Goal: Transaction & Acquisition: Obtain resource

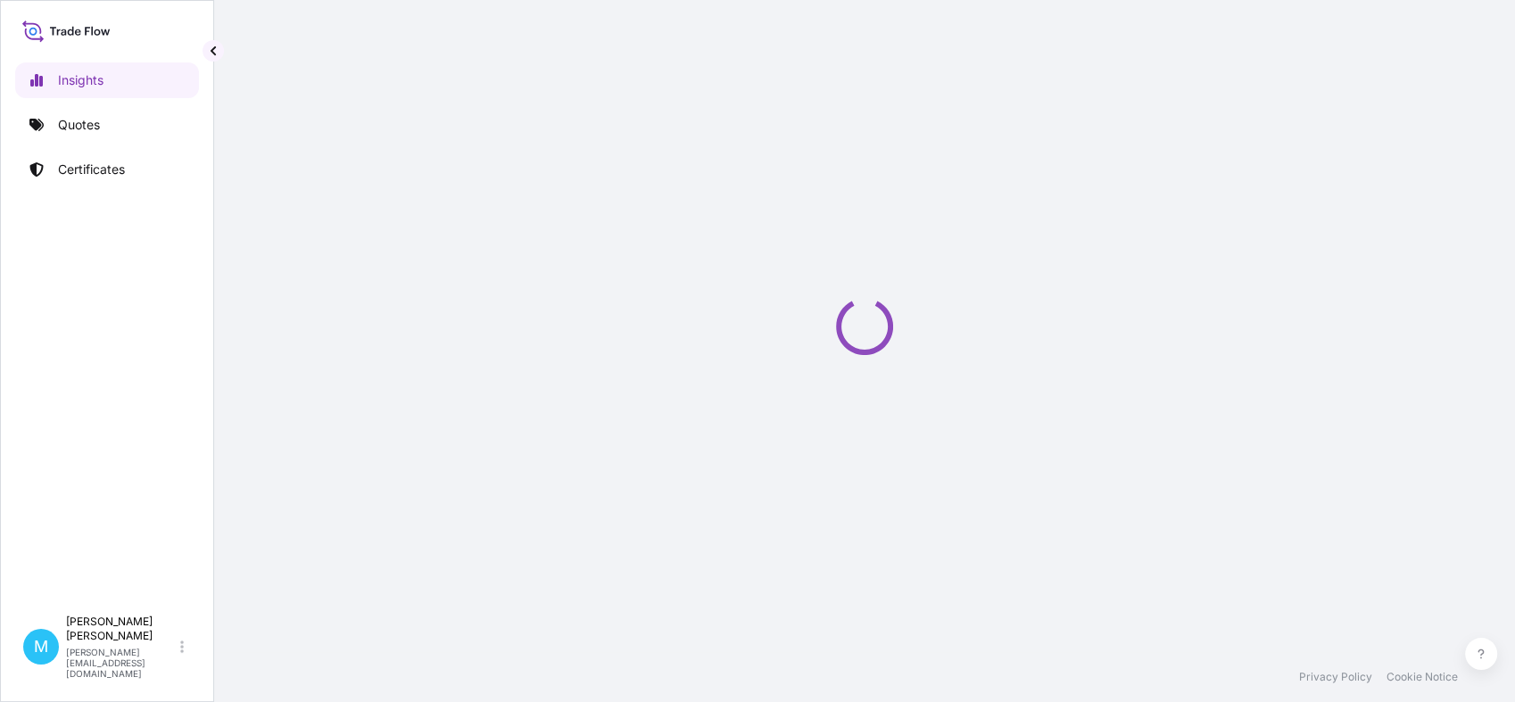
select select "2025"
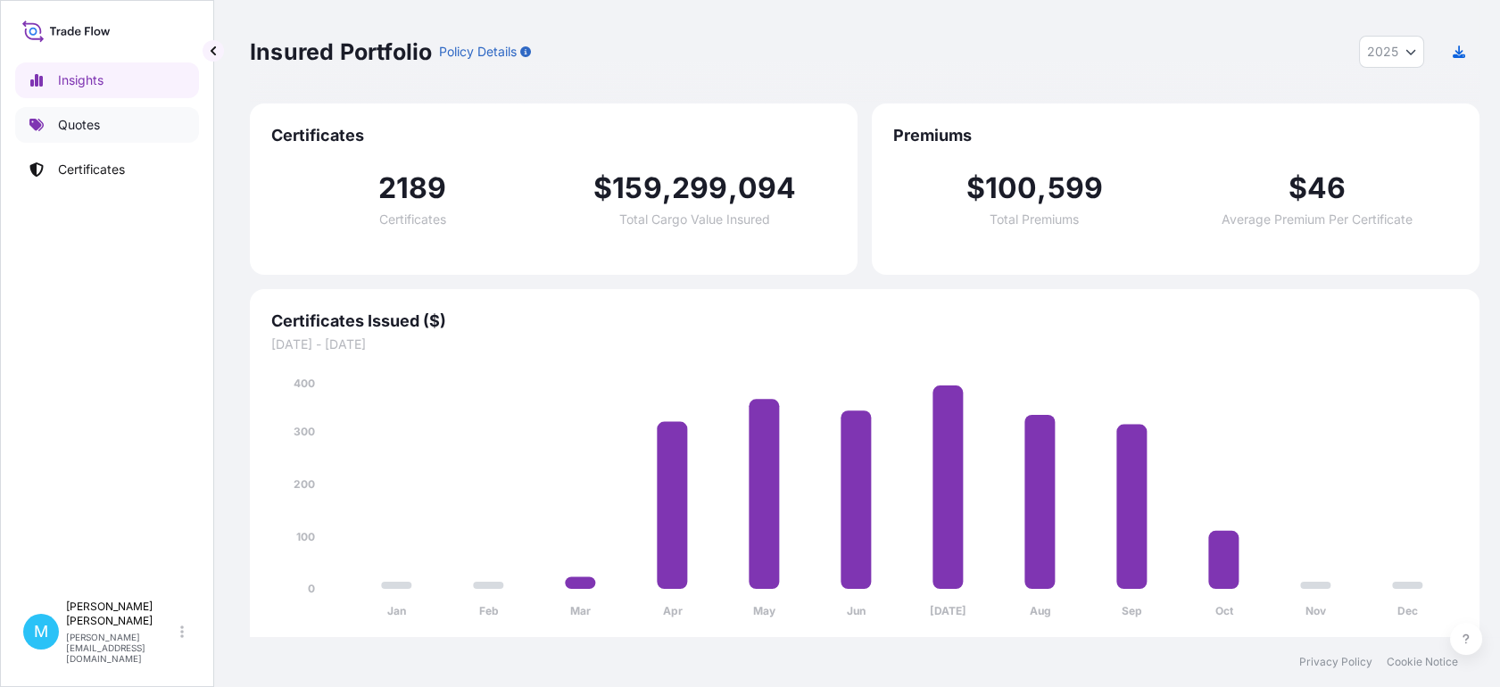
click at [107, 126] on link "Quotes" at bounding box center [107, 125] width 184 height 36
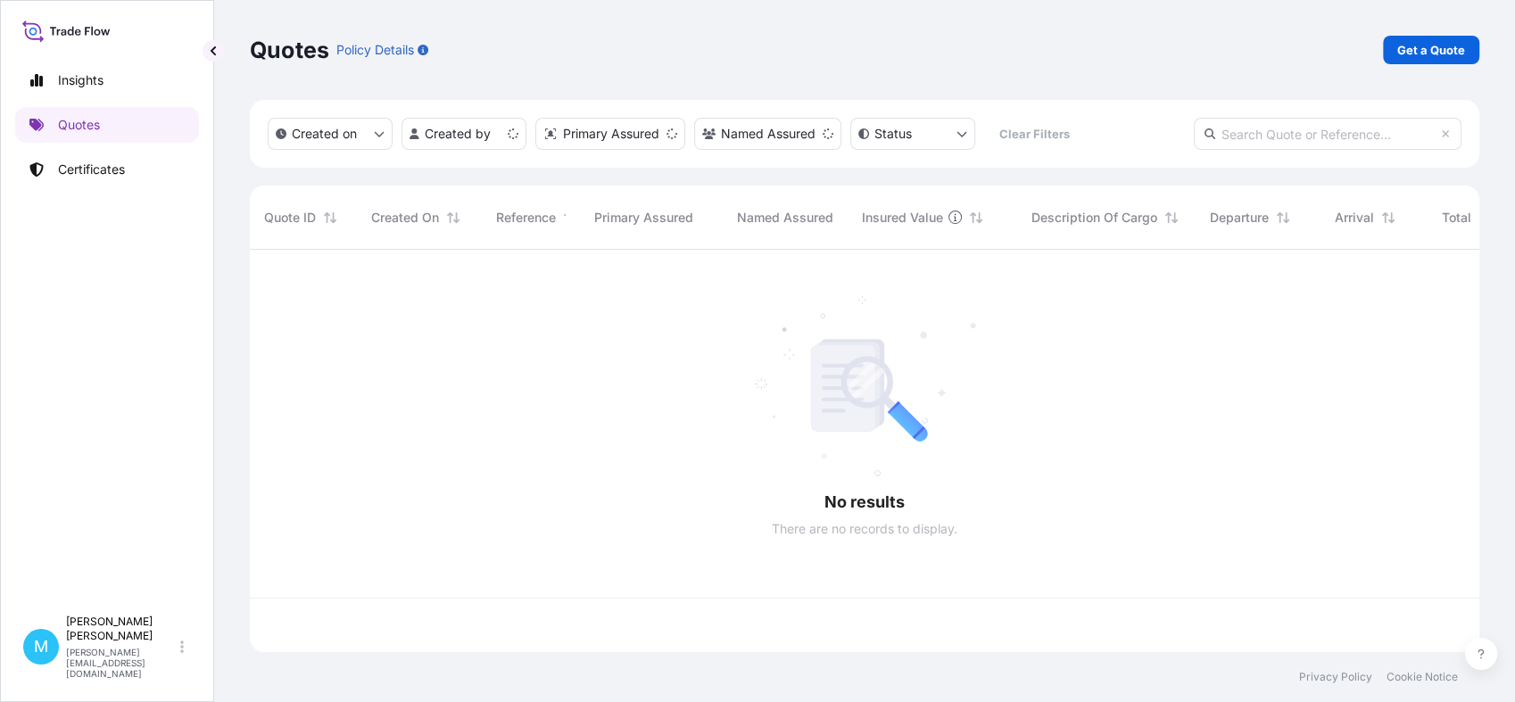
scroll to position [396, 1213]
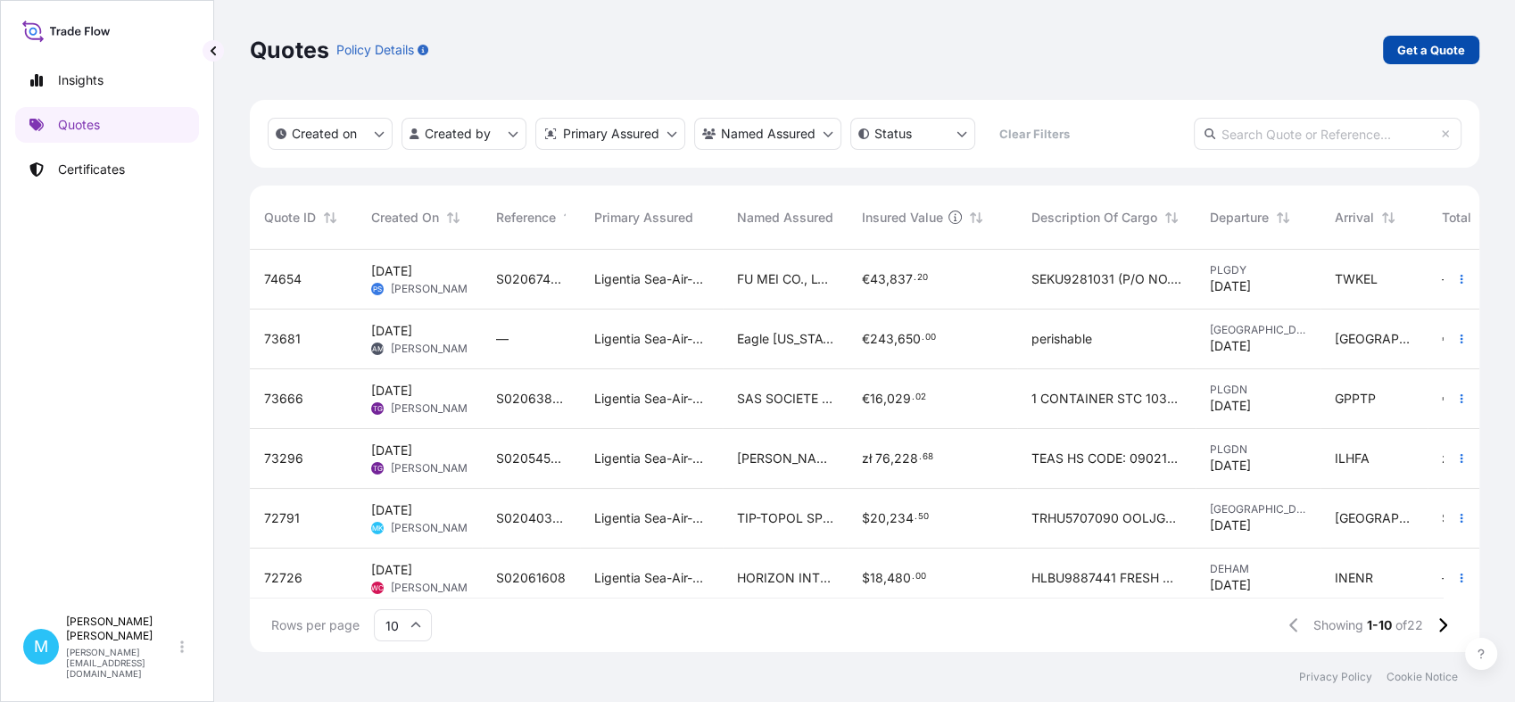
click at [1420, 48] on p "Get a Quote" at bounding box center [1431, 50] width 68 height 18
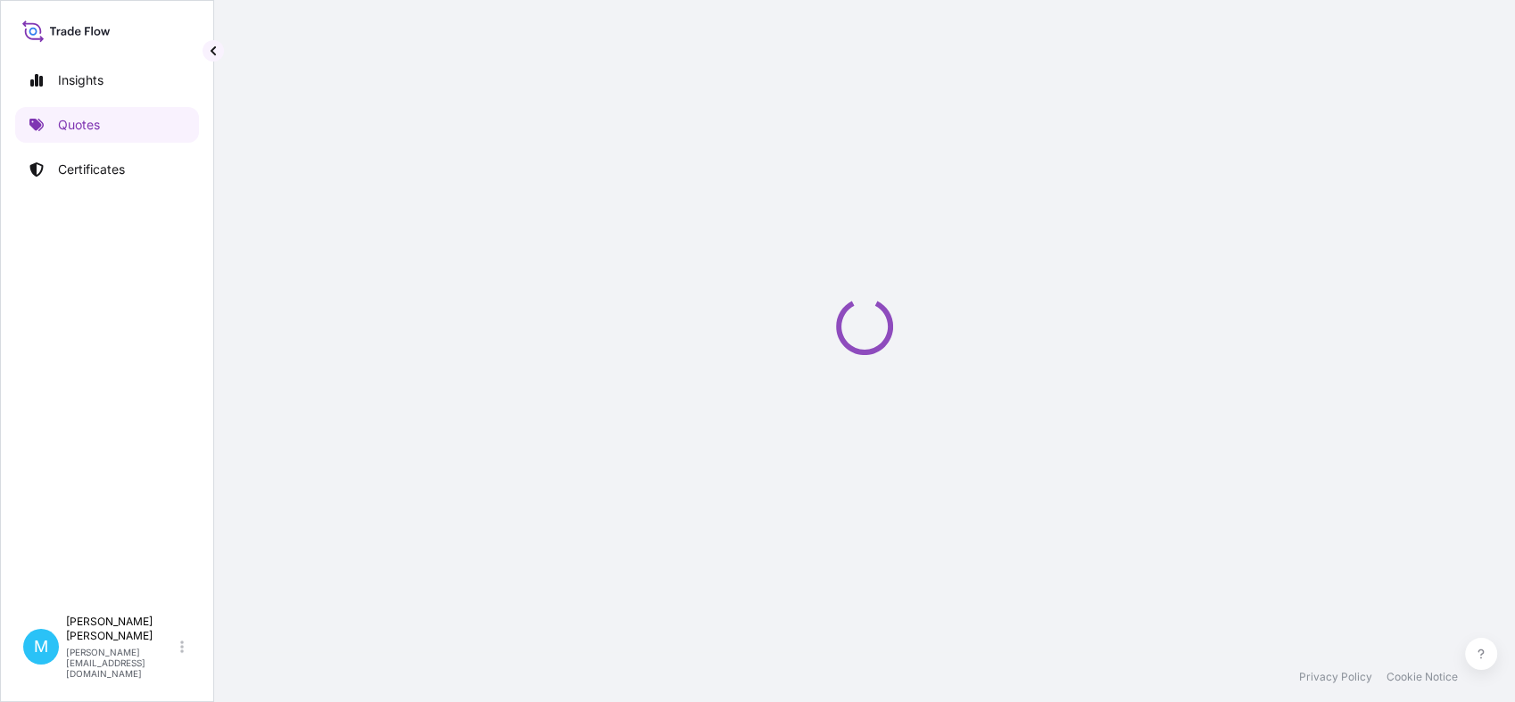
select select "Sea"
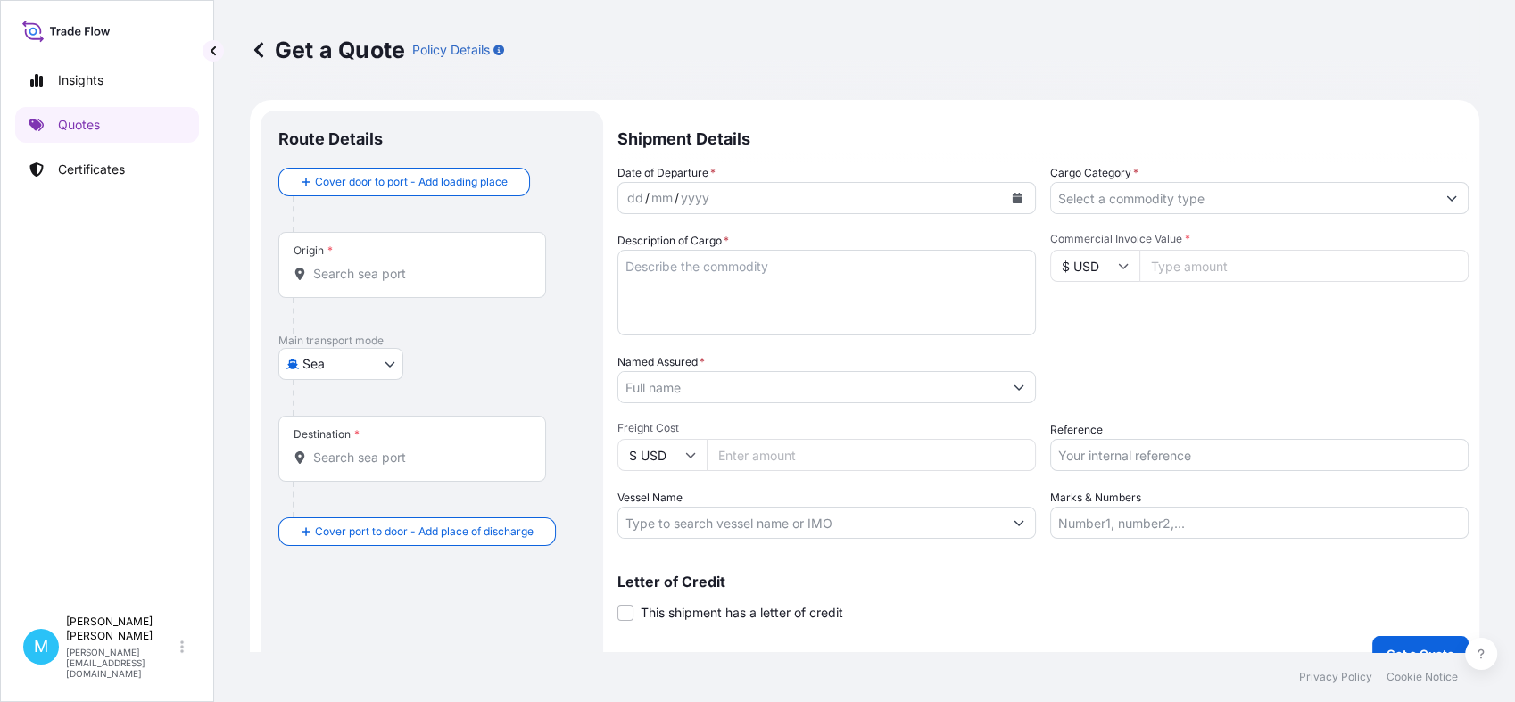
scroll to position [29, 0]
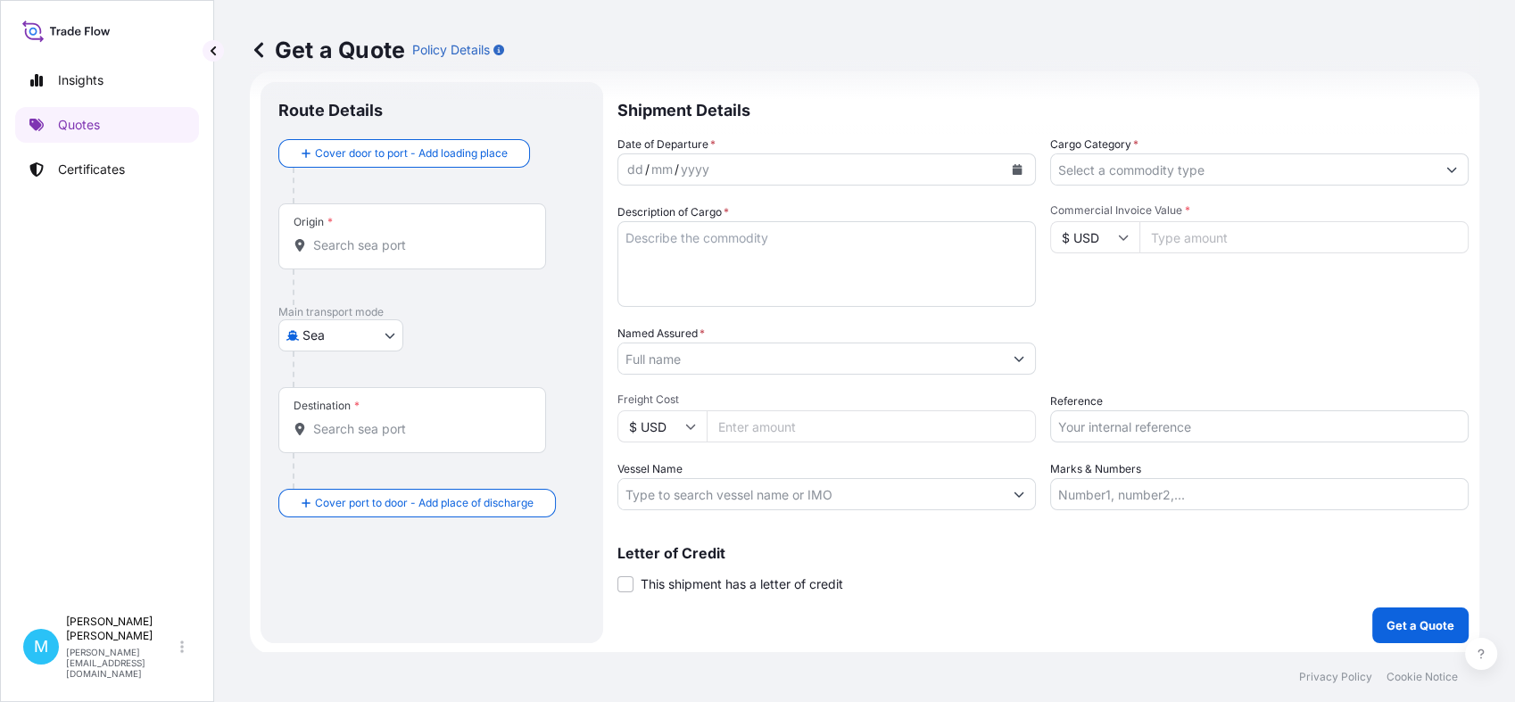
click at [389, 249] on input "Origin *" at bounding box center [418, 245] width 211 height 18
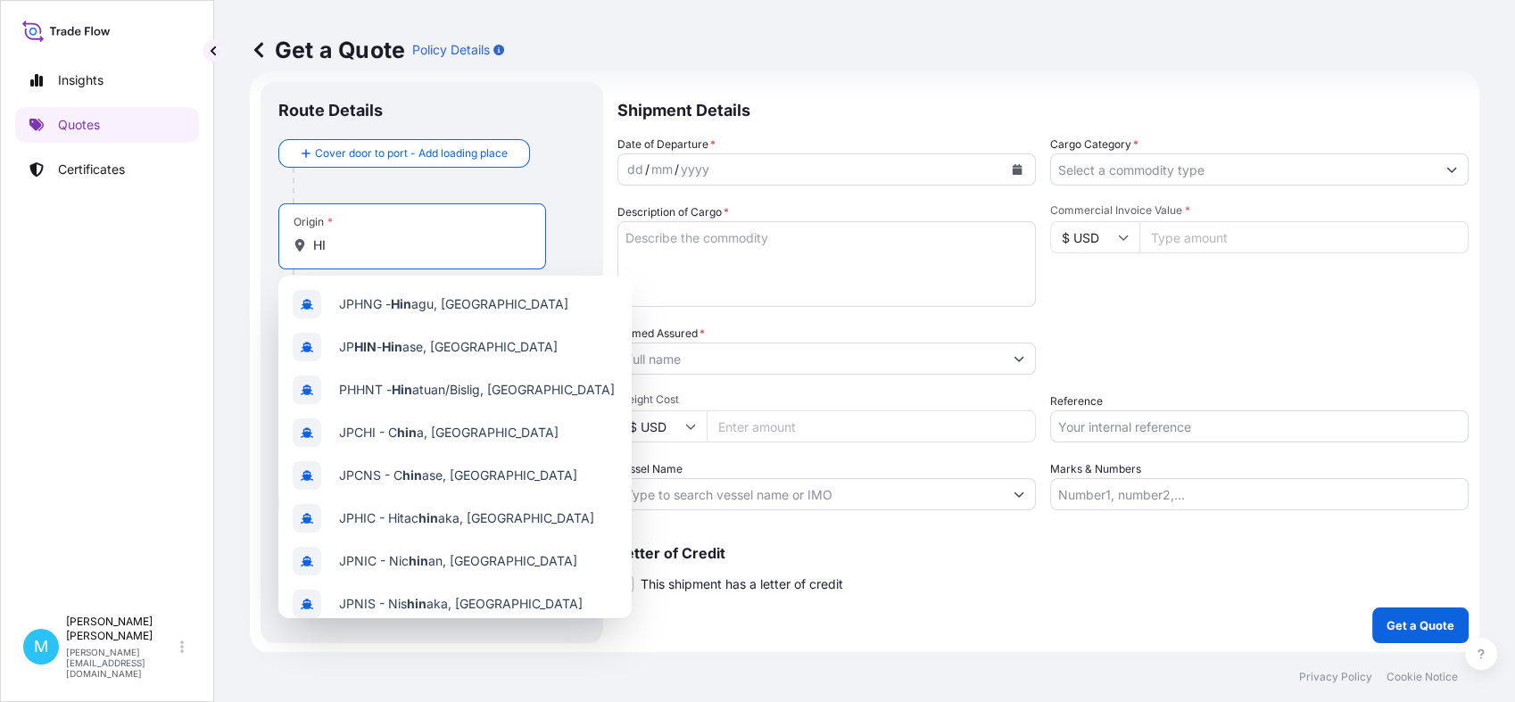
type input "H"
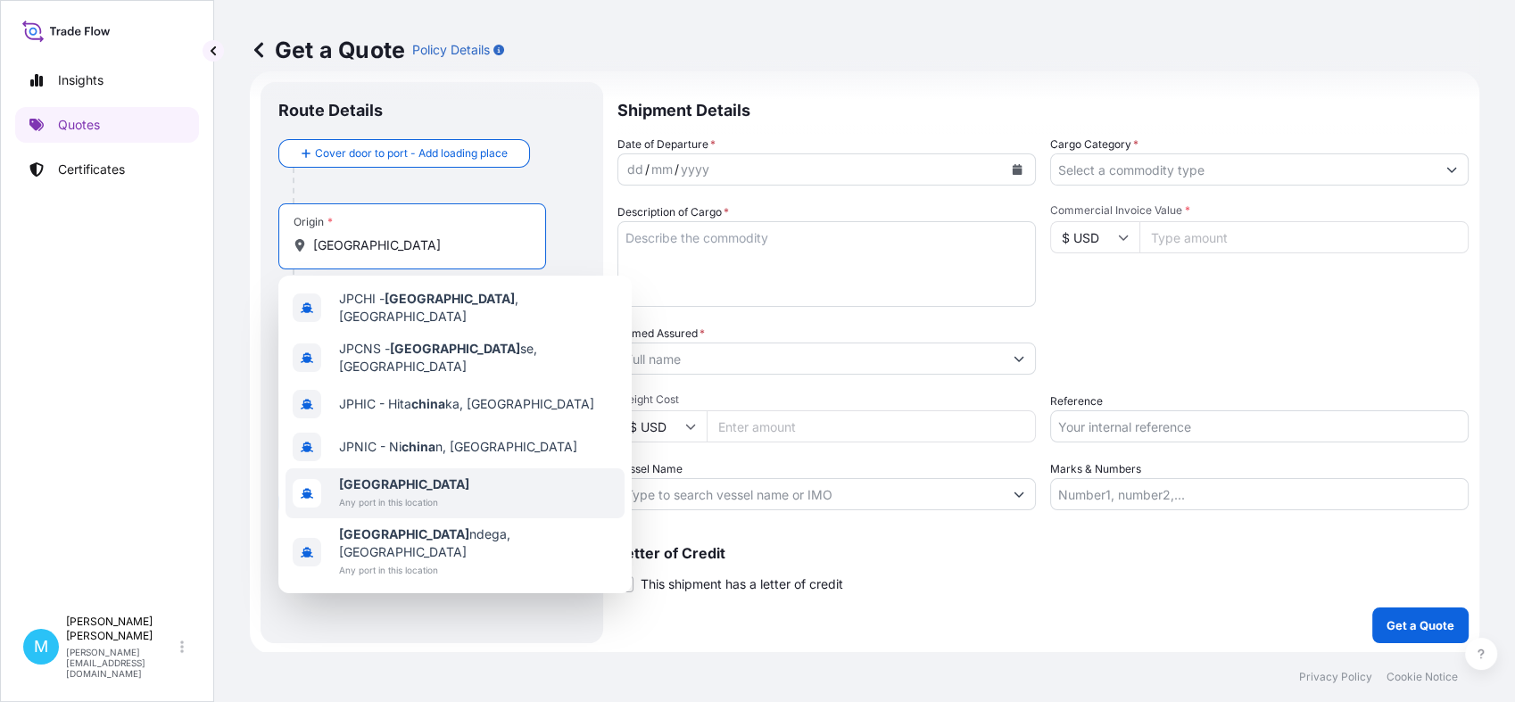
click at [399, 476] on span "[GEOGRAPHIC_DATA]" at bounding box center [404, 485] width 130 height 18
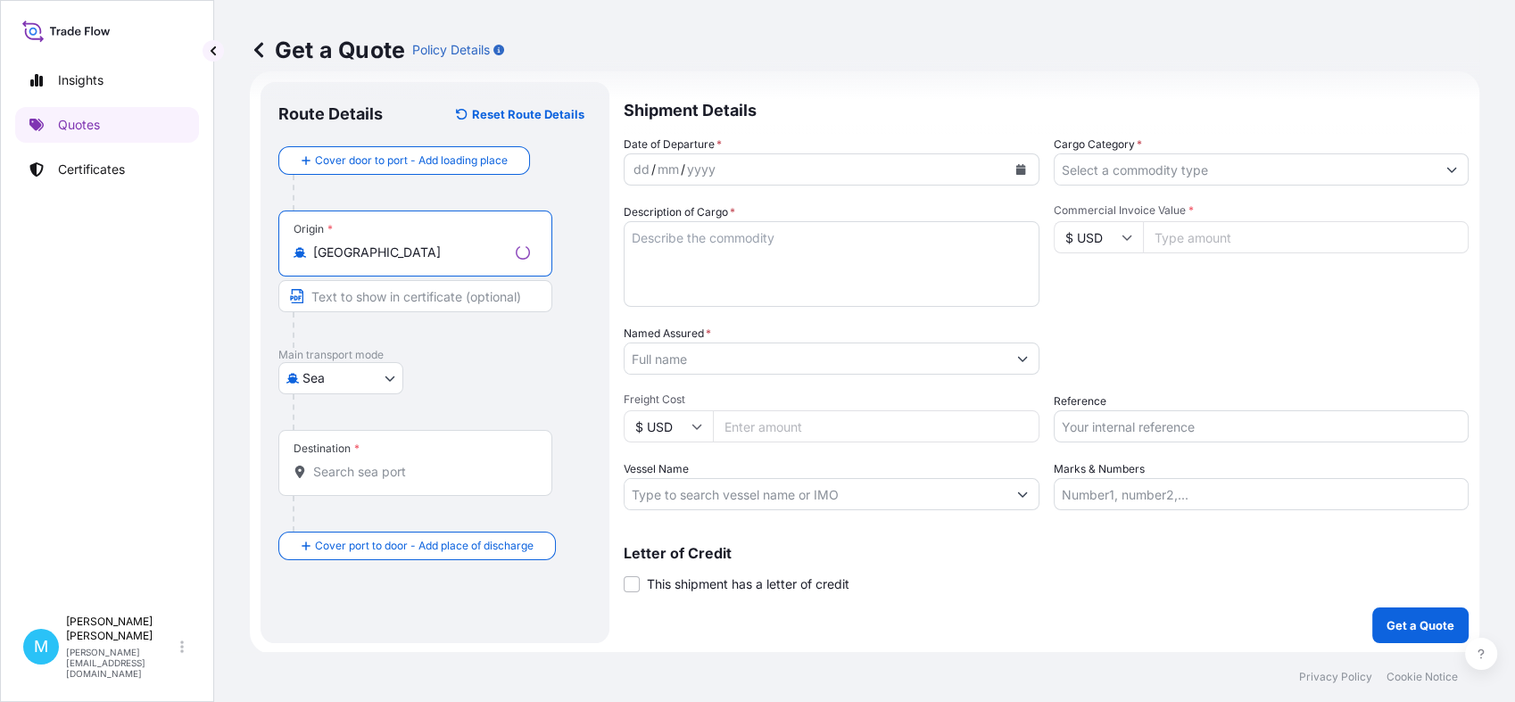
type input "[GEOGRAPHIC_DATA]"
click at [344, 471] on input "Destination *" at bounding box center [421, 472] width 217 height 18
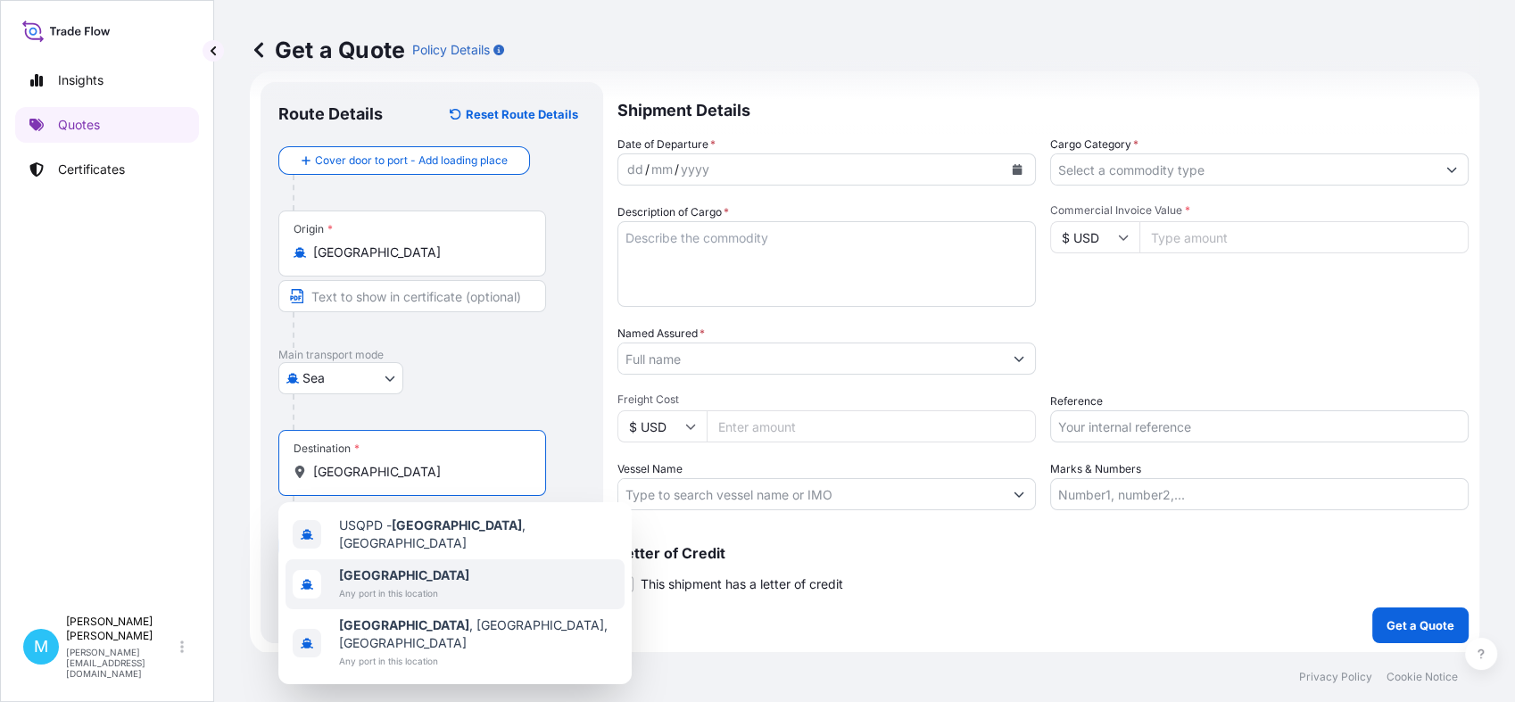
click at [367, 584] on span "Any port in this location" at bounding box center [404, 593] width 130 height 18
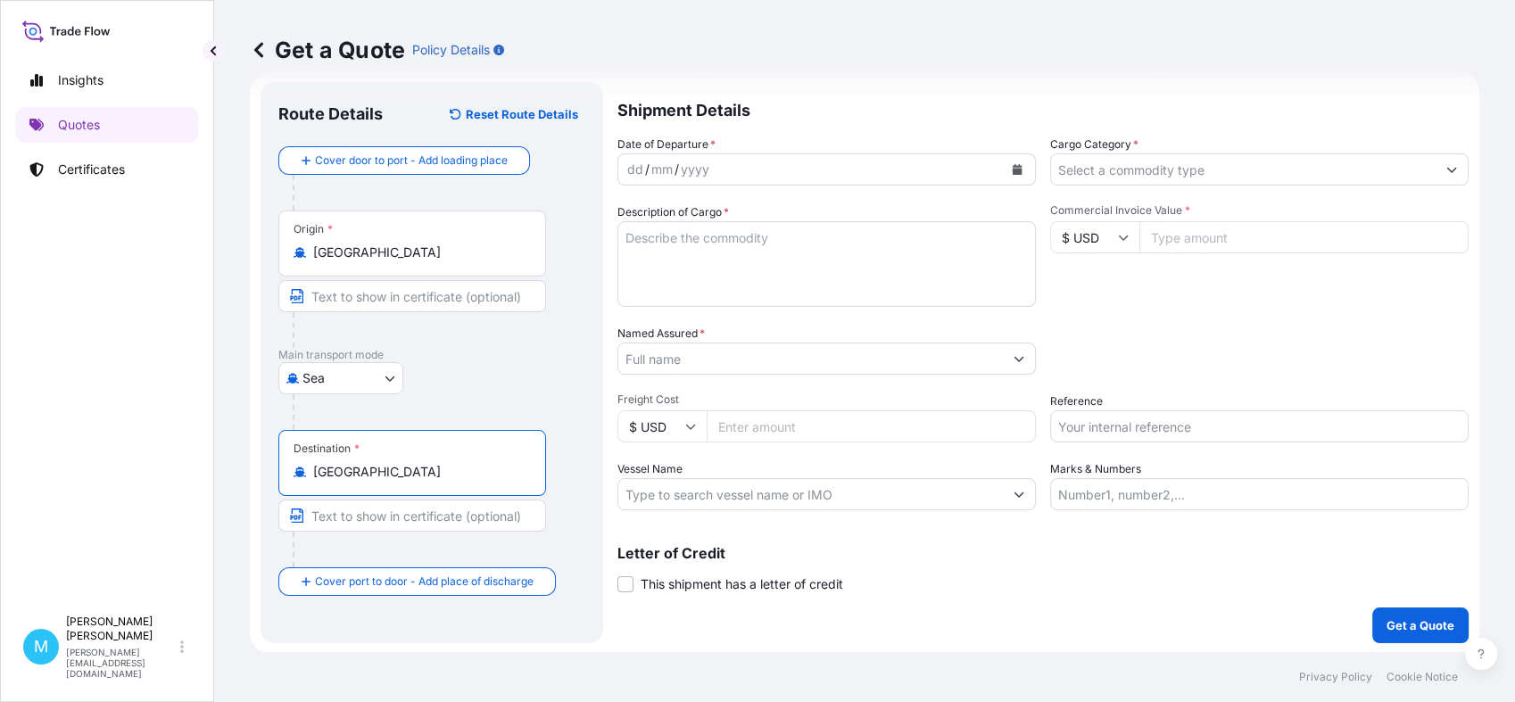
type input "[GEOGRAPHIC_DATA]"
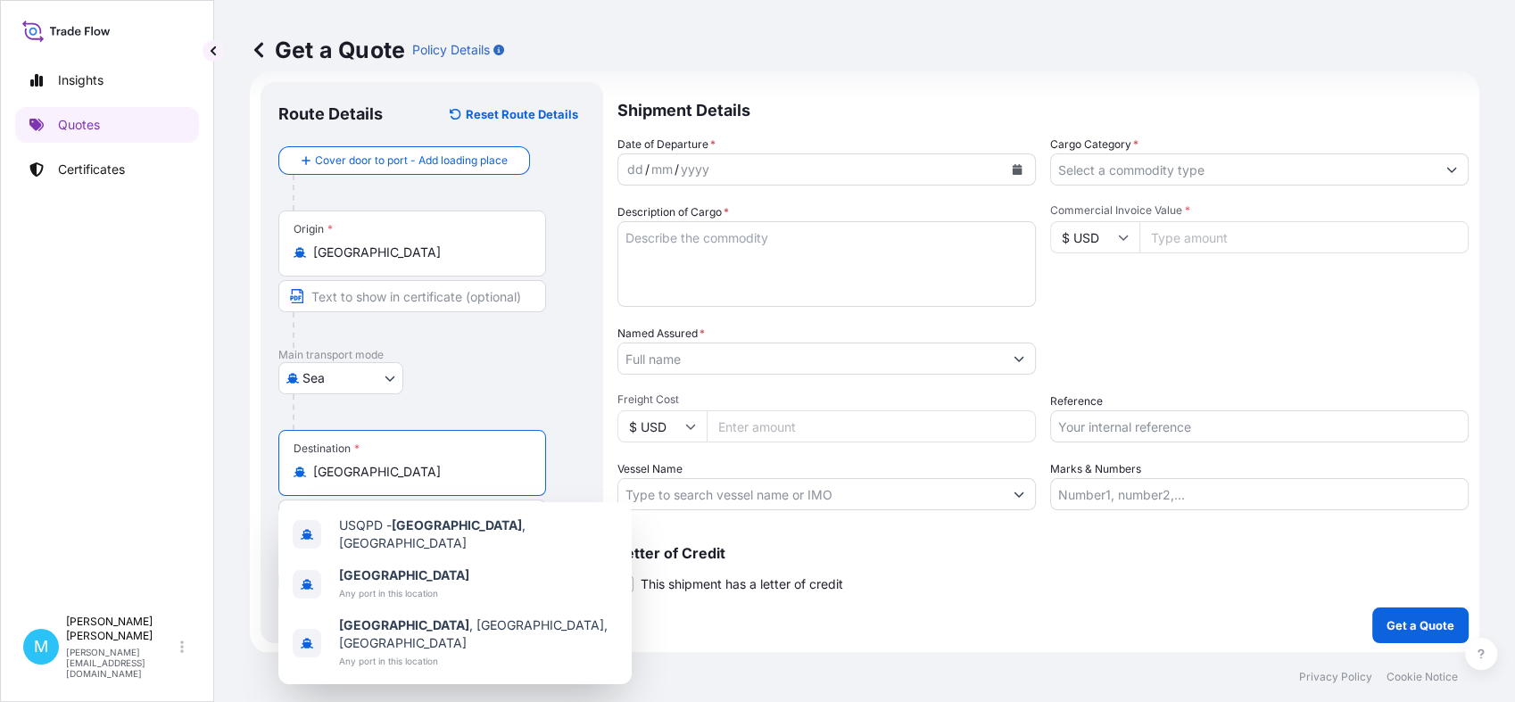
click at [795, 170] on div "dd / mm / yyyy" at bounding box center [810, 169] width 385 height 32
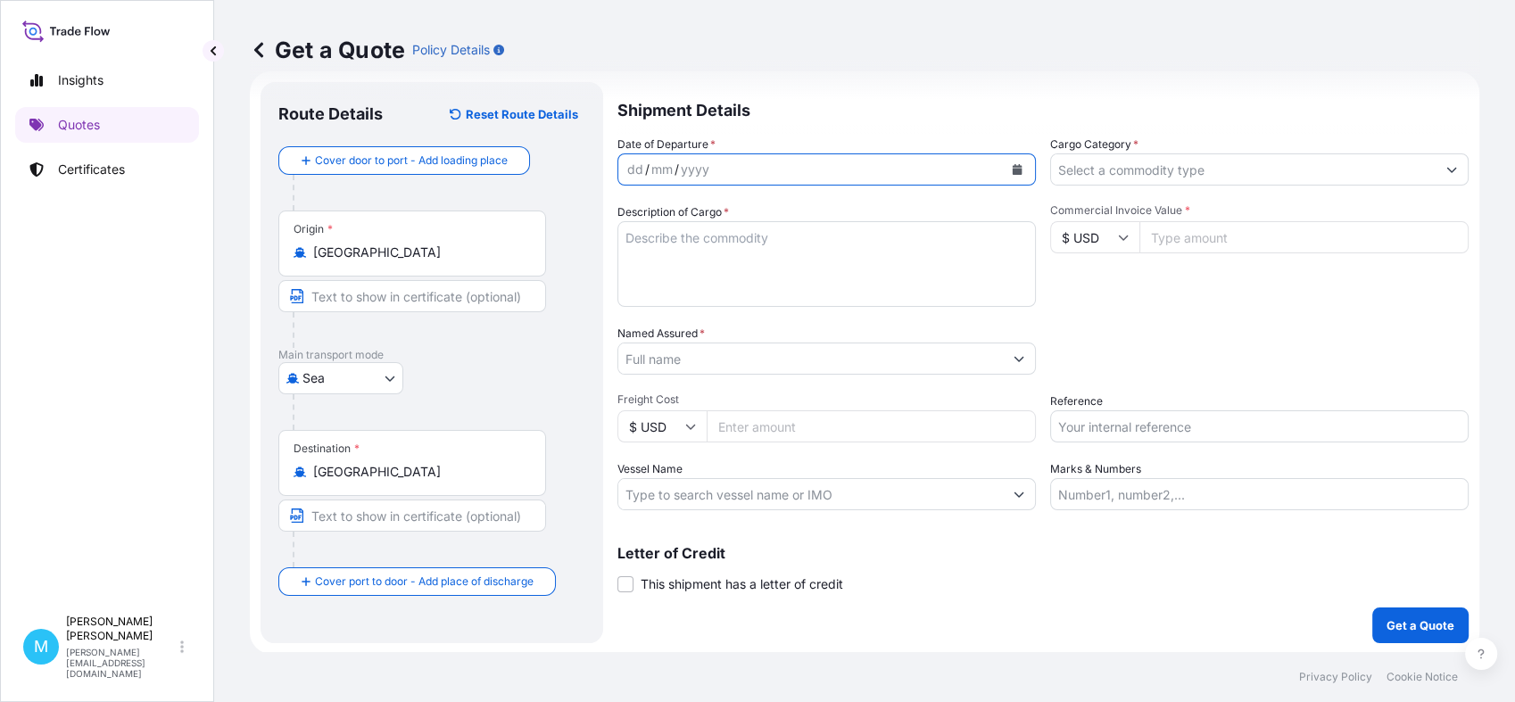
click at [1013, 172] on icon "Calendar" at bounding box center [1018, 169] width 10 height 11
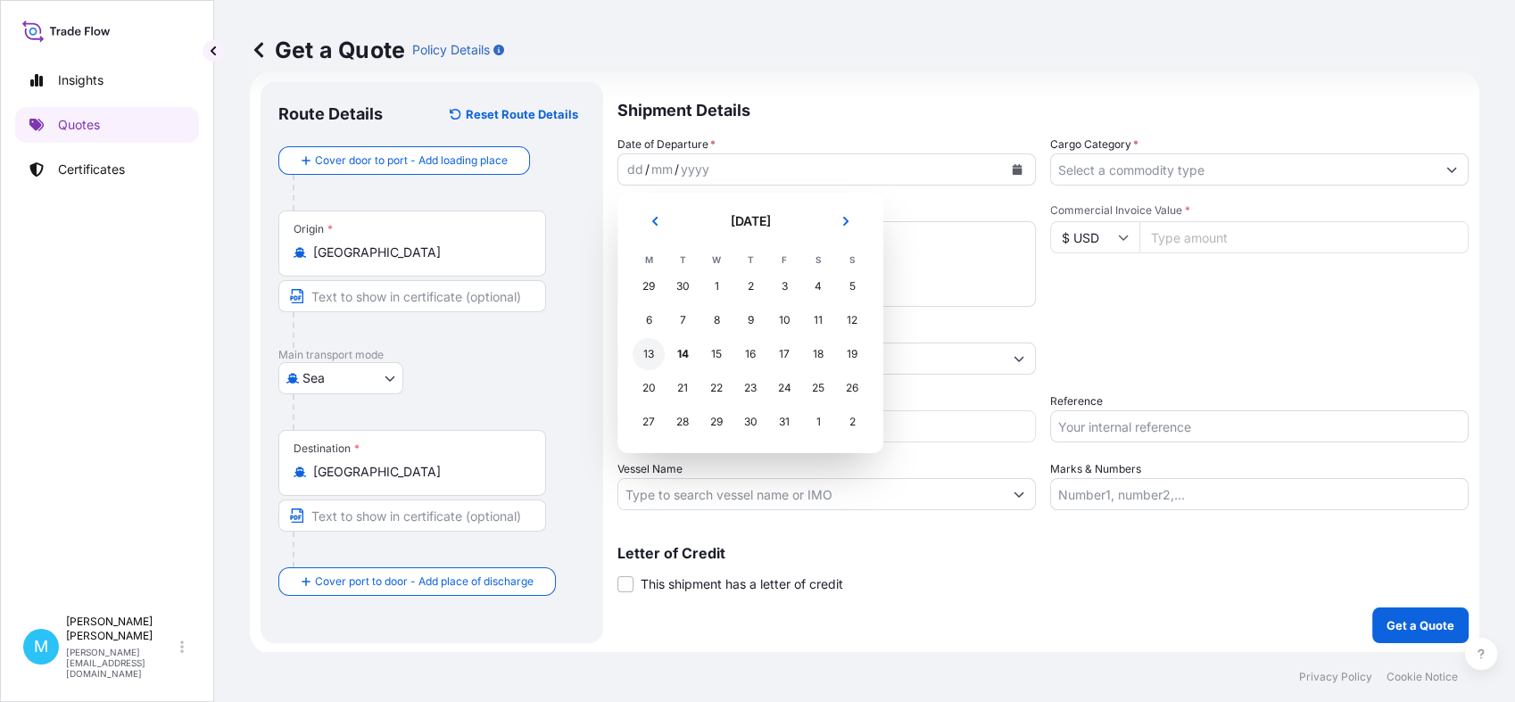
click at [640, 354] on div "13" at bounding box center [649, 354] width 32 height 32
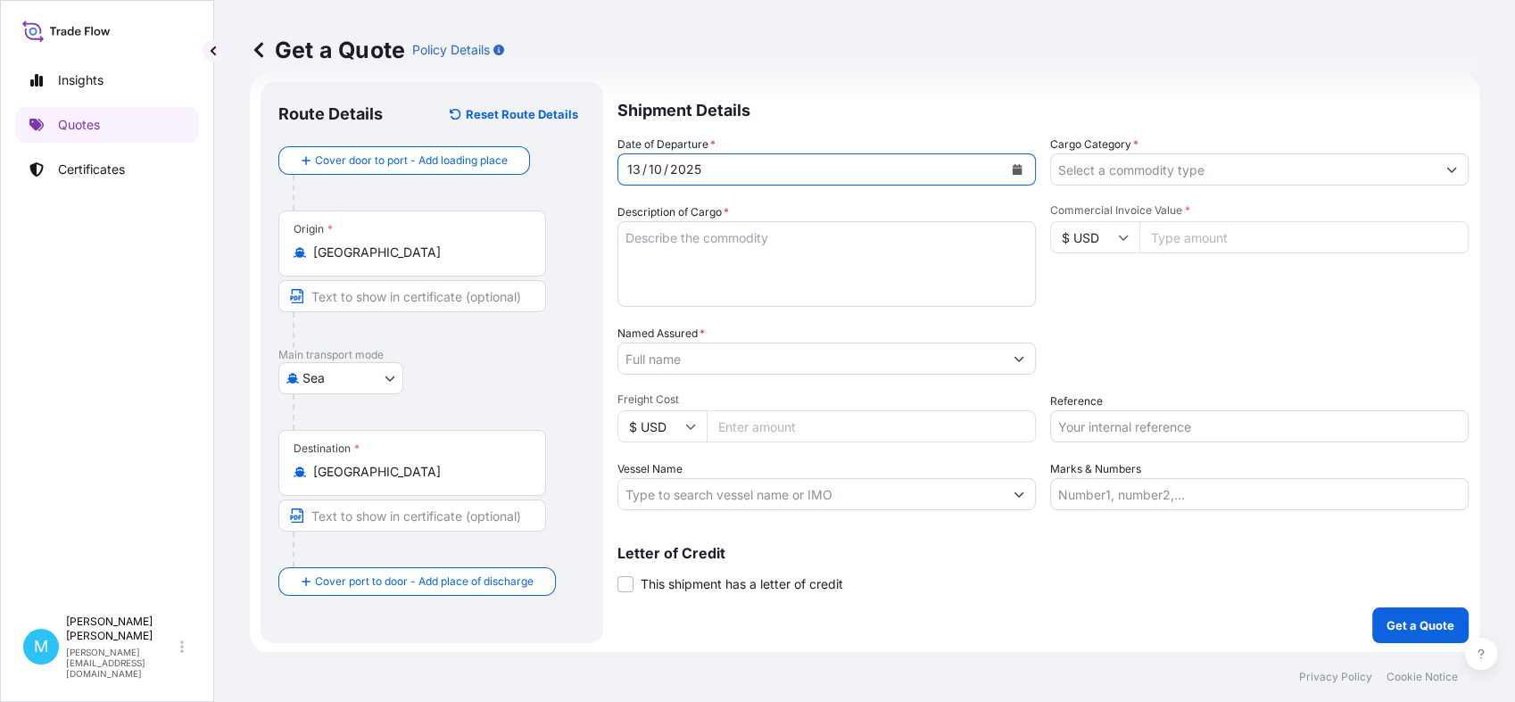
click at [695, 237] on textarea "Description of Cargo *" at bounding box center [826, 264] width 418 height 86
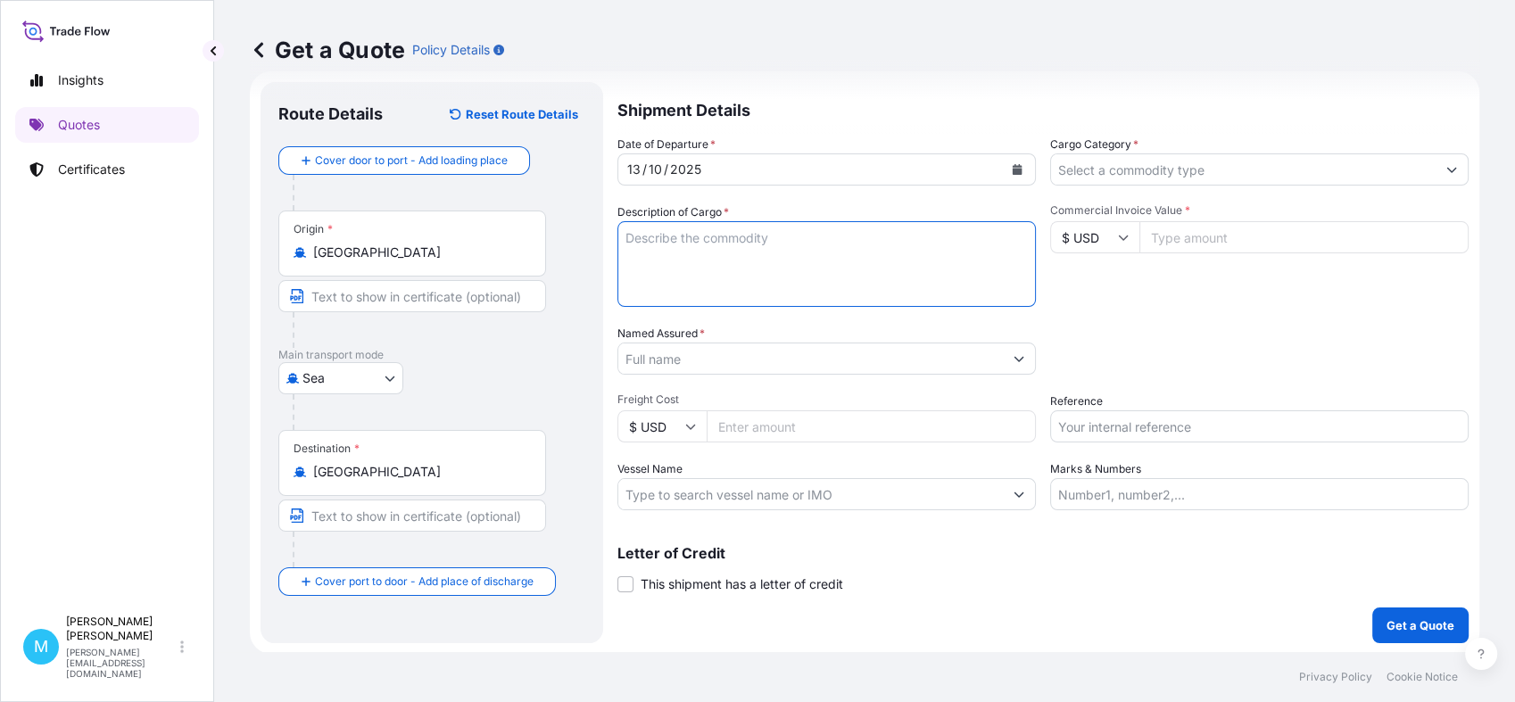
paste textarea "FCL 40’HC EXW Nanyang Pick up [DATE] Port załadunku: [GEOGRAPHIC_DATA], ETD [DA…"
click at [714, 272] on textarea "FCL 40’HC EXW Nanyang Pick up [DATE] Port załadunku: [GEOGRAPHIC_DATA], ETD [DA…" at bounding box center [826, 264] width 418 height 86
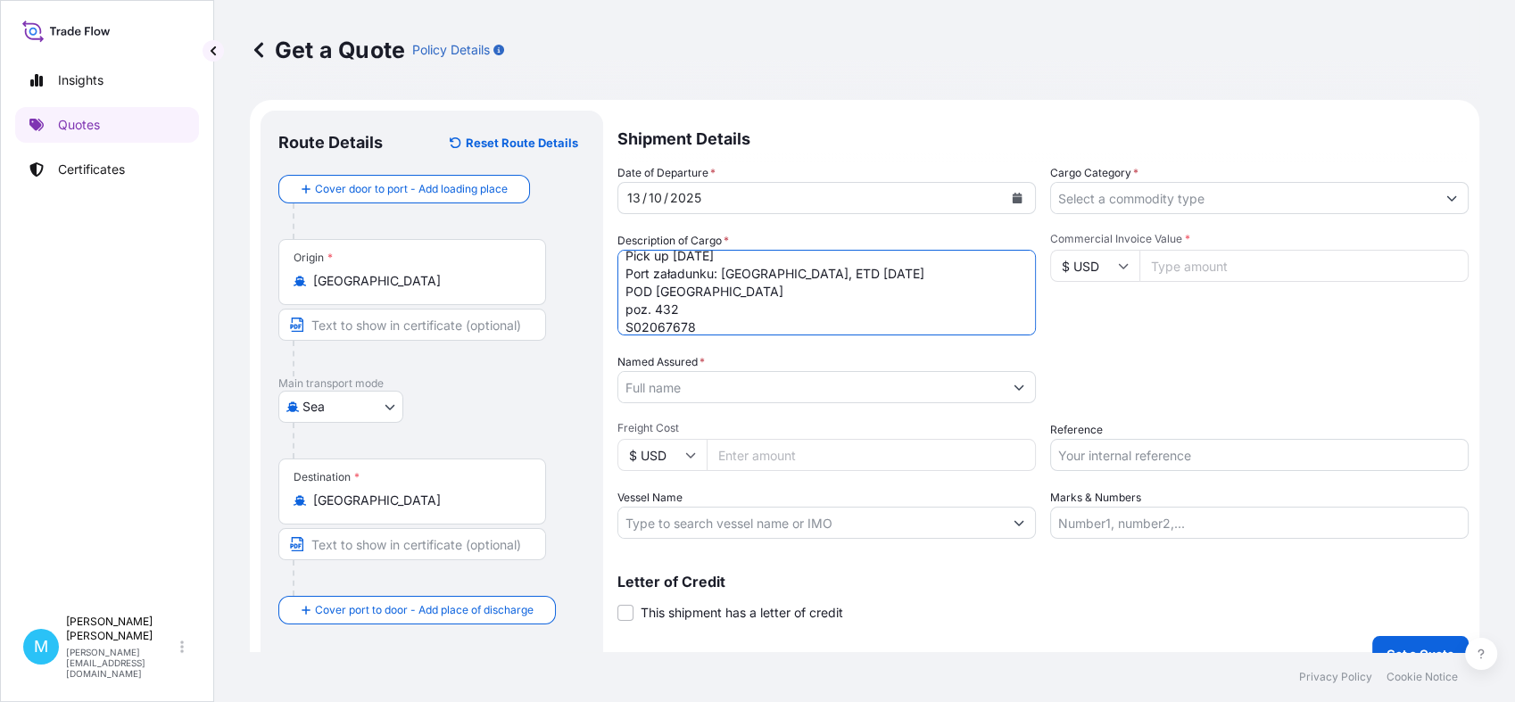
scroll to position [72, 0]
paste textarea "z: [GEOGRAPHIC_DATA]/ Nanyang do: Polski / Tarnów 33-100"
type textarea "FCL 40’HC EXW Nanyang Pick up [DATE] Port załadunku: [GEOGRAPHIC_DATA], ETD [DA…"
click at [665, 378] on input "Named Assured *" at bounding box center [806, 387] width 377 height 32
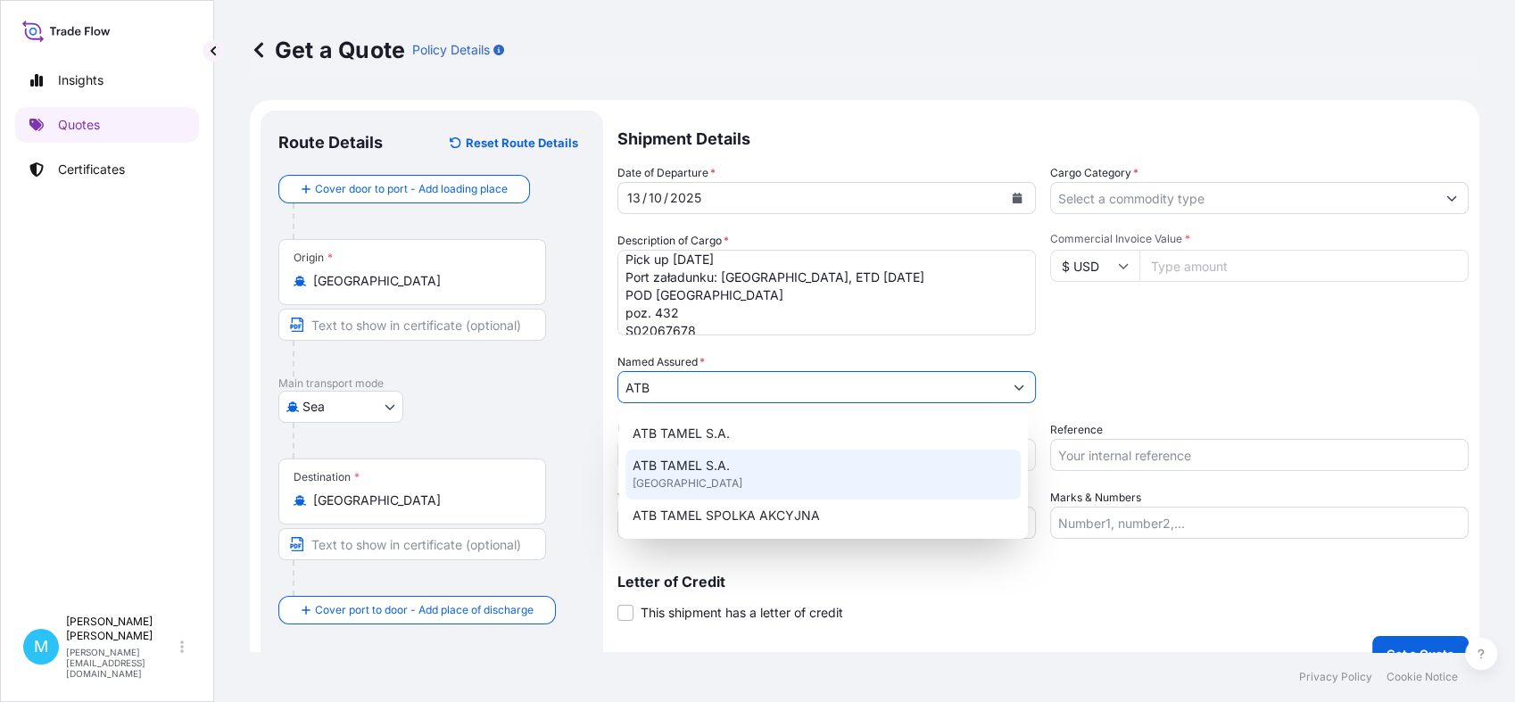
click at [698, 469] on span "ATB TAMEL S.A." at bounding box center [681, 466] width 97 height 18
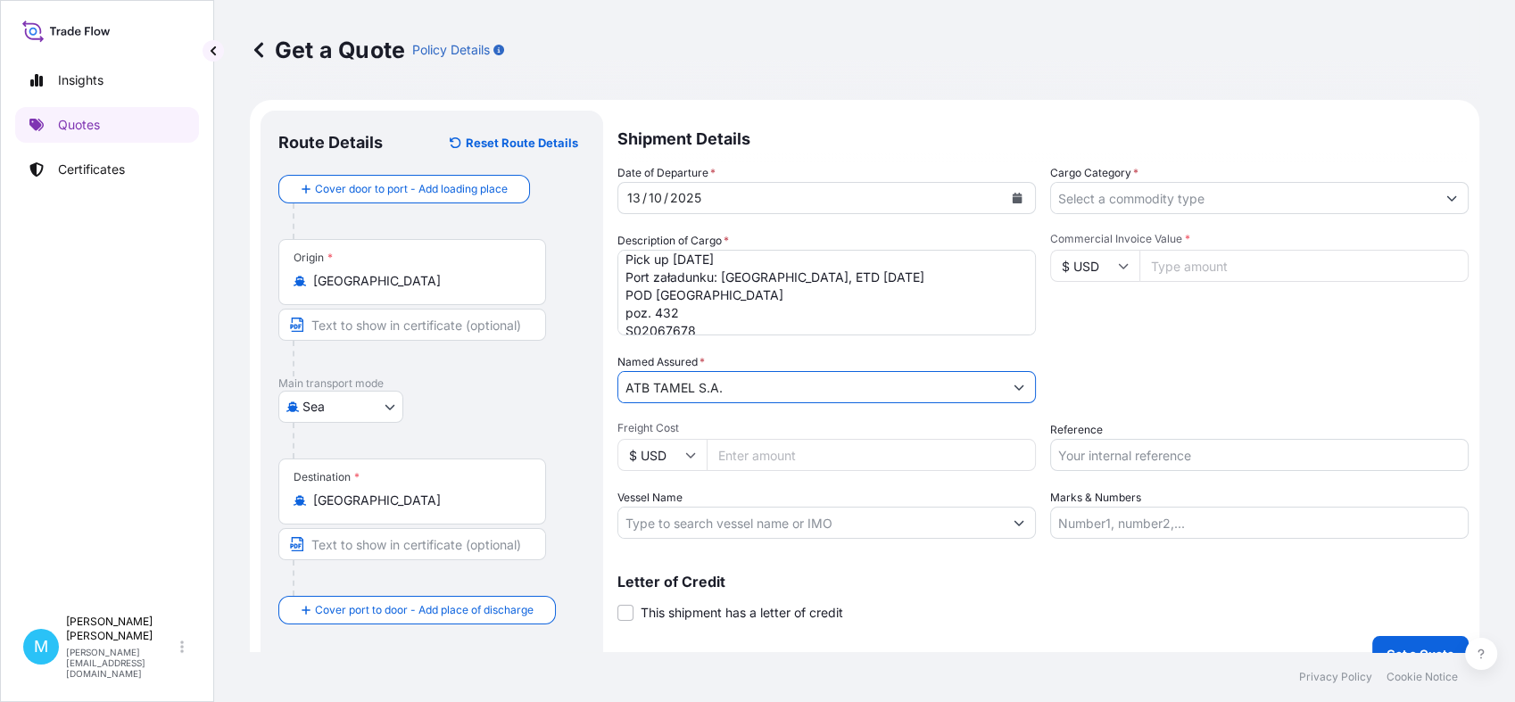
type input "ATB TAMEL S.A."
click at [1160, 352] on div "Date of Departure * [DATE] Cargo Category * Description of Cargo * FCL 40’HC EX…" at bounding box center [1042, 351] width 851 height 375
click at [1179, 195] on input "Cargo Category *" at bounding box center [1243, 198] width 385 height 32
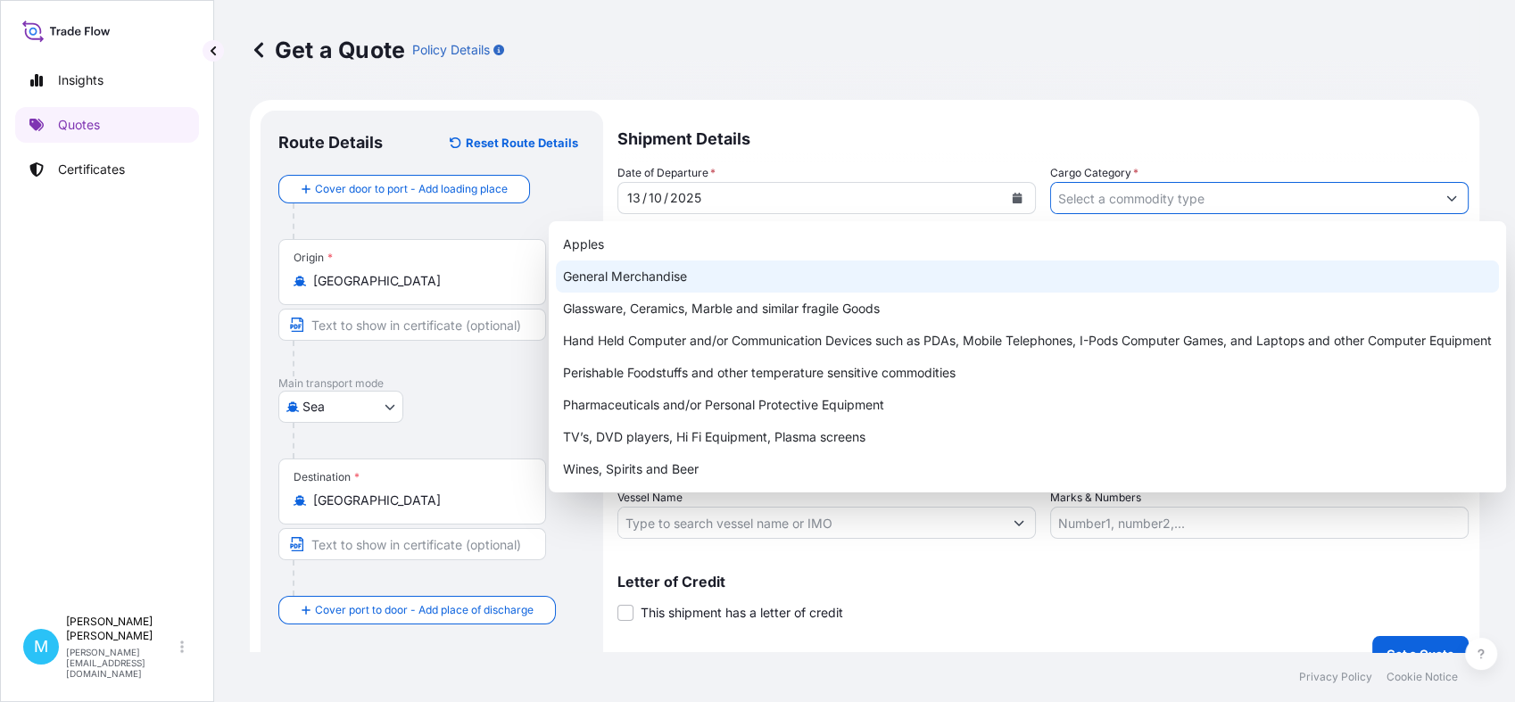
click at [642, 269] on div "General Merchandise" at bounding box center [1027, 277] width 943 height 32
type input "General Merchandise"
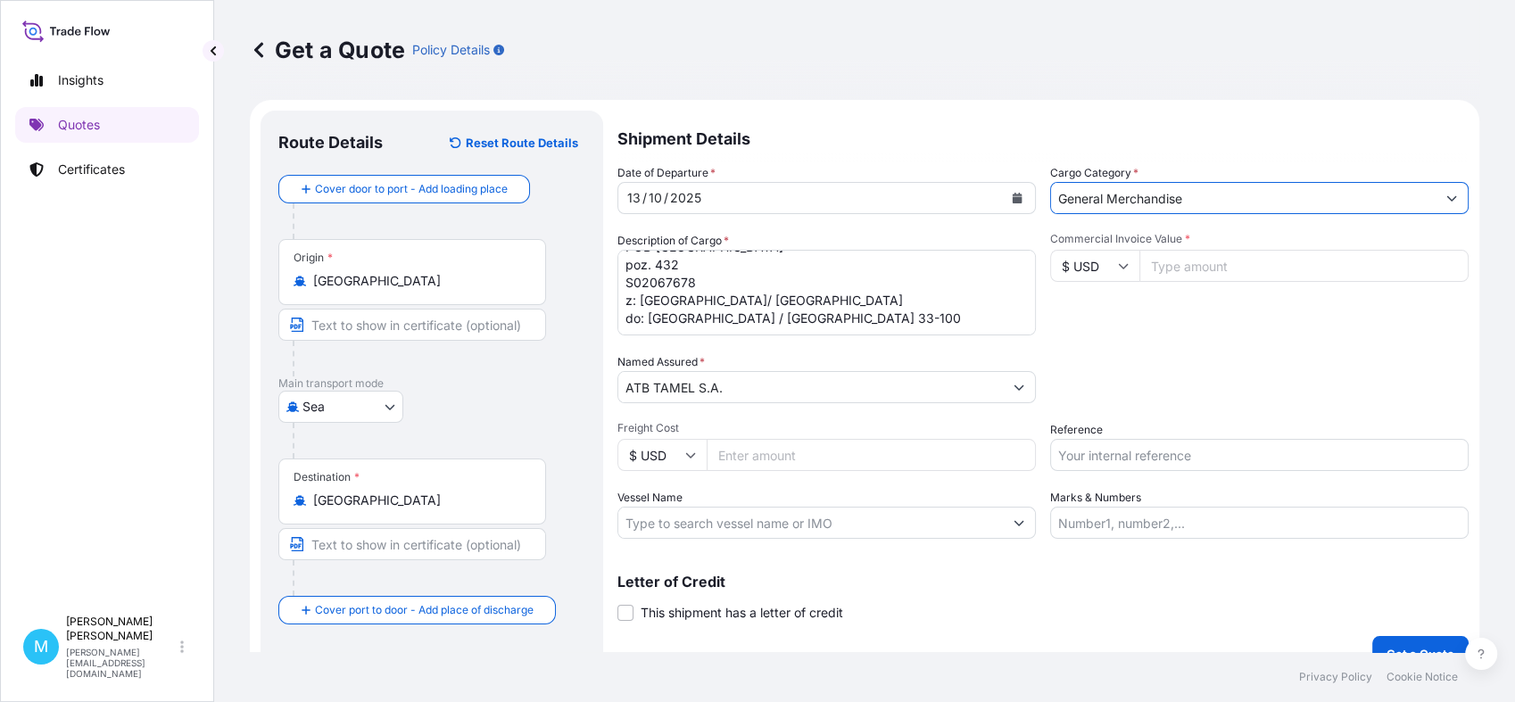
scroll to position [0, 0]
click at [731, 265] on textarea "FCL 40’HC EXW Nanyang Pick up [DATE] Port załadunku: [GEOGRAPHIC_DATA], ETD [DA…" at bounding box center [826, 293] width 418 height 86
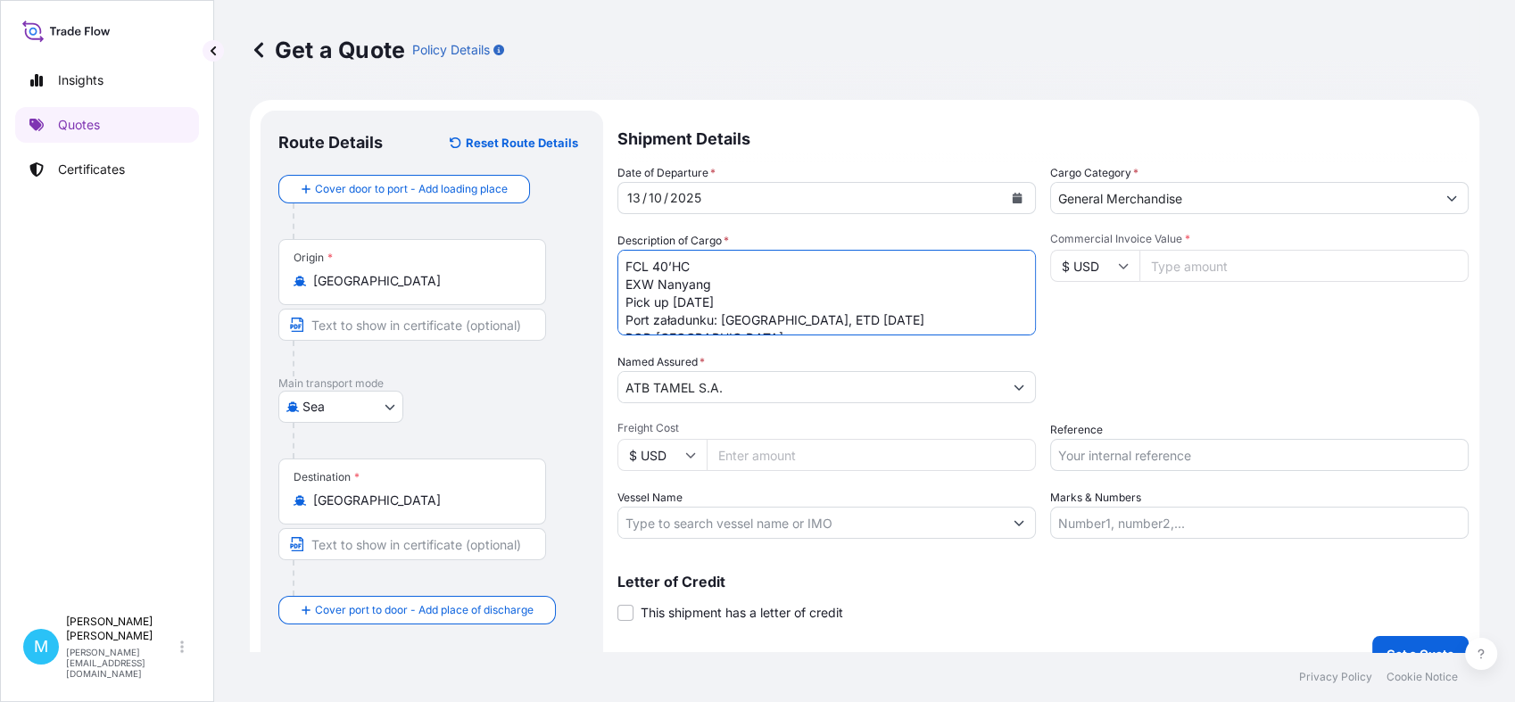
paste textarea "Towar: complete motor"
type textarea "FCL 40’[PERSON_NAME]: complete motor EXW Nanyang Pick up [DATE] Port załadunku:…"
click at [1198, 261] on input "Commercial Invoice Value *" at bounding box center [1303, 266] width 329 height 32
click at [1119, 265] on icon at bounding box center [1124, 266] width 10 height 5
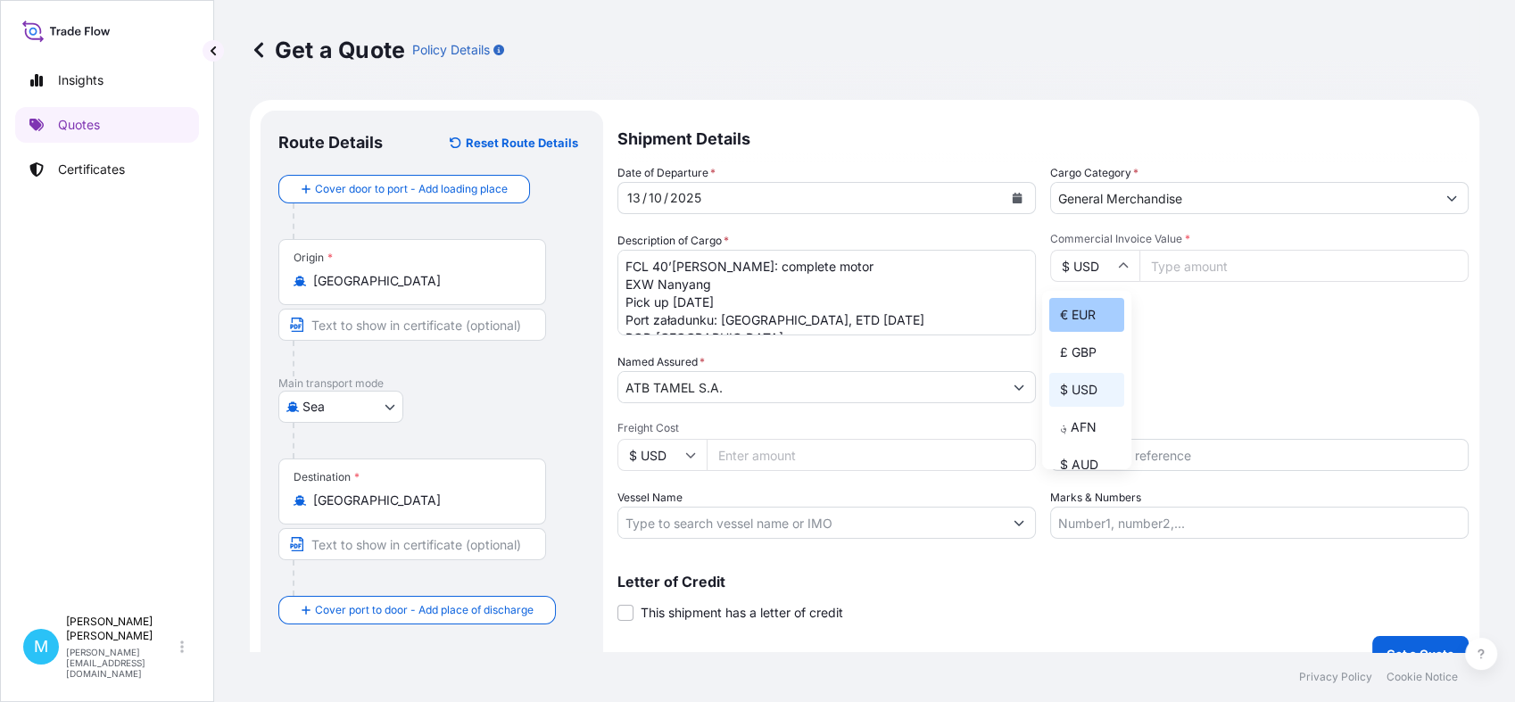
click at [1082, 308] on div "€ EUR" at bounding box center [1086, 315] width 75 height 34
type input "€ EUR"
click at [1150, 264] on input "Commercial Invoice Value *" at bounding box center [1303, 266] width 329 height 32
paste input "6714"
type input "6714"
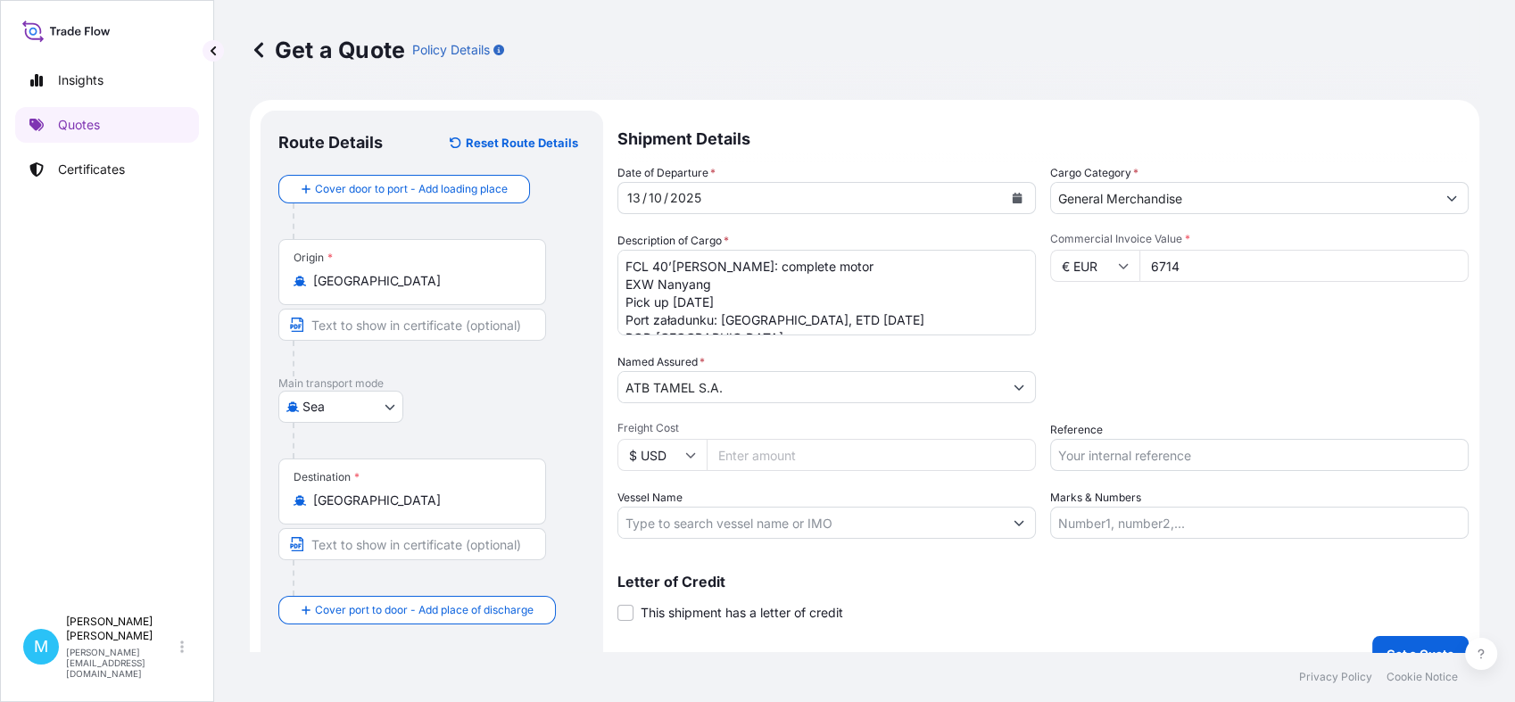
click at [1114, 454] on input "Reference" at bounding box center [1259, 455] width 418 height 32
click at [670, 289] on textarea "FCL 40’[PERSON_NAME]: complete motor EXW Nanyang Pick up [DATE] Port załadunku:…" at bounding box center [826, 293] width 418 height 86
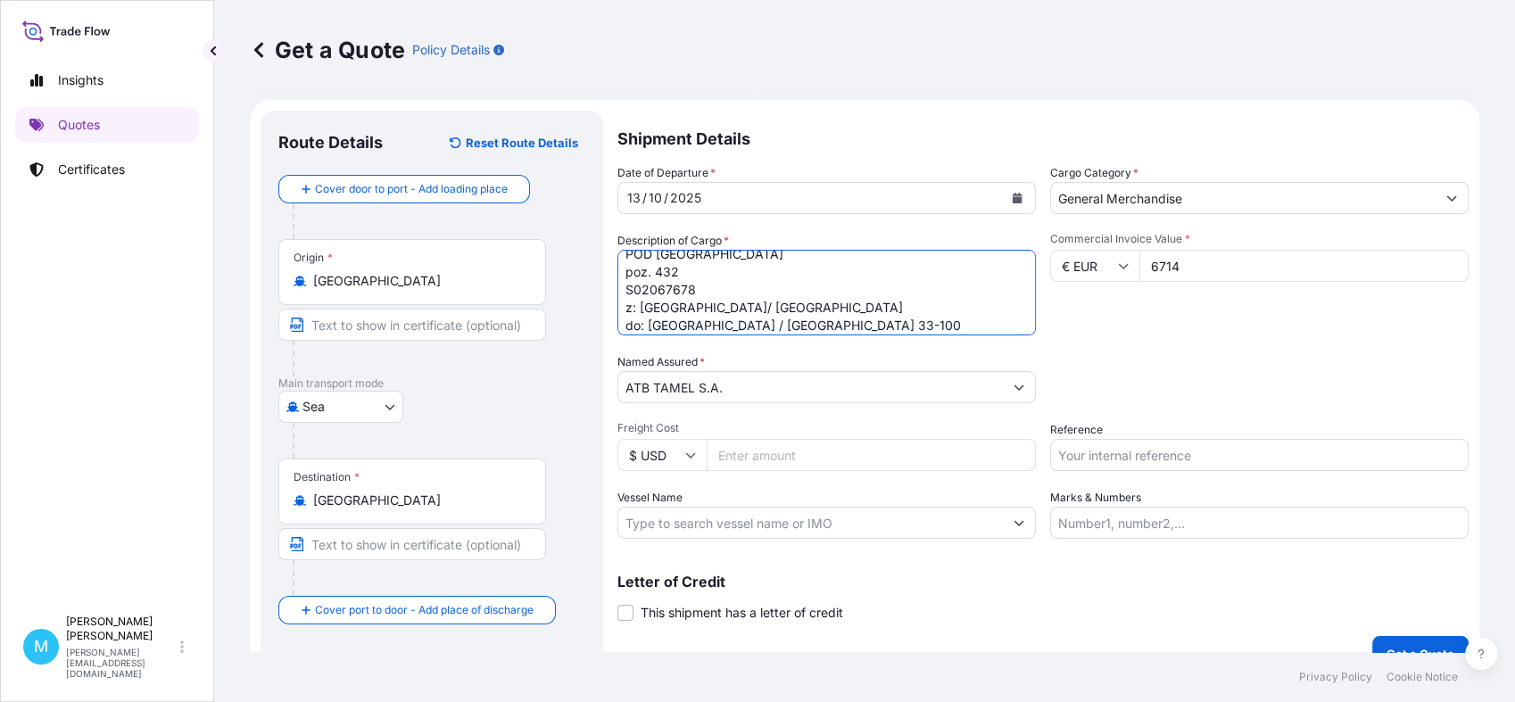
click at [670, 289] on textarea "FCL 40’[PERSON_NAME]: complete motor EXW Nanyang Pick up [DATE] Port załadunku:…" at bounding box center [826, 293] width 418 height 86
click at [1088, 459] on input "Reference" at bounding box center [1259, 455] width 418 height 32
paste input "S02067678"
type input "S02067678"
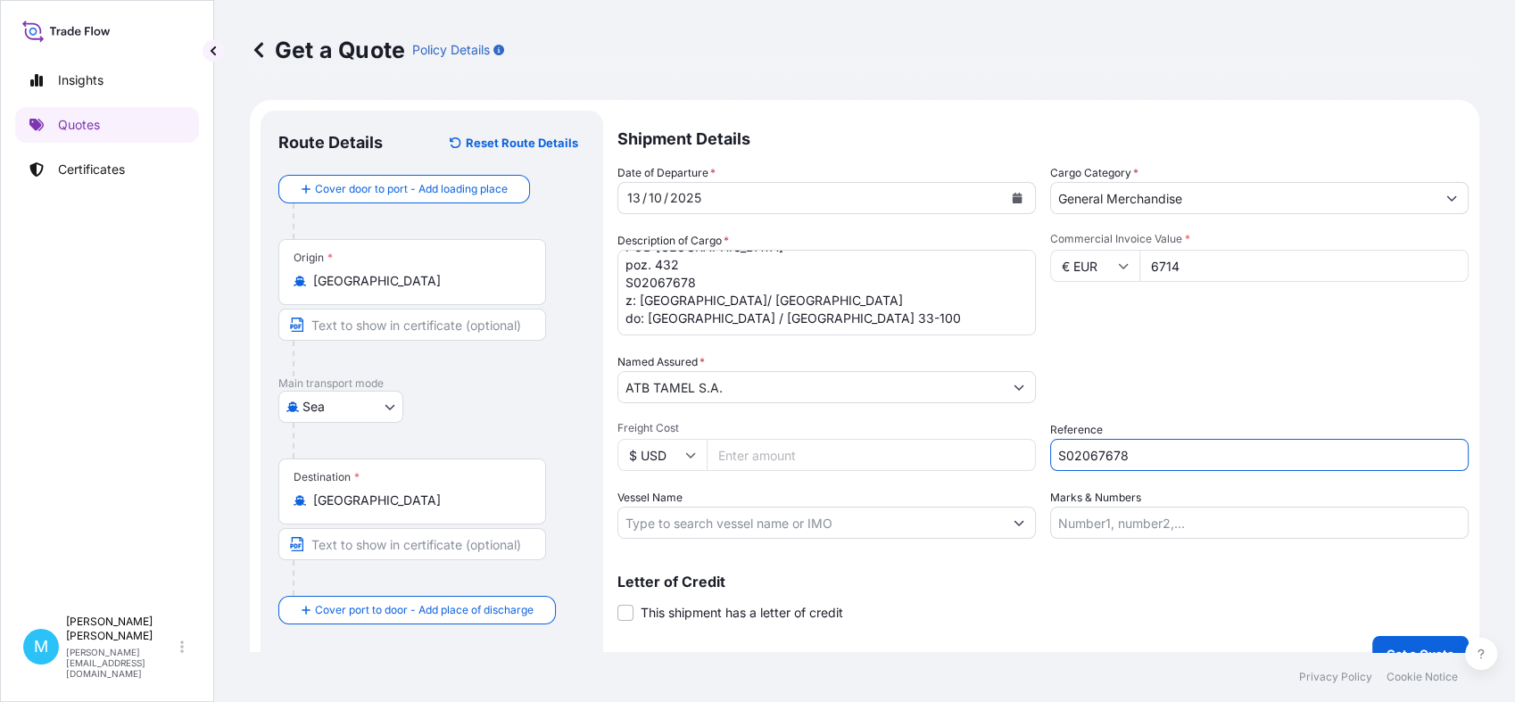
click at [711, 309] on textarea "FCL 40’[PERSON_NAME]: complete motor EXW Nanyang Pick up [DATE] Port załadunku:…" at bounding box center [826, 293] width 418 height 86
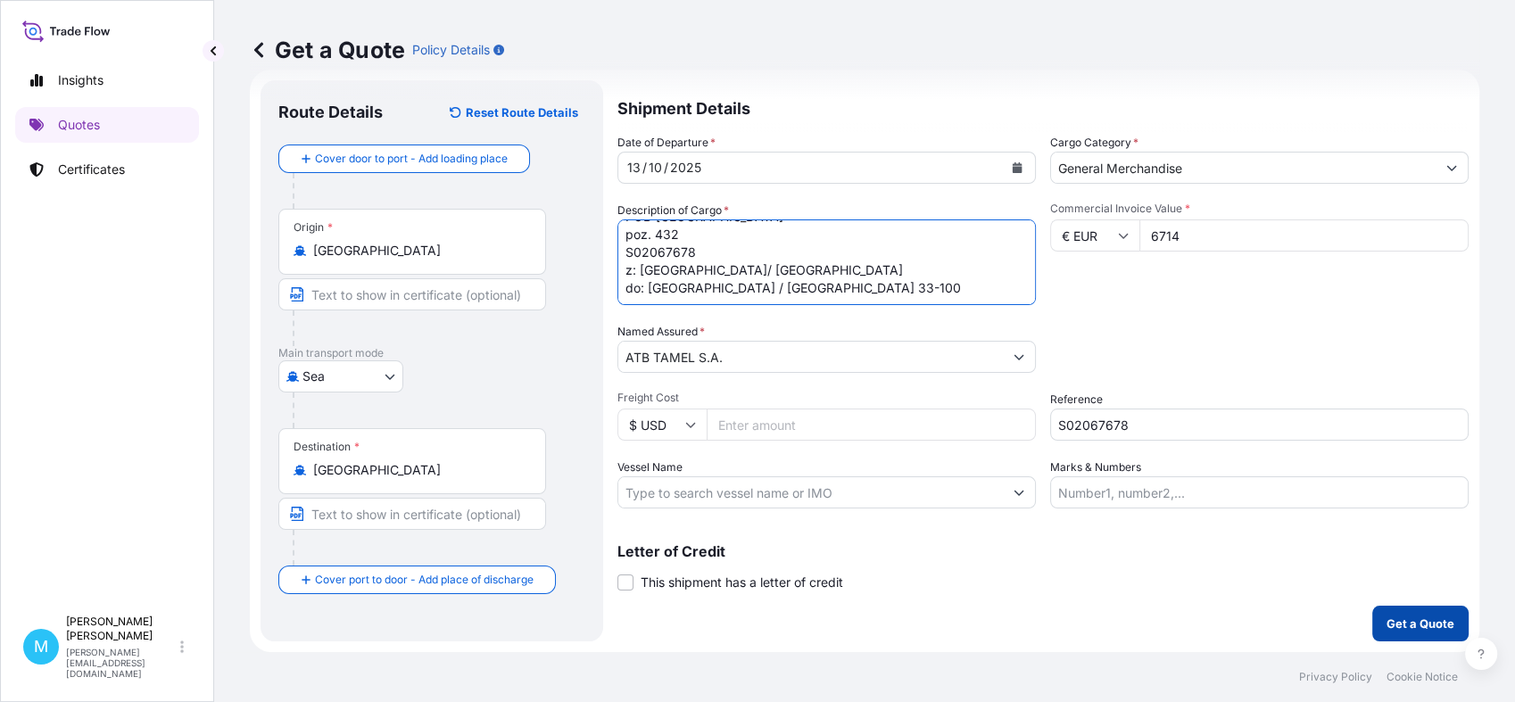
type textarea "FCL 40’[PERSON_NAME]: complete motor EXW Nanyang Pick up [DATE] Port załadunku:…"
click at [1391, 620] on p "Get a Quote" at bounding box center [1421, 624] width 68 height 18
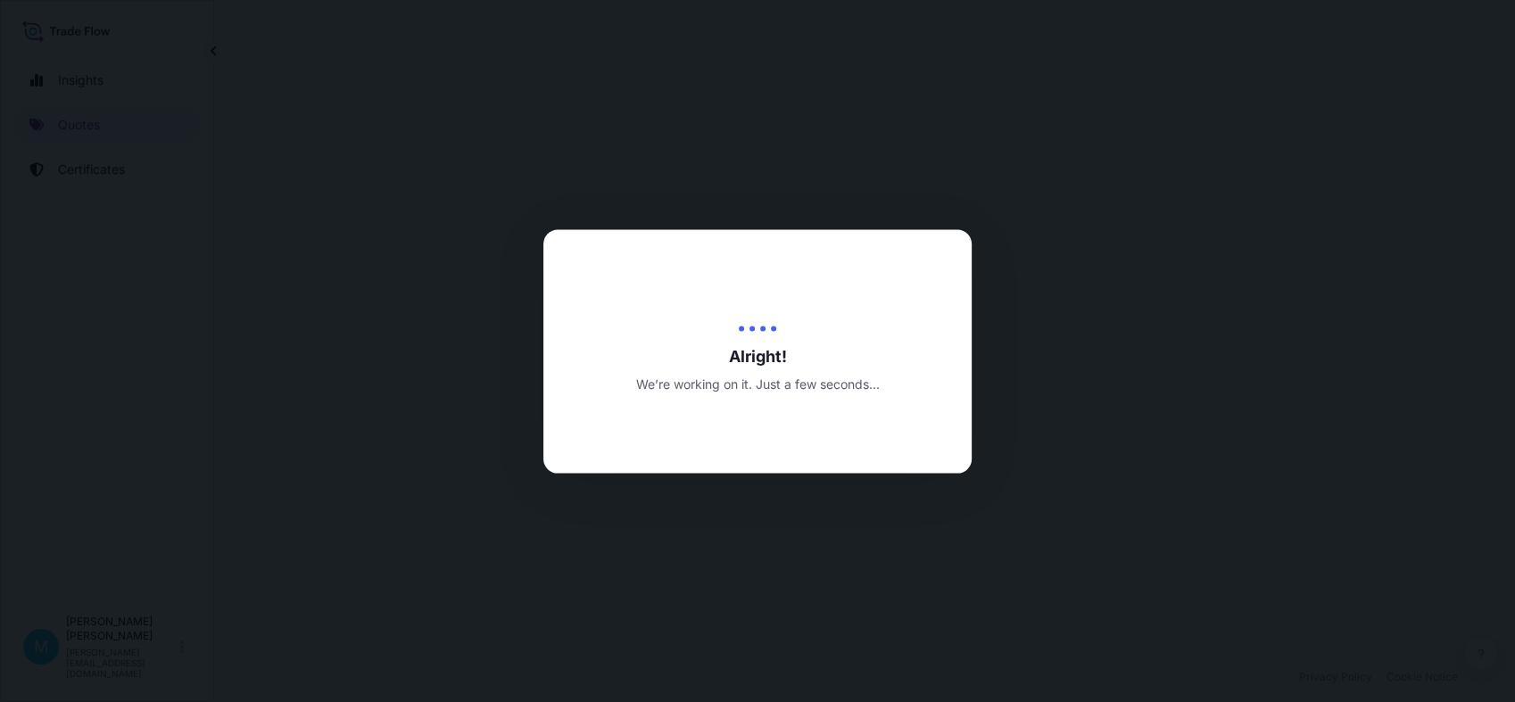
select select "Sea"
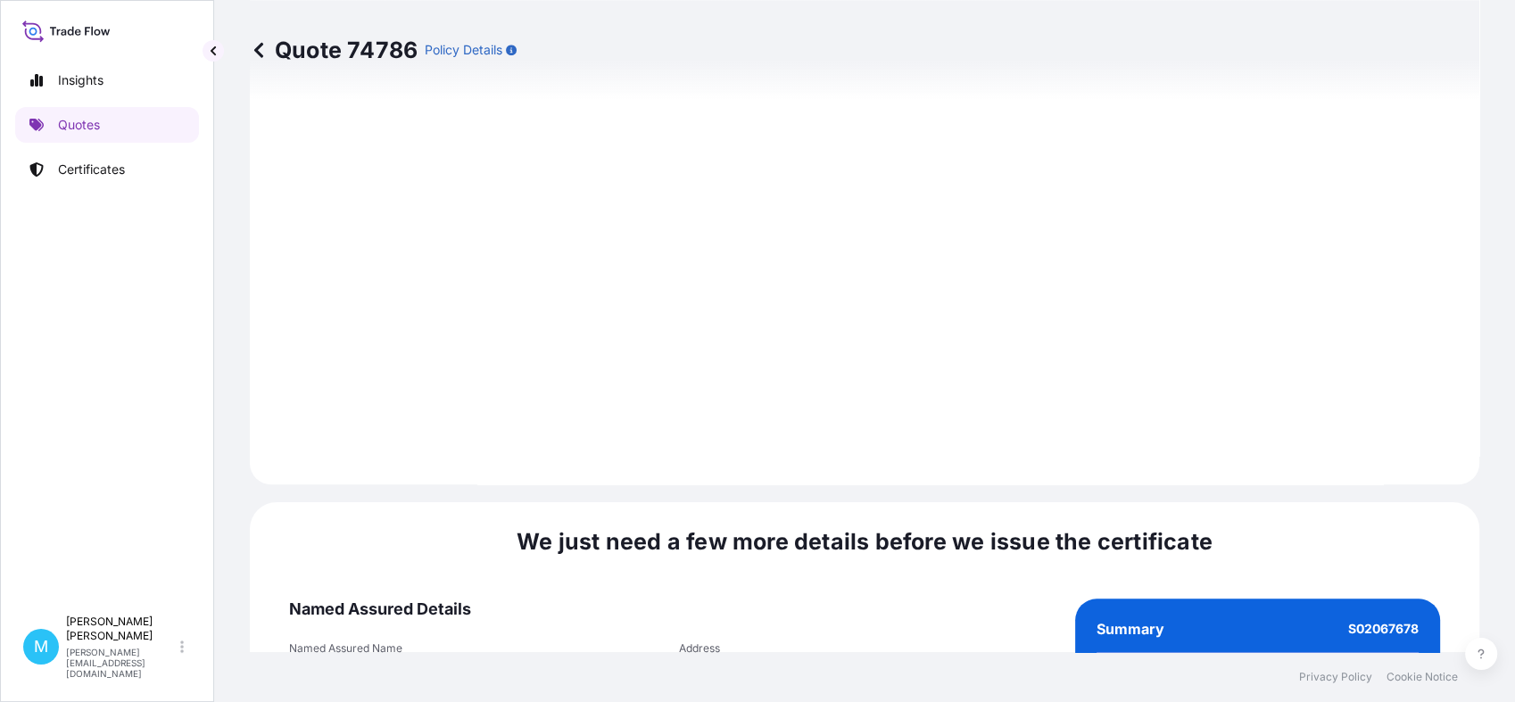
scroll to position [1984, 0]
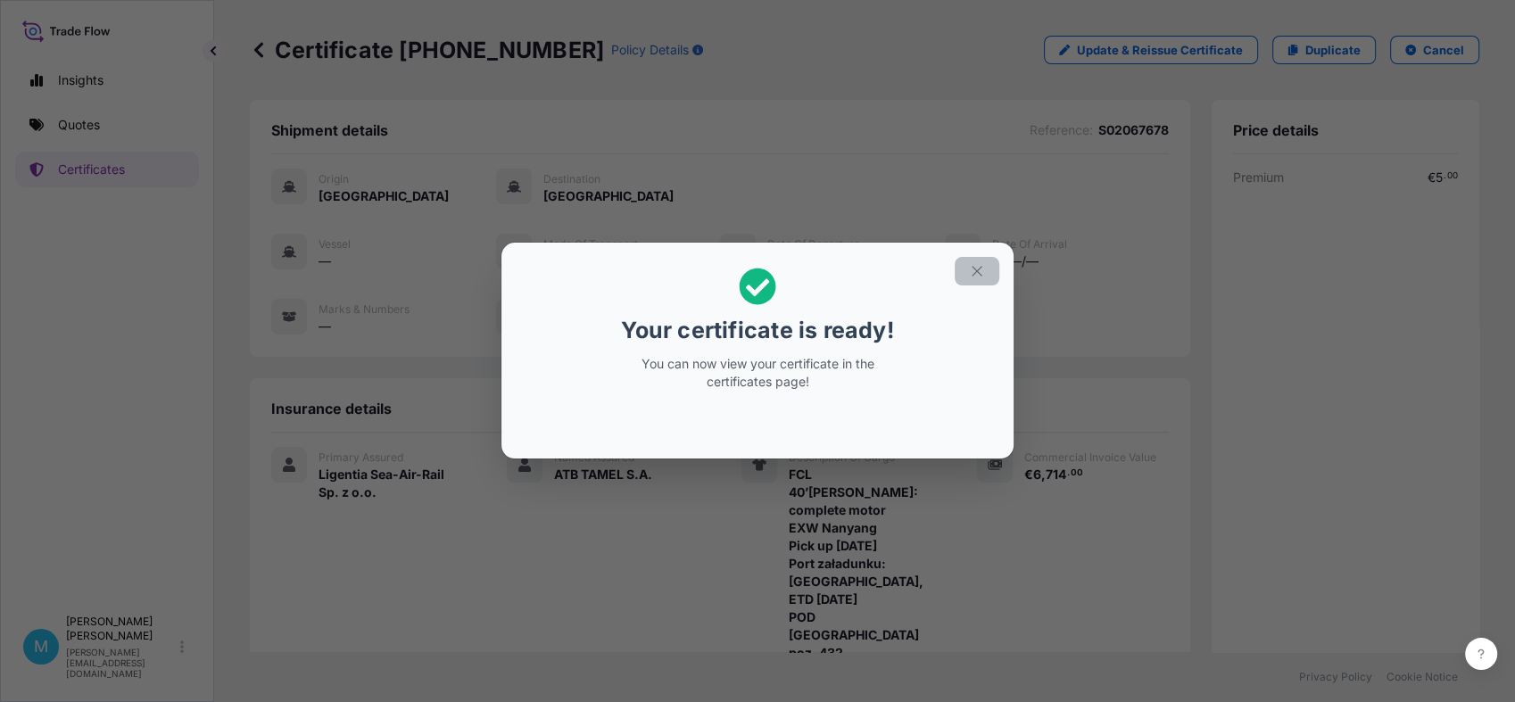
click at [985, 268] on button "button" at bounding box center [977, 271] width 45 height 29
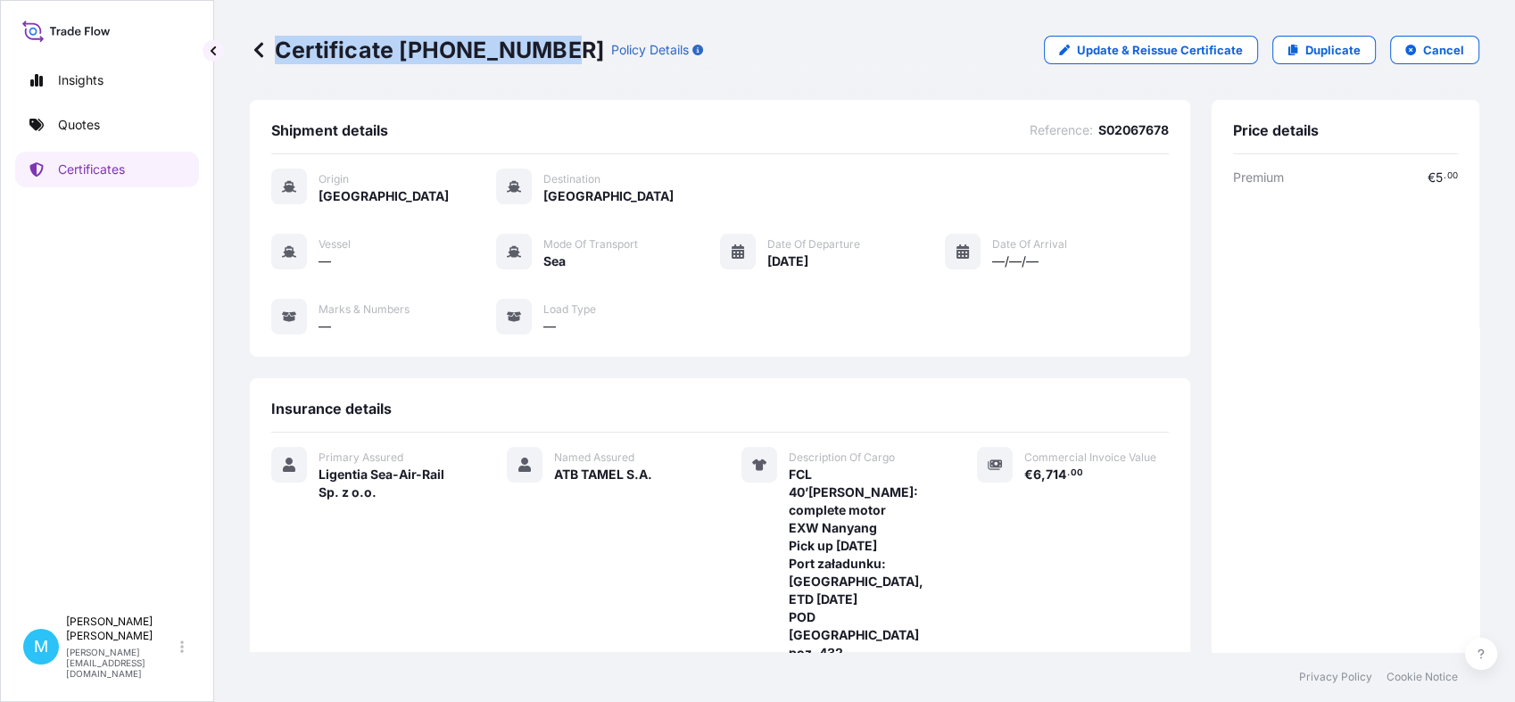
drag, startPoint x: 556, startPoint y: 45, endPoint x: 277, endPoint y: 42, distance: 279.3
click at [277, 42] on p "Certificate [PHONE_NUMBER]" at bounding box center [427, 50] width 354 height 29
copy p "Certificate [PHONE_NUMBER]"
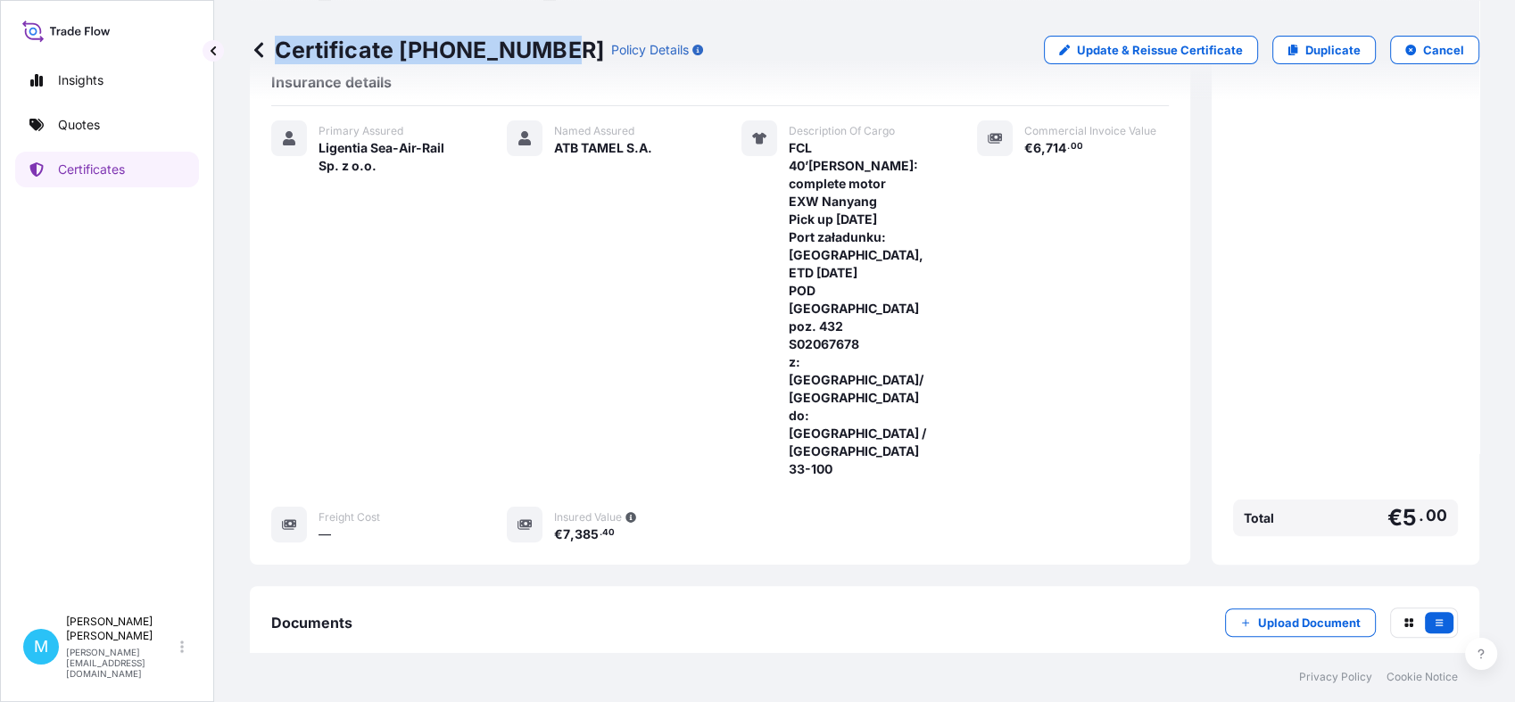
scroll to position [297, 0]
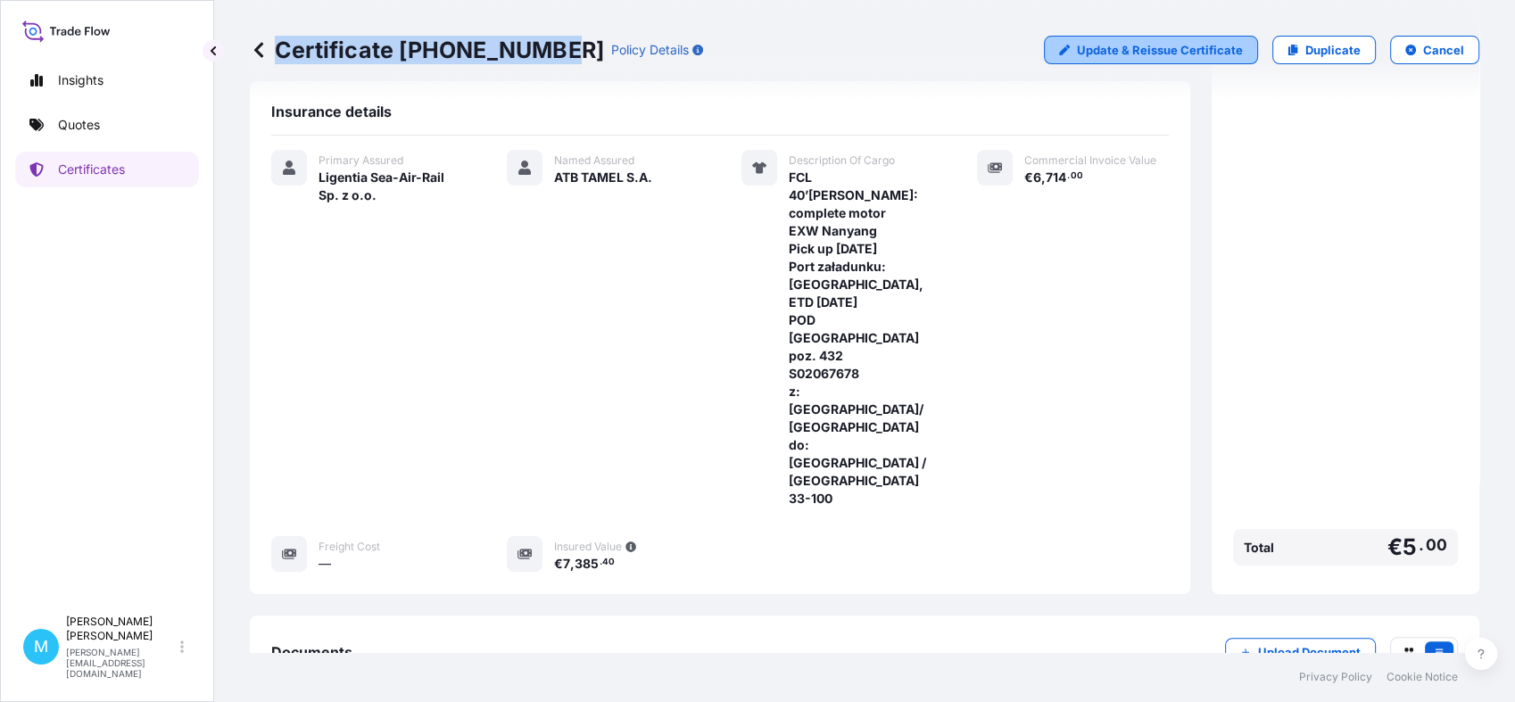
click at [1153, 46] on p "Update & Reissue Certificate" at bounding box center [1160, 50] width 166 height 18
select select "Sea"
select select "31440"
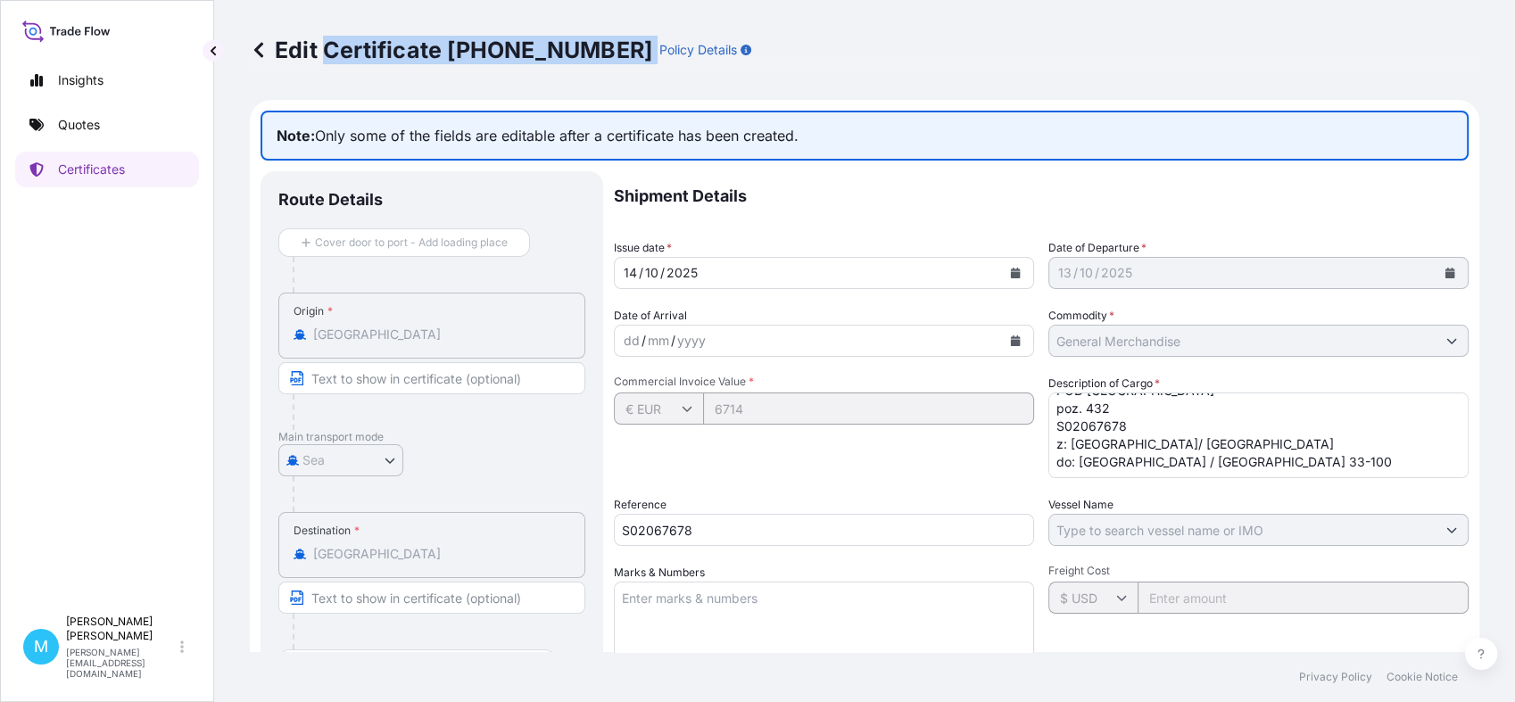
drag, startPoint x: 608, startPoint y: 44, endPoint x: 325, endPoint y: 54, distance: 283.0
click at [325, 54] on div "Edit Certificate [PHONE_NUMBER] Policy Details" at bounding box center [500, 50] width 501 height 29
copy p "Certificate [PHONE_NUMBER]"
click at [112, 128] on link "Quotes" at bounding box center [107, 125] width 184 height 36
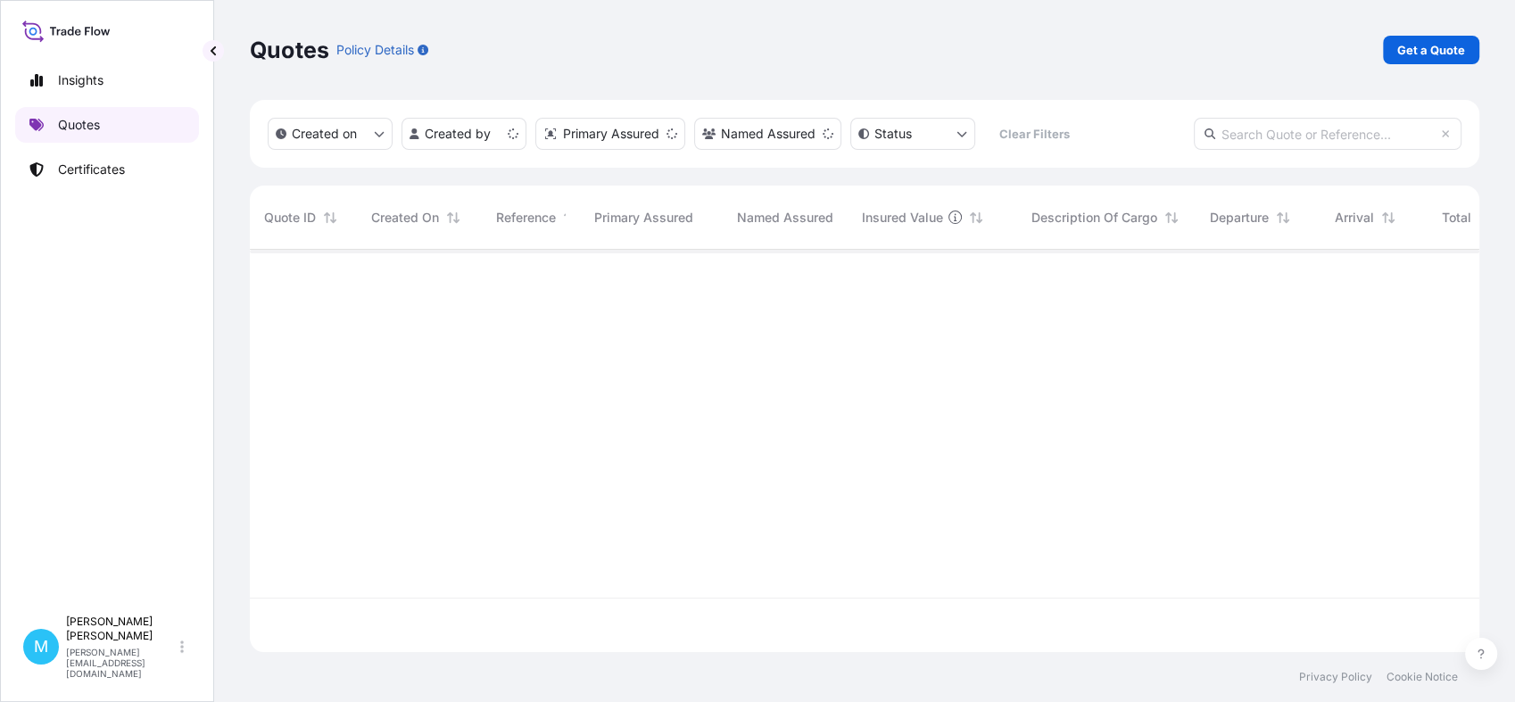
scroll to position [396, 1213]
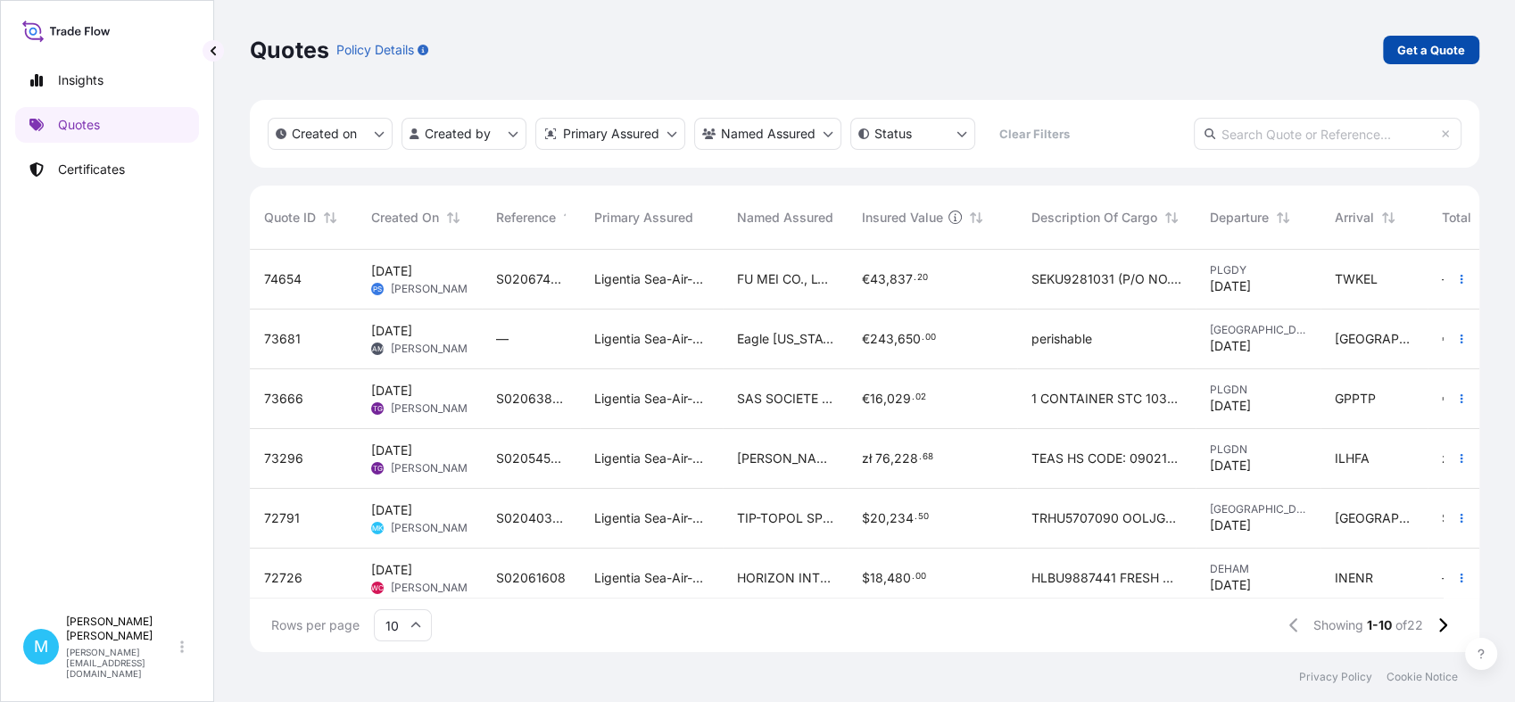
click at [1417, 47] on p "Get a Quote" at bounding box center [1431, 50] width 68 height 18
select select "Sea"
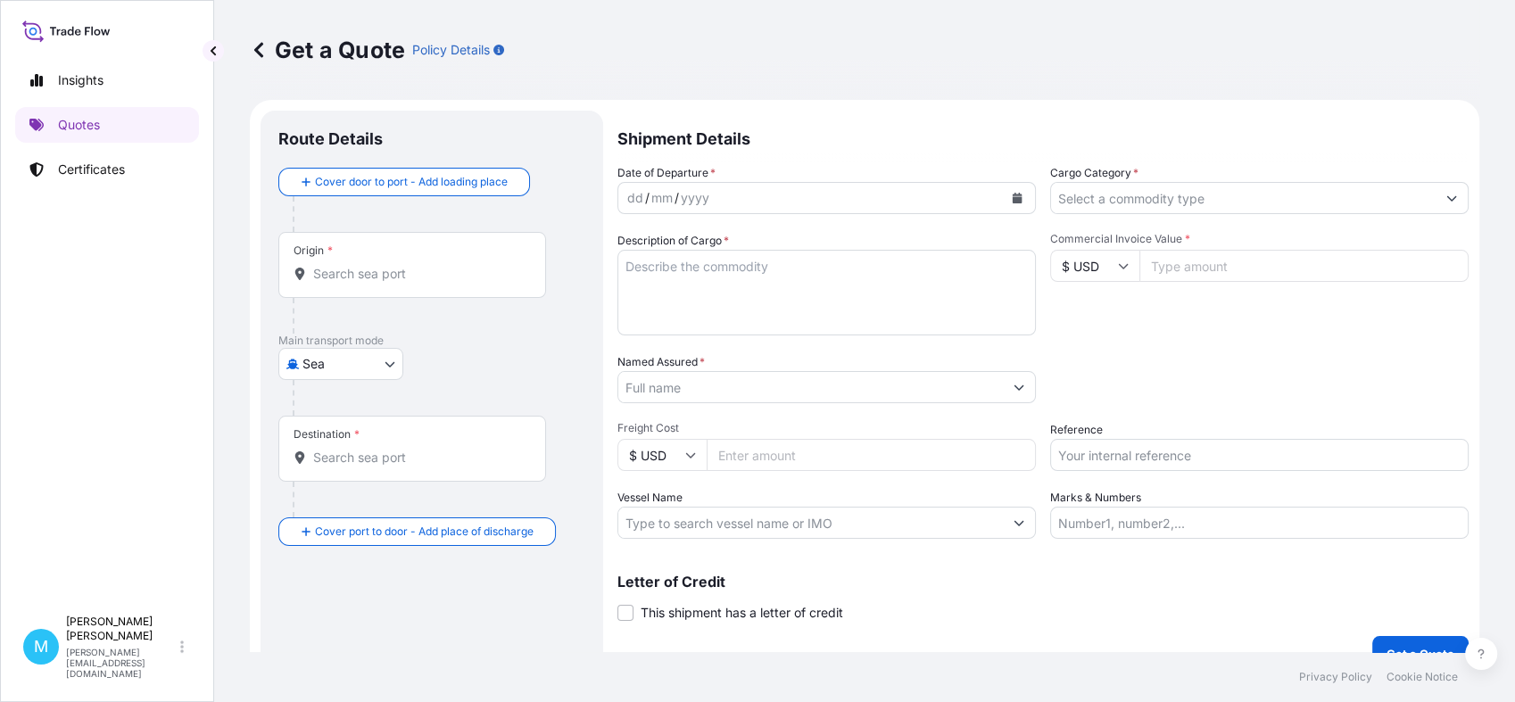
scroll to position [29, 0]
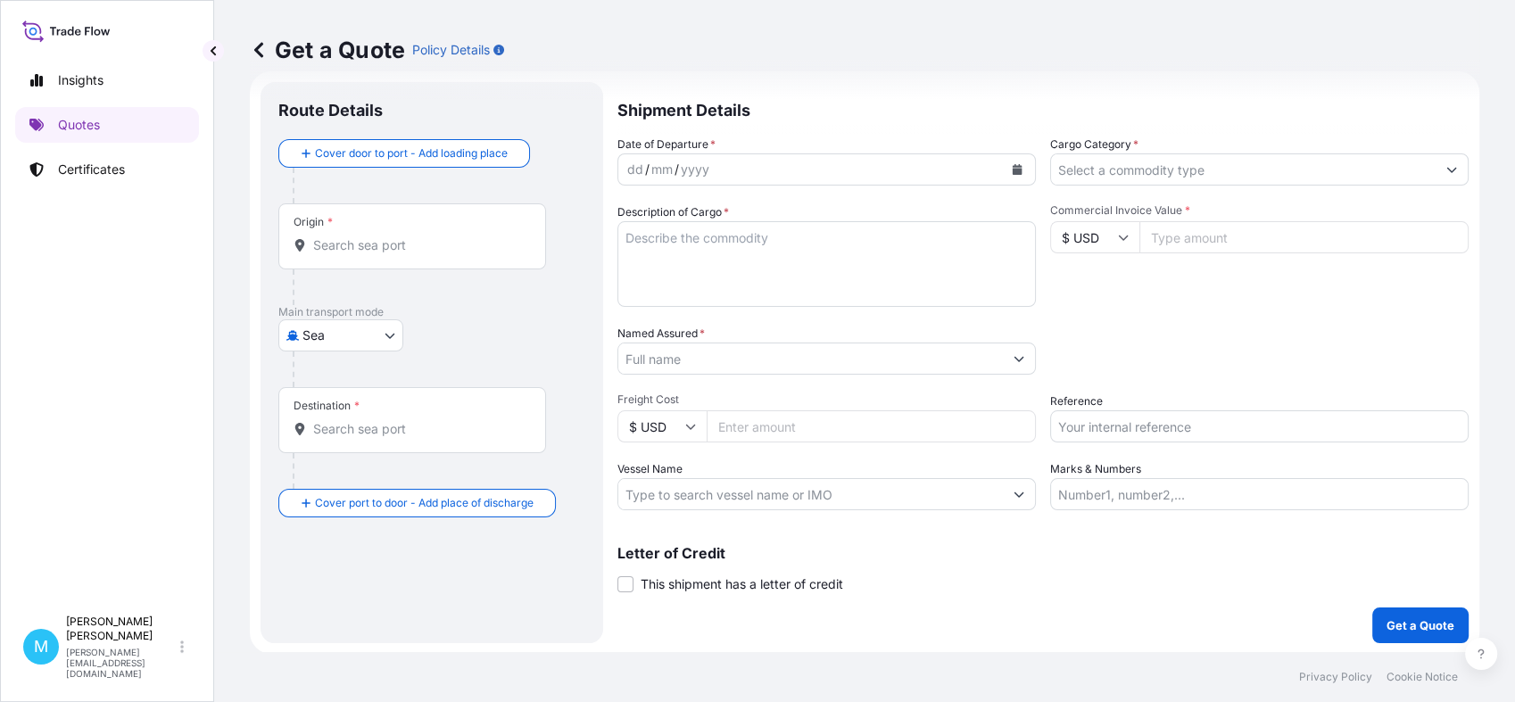
click at [375, 246] on input "Origin *" at bounding box center [418, 245] width 211 height 18
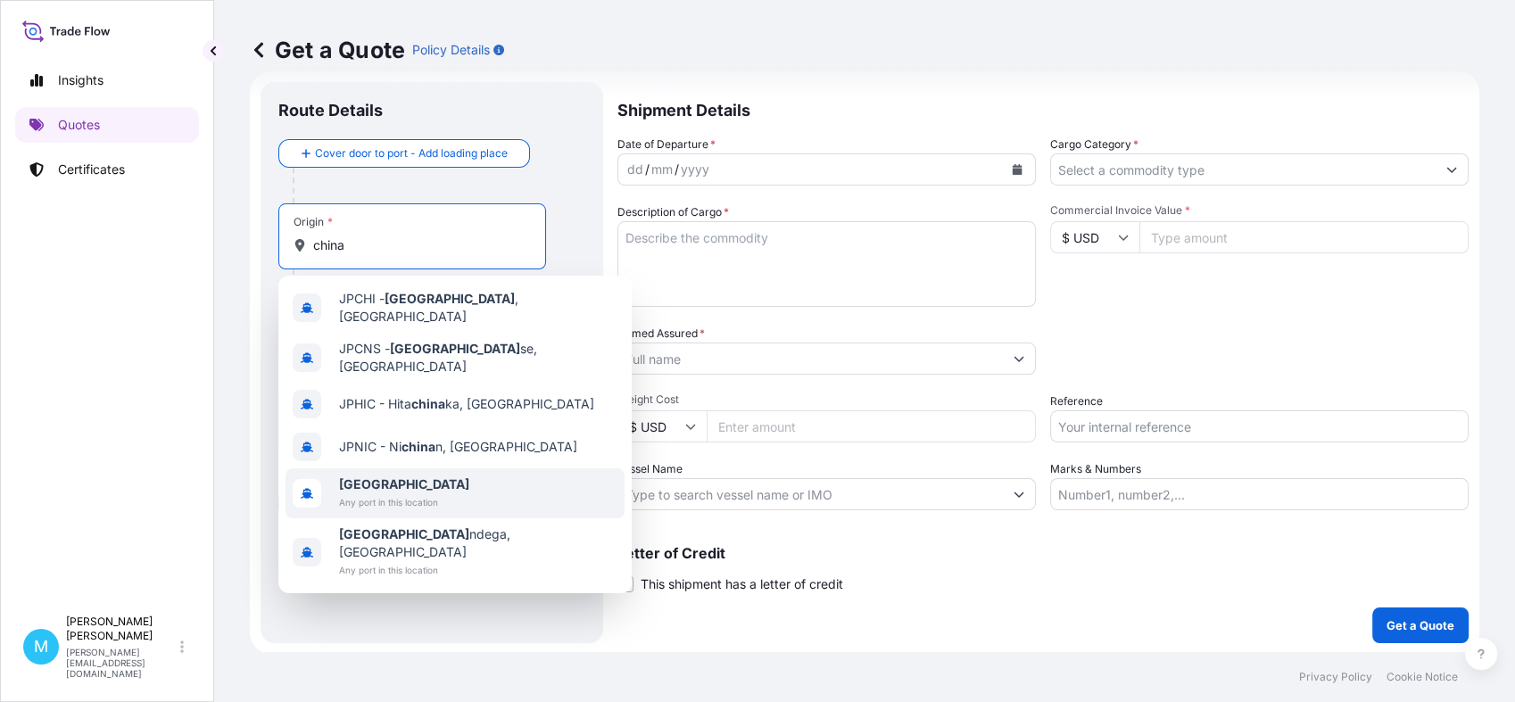
click at [375, 476] on span "[GEOGRAPHIC_DATA]" at bounding box center [404, 485] width 130 height 18
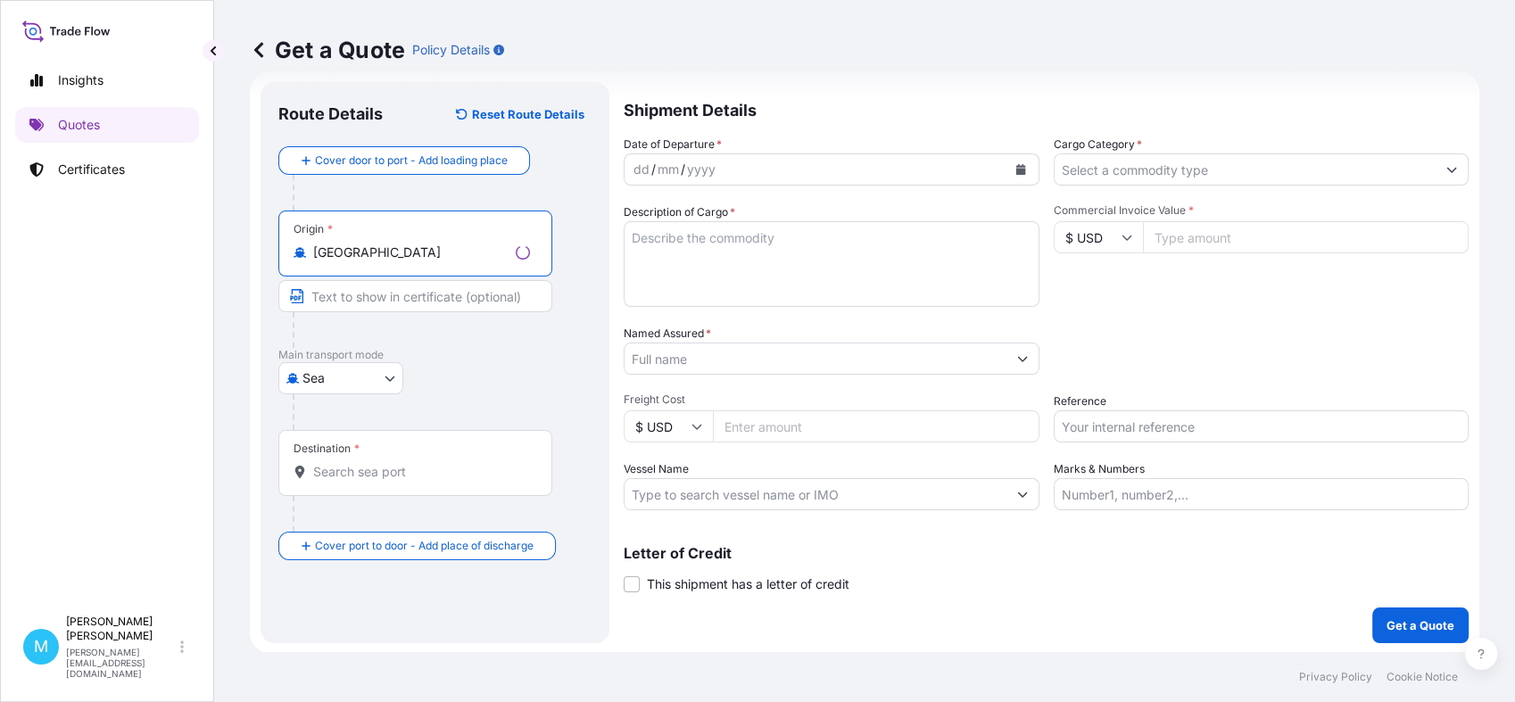
type input "[GEOGRAPHIC_DATA]"
click at [334, 469] on input "Destination *" at bounding box center [421, 472] width 217 height 18
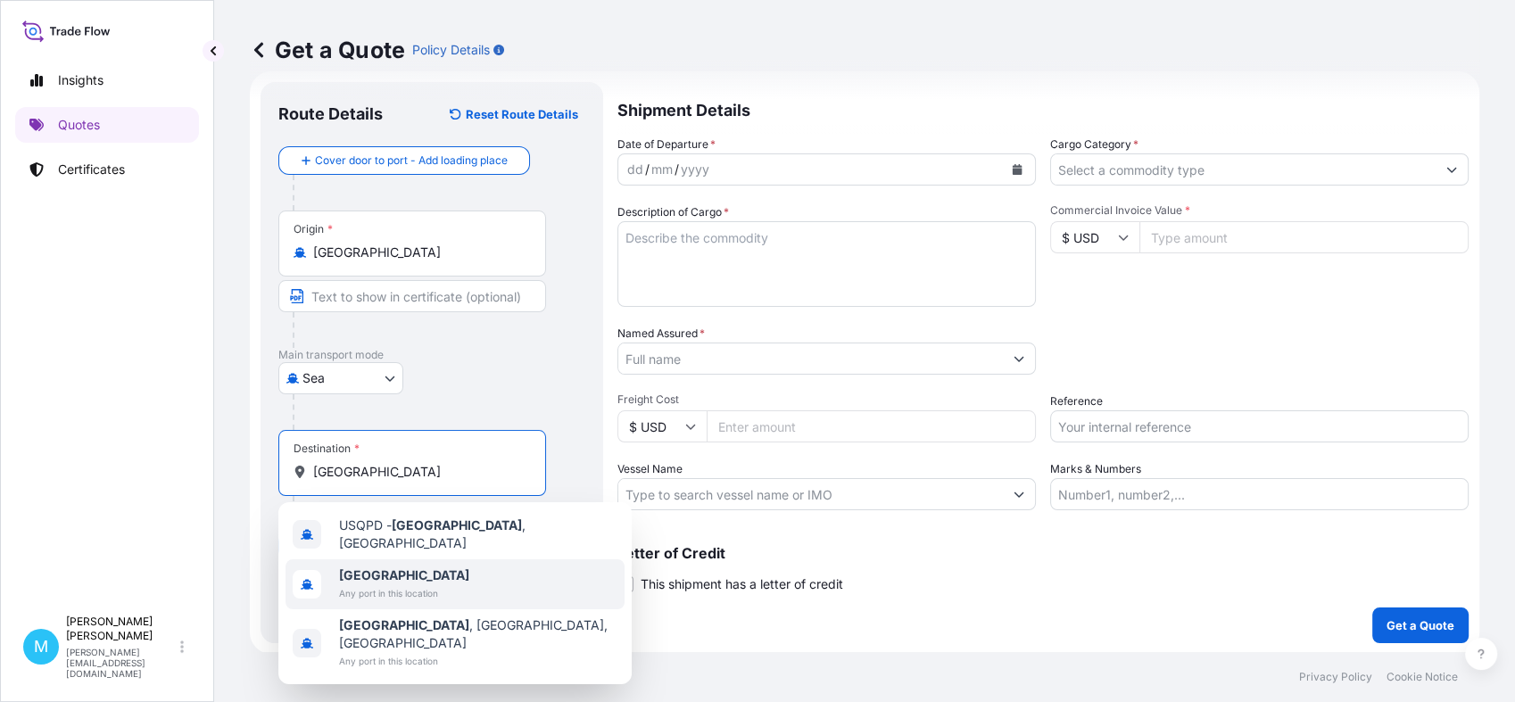
click at [352, 567] on b "[GEOGRAPHIC_DATA]" at bounding box center [404, 574] width 130 height 15
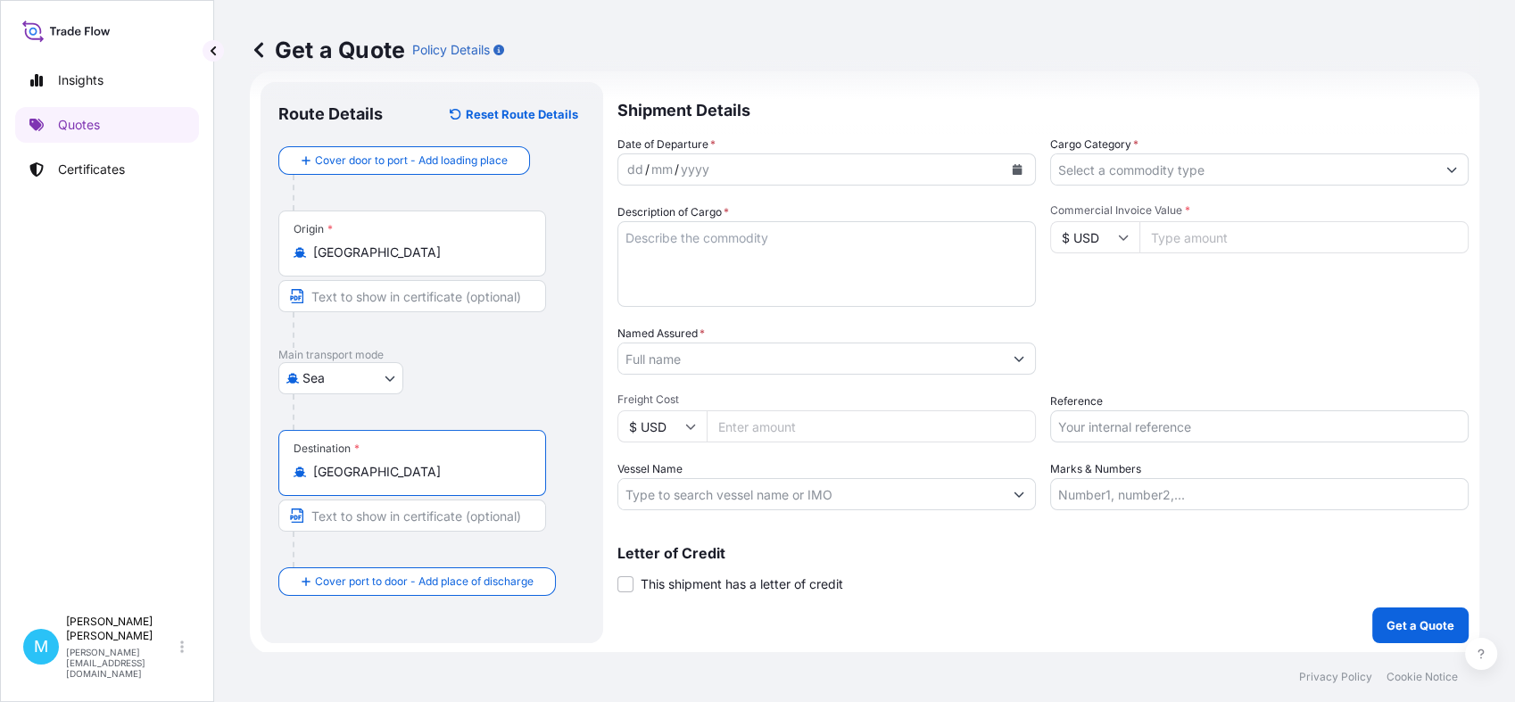
type input "[GEOGRAPHIC_DATA]"
click at [1013, 172] on icon "Calendar" at bounding box center [1018, 169] width 10 height 11
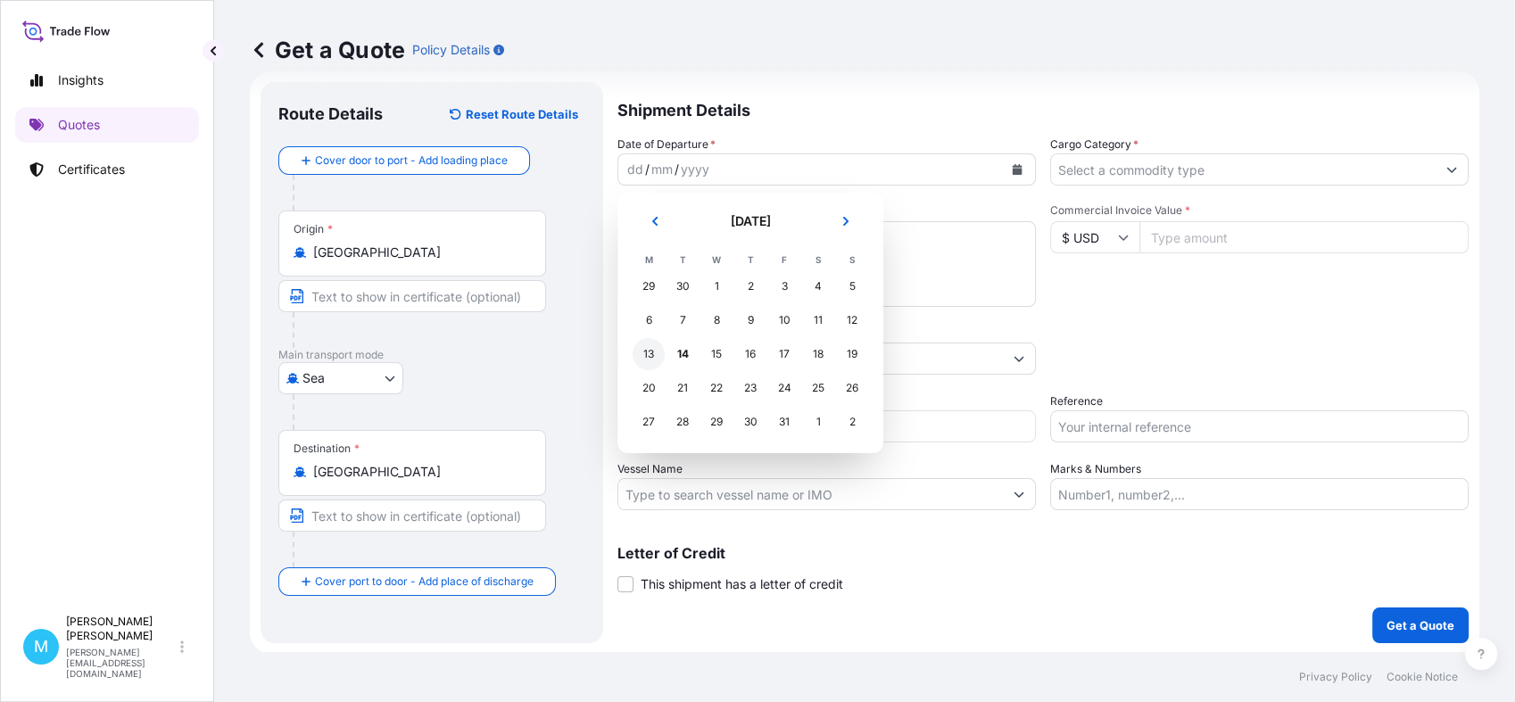
click at [655, 354] on div "13" at bounding box center [649, 354] width 32 height 32
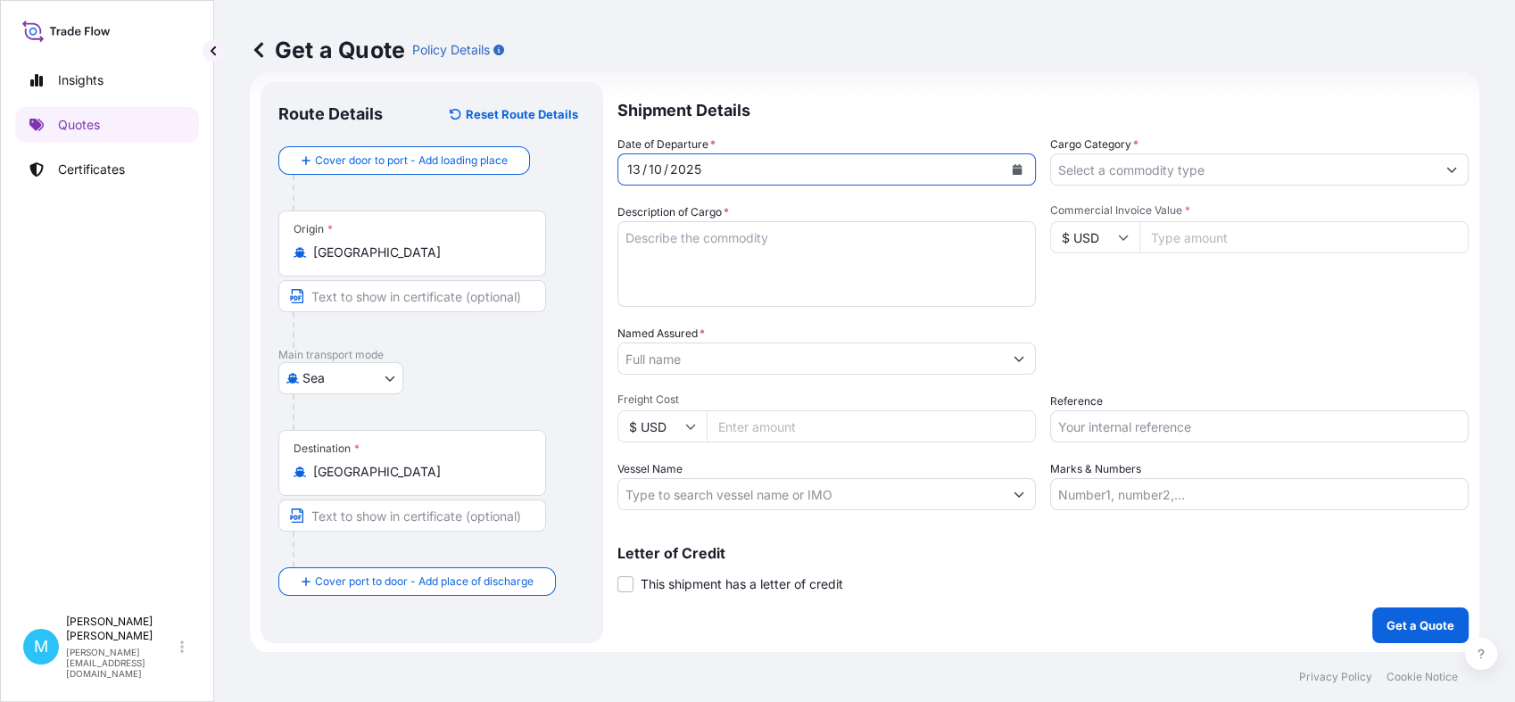
click at [705, 257] on textarea "Description of Cargo *" at bounding box center [826, 264] width 418 height 86
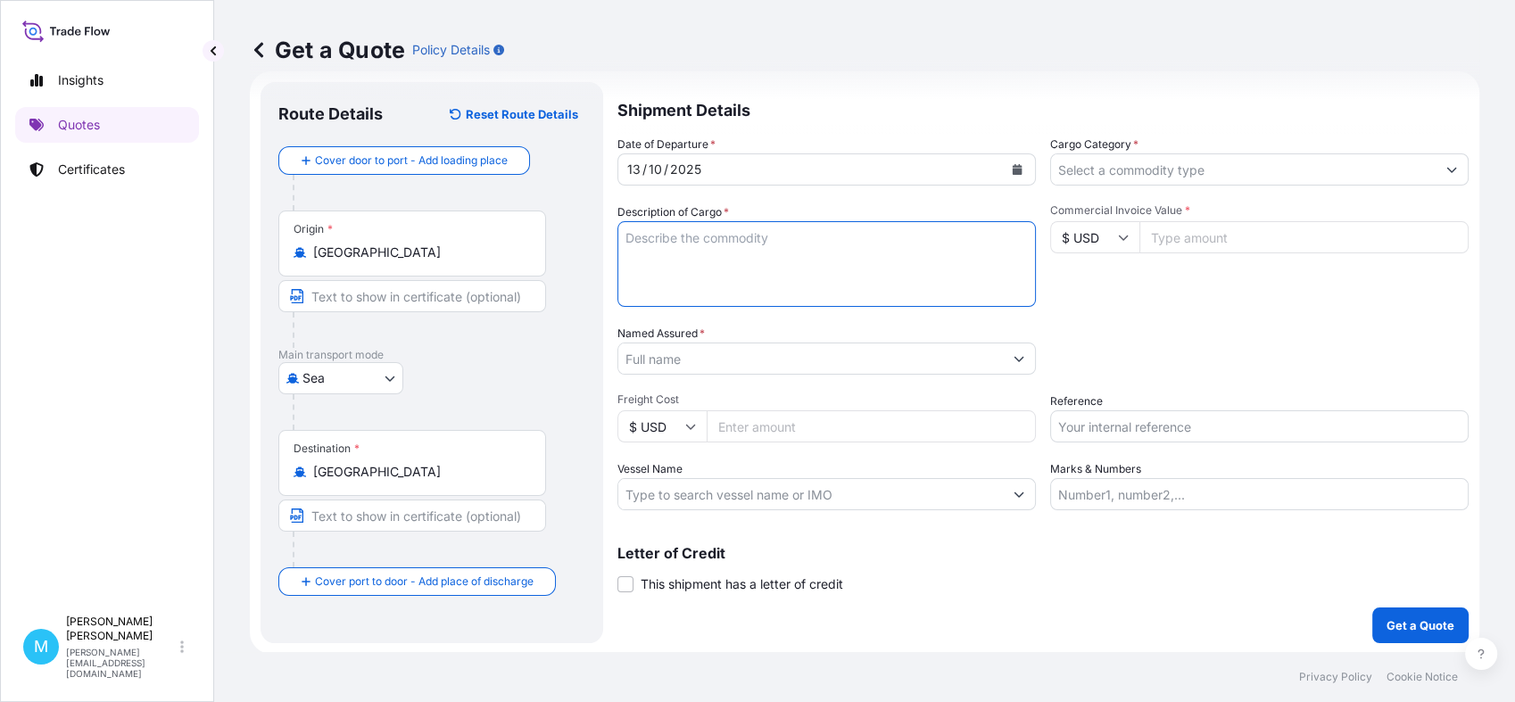
paste textarea "FCL 40’HC EXW Nanyang Pick up [DATE] Port załadunku: [GEOGRAPHIC_DATA], ETD [DA…"
click at [719, 231] on textarea "FCL 40’HC EXW Nanyang Pick up [DATE] Port załadunku: [GEOGRAPHIC_DATA], ETD [DA…" at bounding box center [826, 264] width 418 height 86
paste textarea "Towar: complete motor"
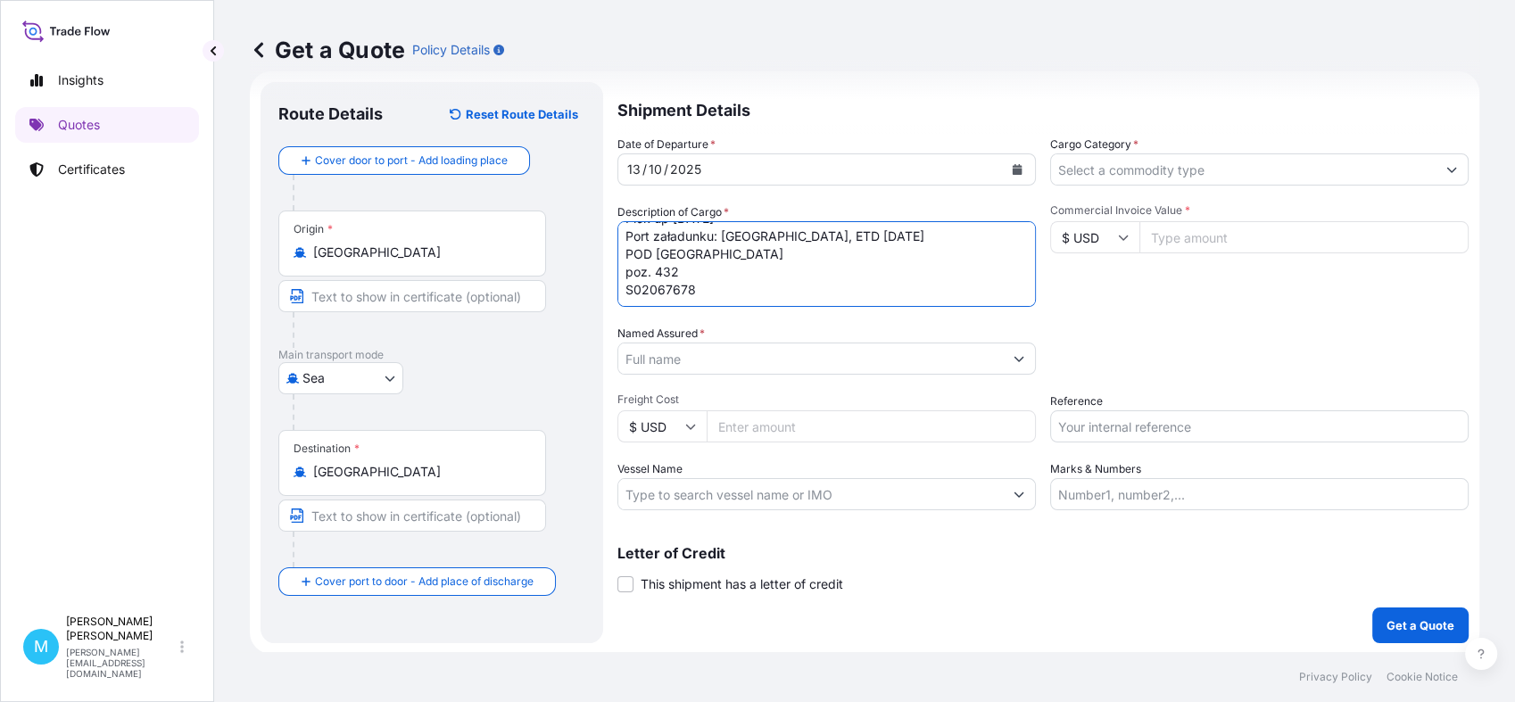
click at [742, 291] on textarea "FCL 40’[PERSON_NAME]: complete motor EXW Nanyang Pick up [DATE] Port załadunku:…" at bounding box center [826, 264] width 418 height 86
paste textarea "z: [GEOGRAPHIC_DATA]/ Nanyang do: Polski / Tarnów 33-100"
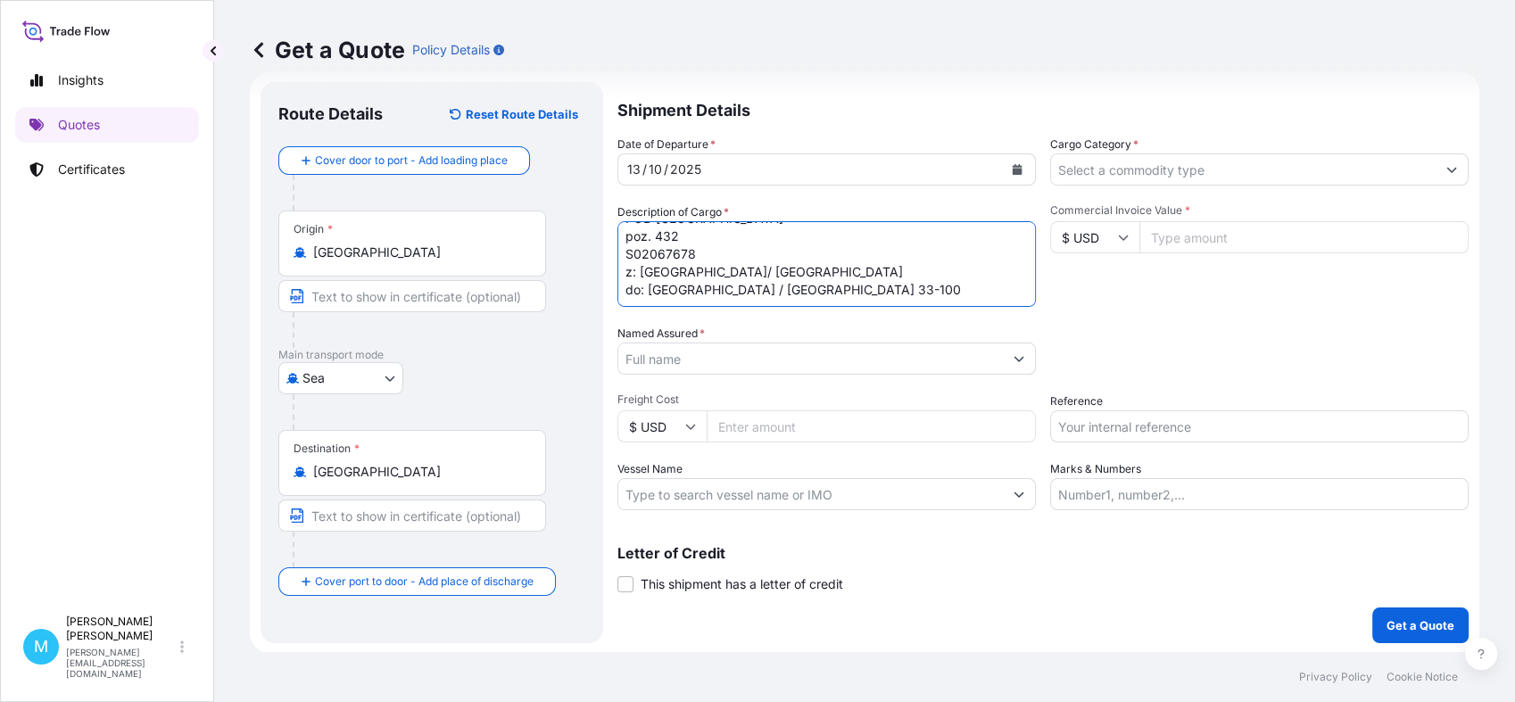
scroll to position [91, 0]
type textarea "FCL 40’[PERSON_NAME]: complete motor EXW Nanyang Pick up [DATE] Port załadunku:…"
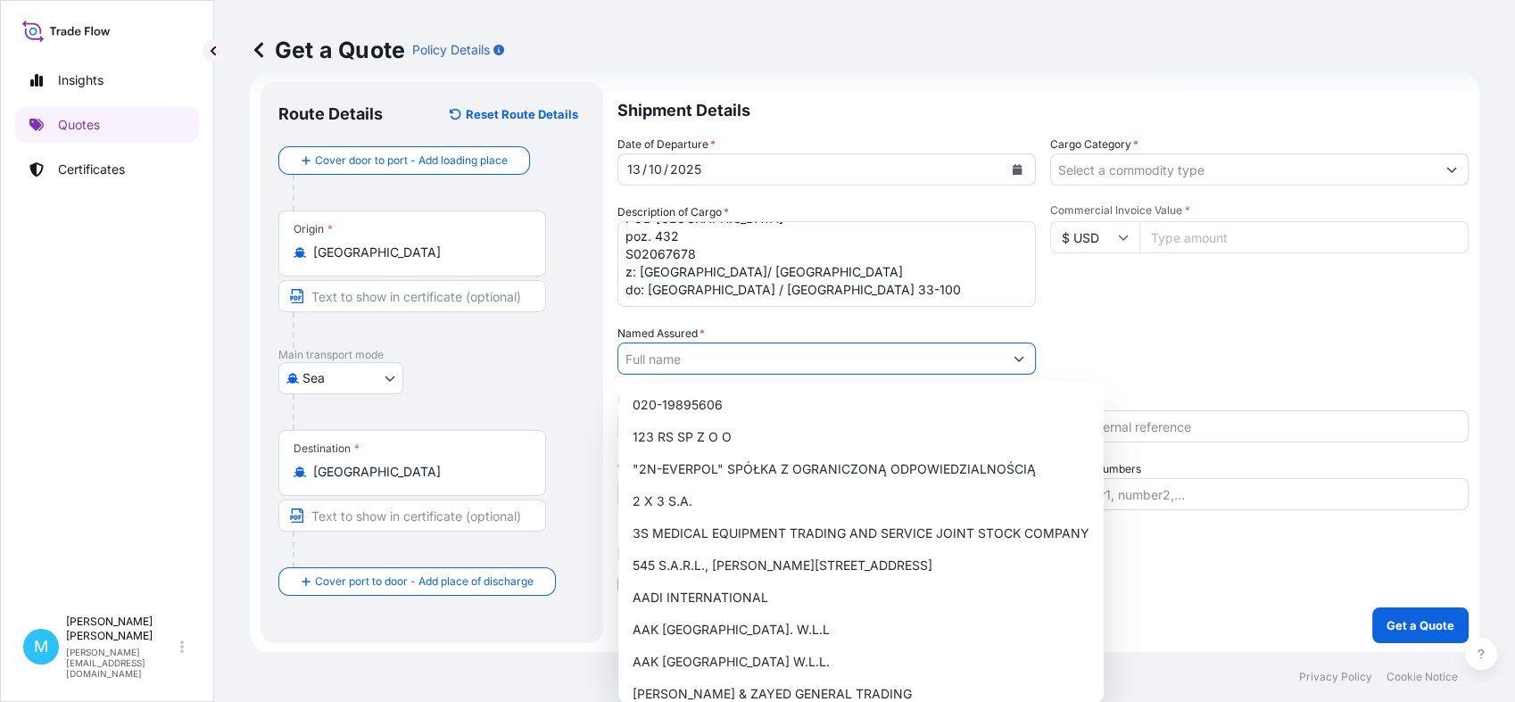
click at [733, 349] on input "Named Assured *" at bounding box center [810, 359] width 385 height 32
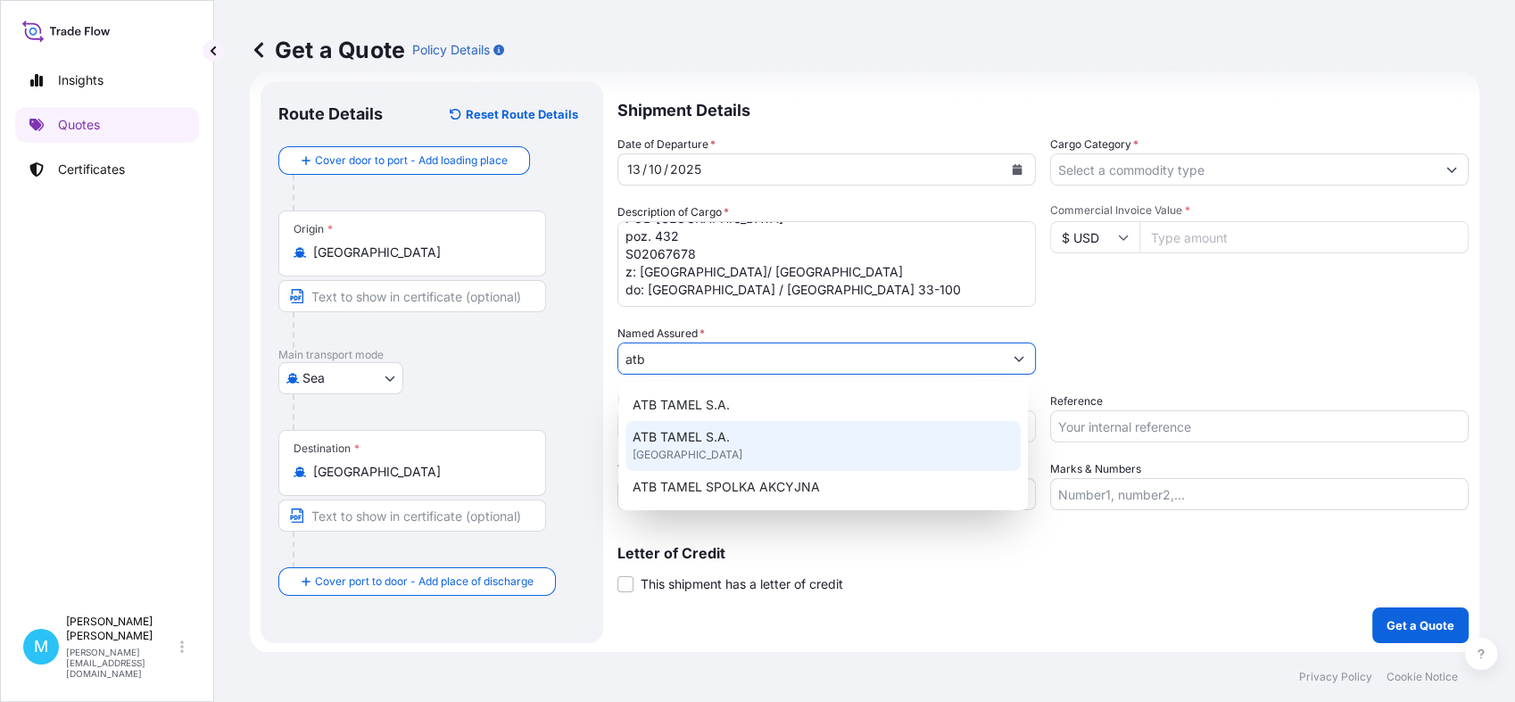
click at [733, 445] on div "ATB TAMEL S.A. [GEOGRAPHIC_DATA]" at bounding box center [822, 446] width 395 height 50
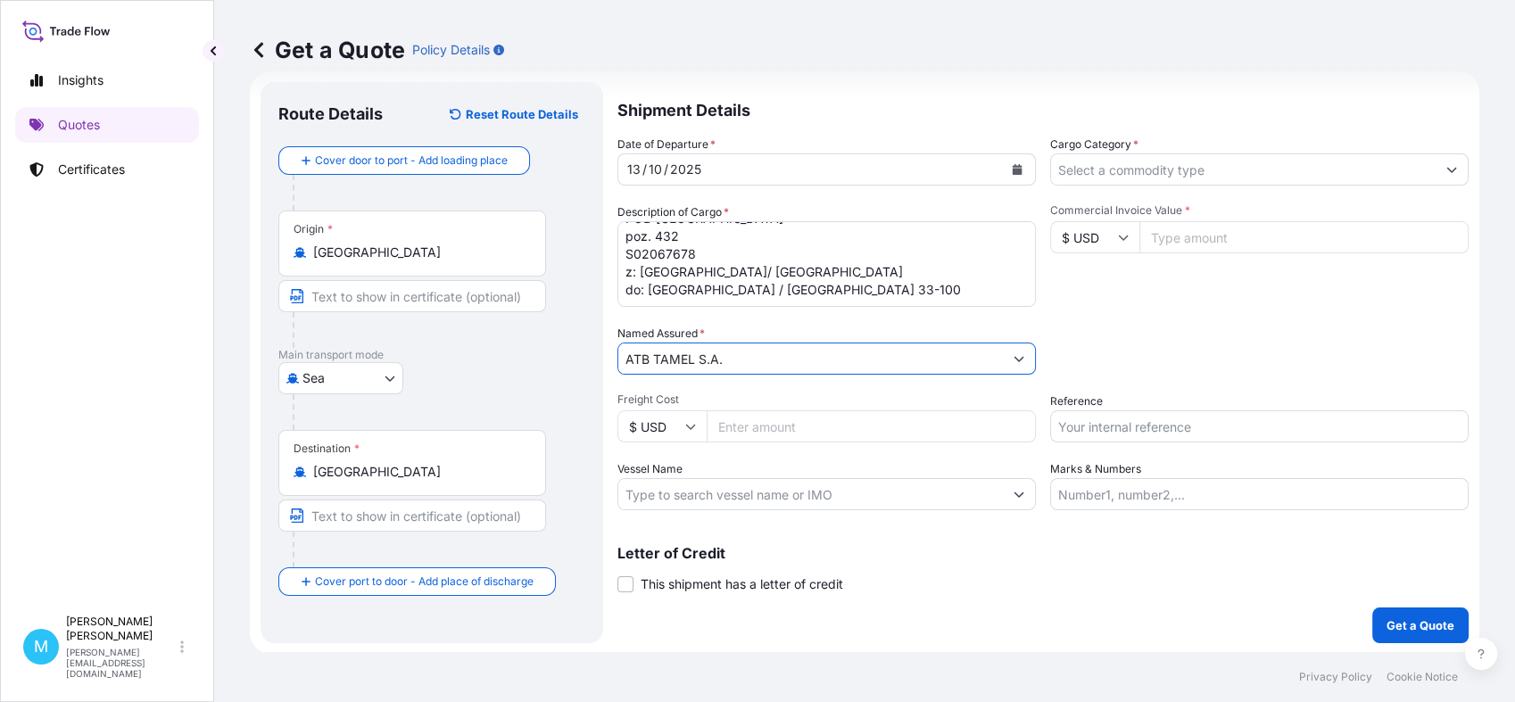
type input "ATB TAMEL S.A."
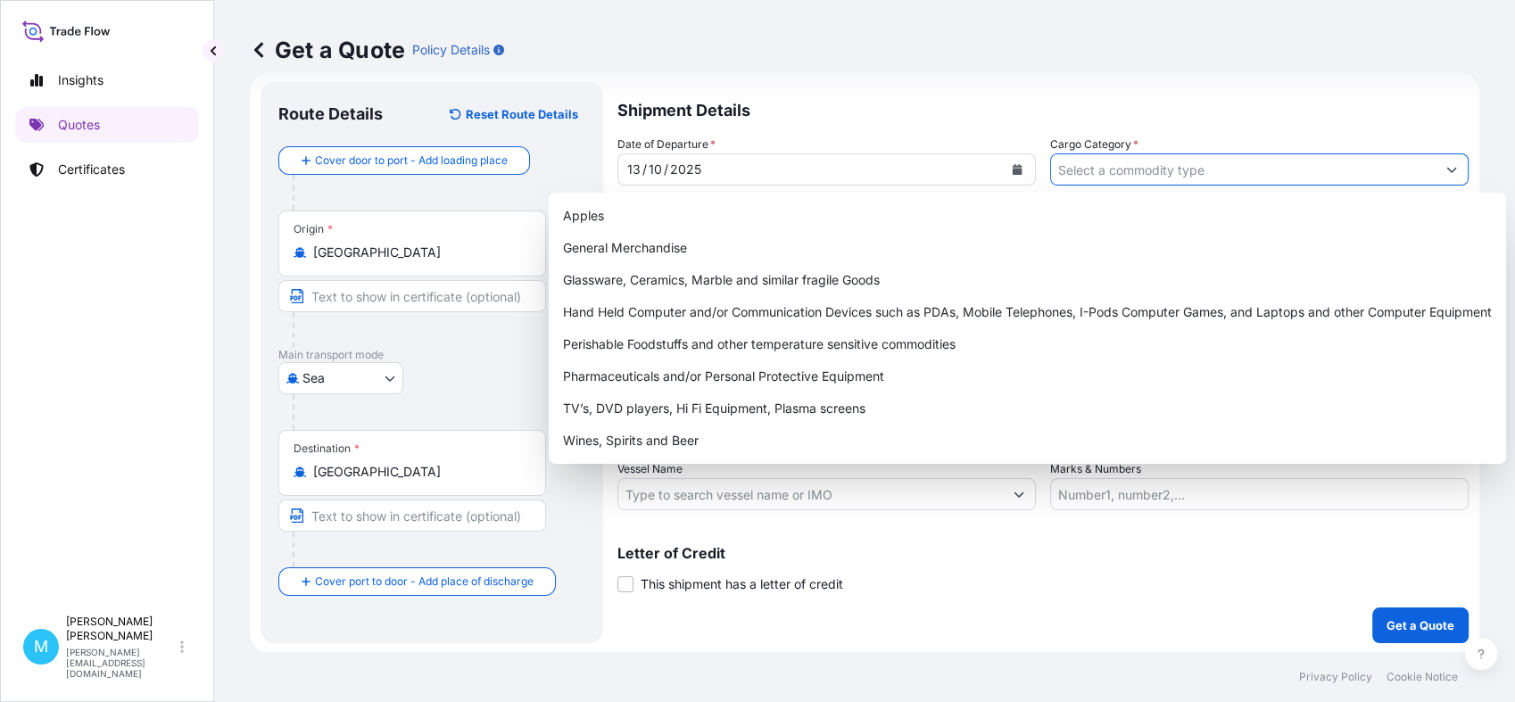
click at [1168, 171] on input "Cargo Category *" at bounding box center [1243, 169] width 385 height 32
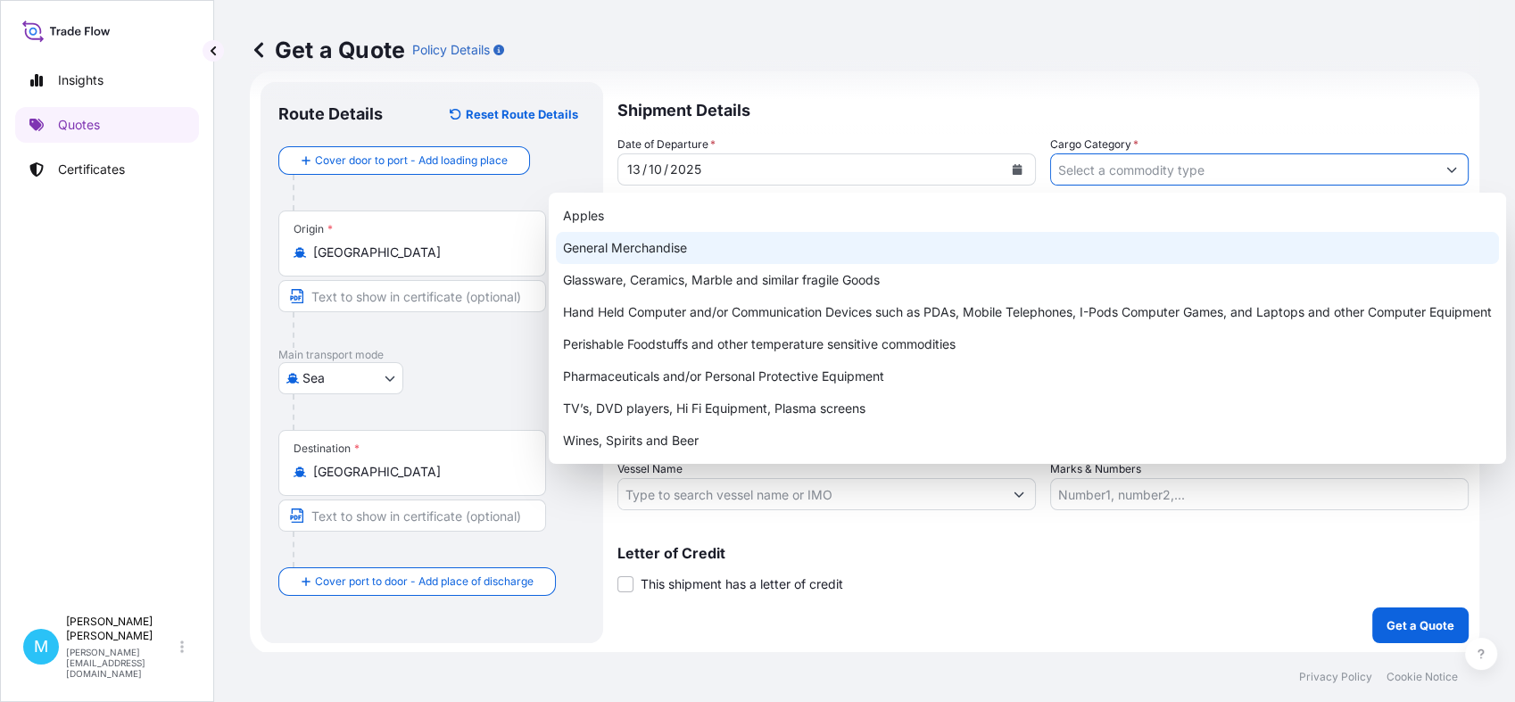
click at [737, 239] on div "General Merchandise" at bounding box center [1027, 248] width 943 height 32
type input "General Merchandise"
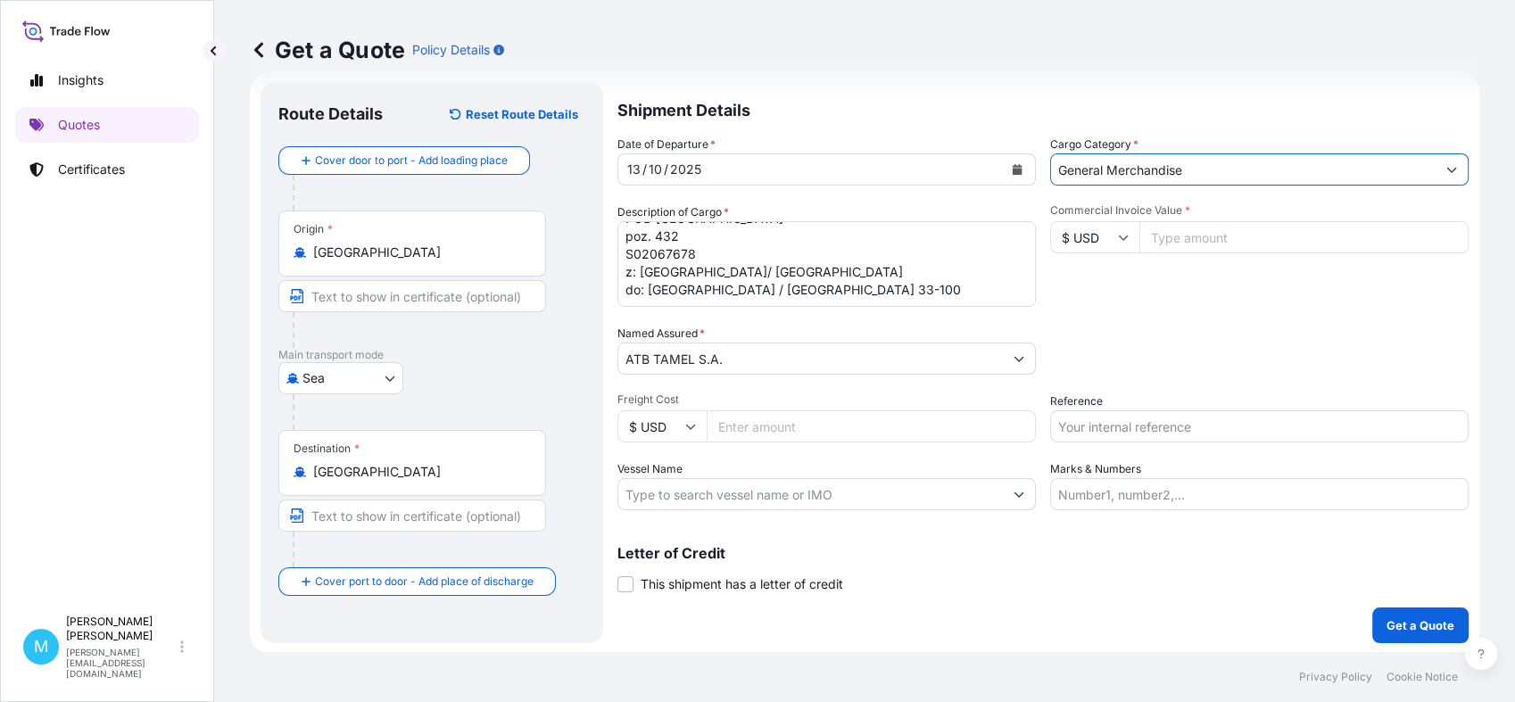
click at [1211, 236] on input "Commercial Invoice Value *" at bounding box center [1303, 237] width 329 height 32
paste input "67141"
type input "67141"
click at [1121, 237] on icon at bounding box center [1123, 237] width 11 height 11
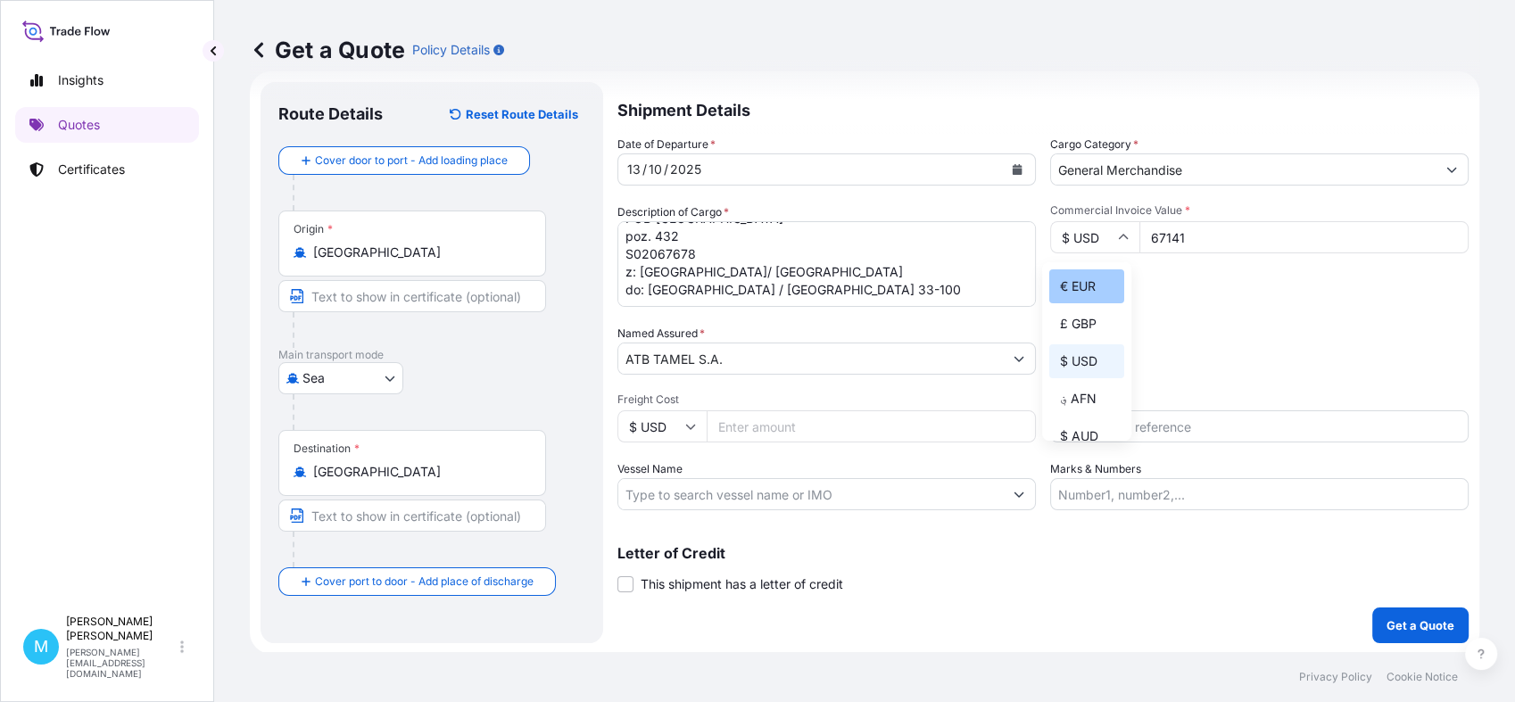
click at [1101, 279] on div "€ EUR" at bounding box center [1086, 286] width 75 height 34
type input "€ EUR"
click at [1201, 236] on input "67141" at bounding box center [1303, 237] width 329 height 32
click at [1101, 426] on input "Reference" at bounding box center [1259, 426] width 418 height 32
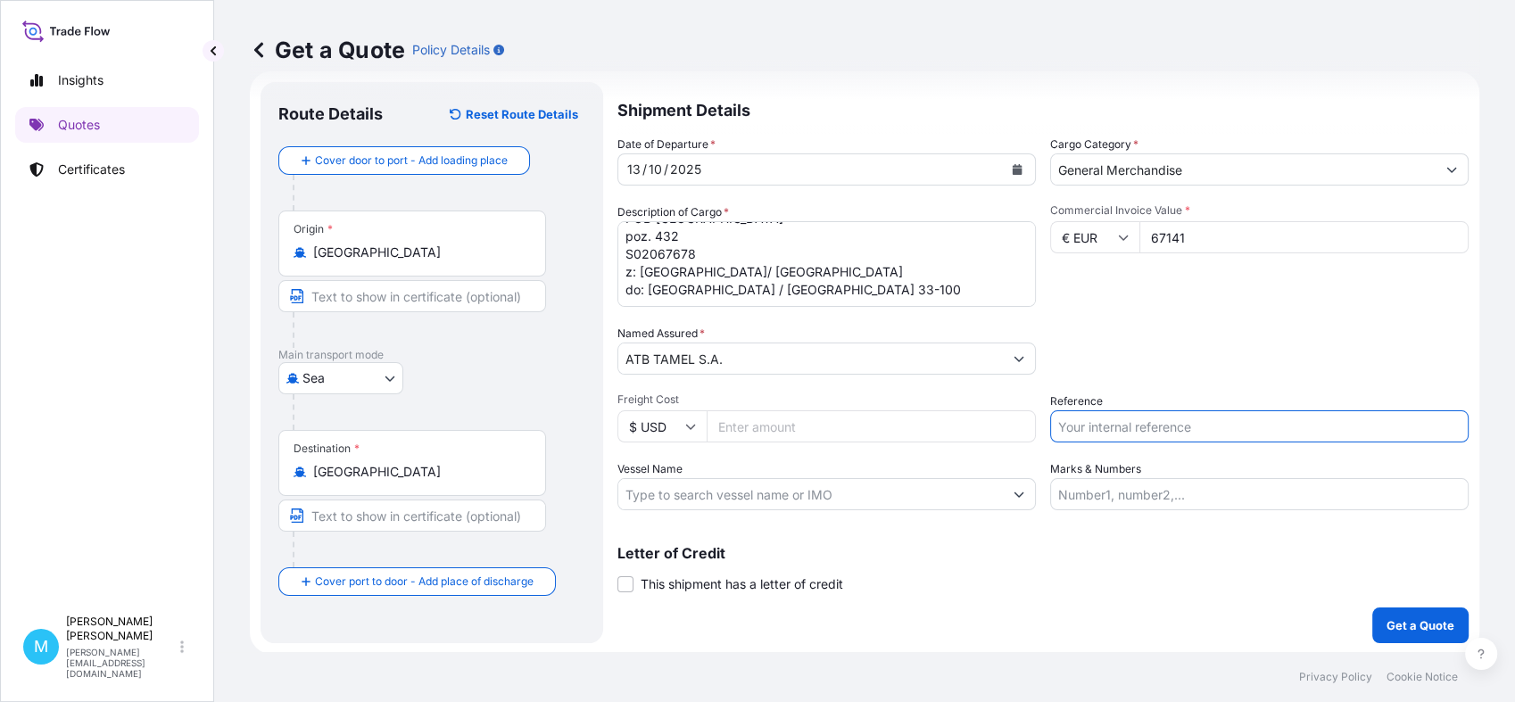
scroll to position [30, 0]
click at [672, 250] on textarea "FCL 40’[PERSON_NAME]: complete motor EXW Nanyang Pick up [DATE] Port załadunku:…" at bounding box center [826, 262] width 418 height 86
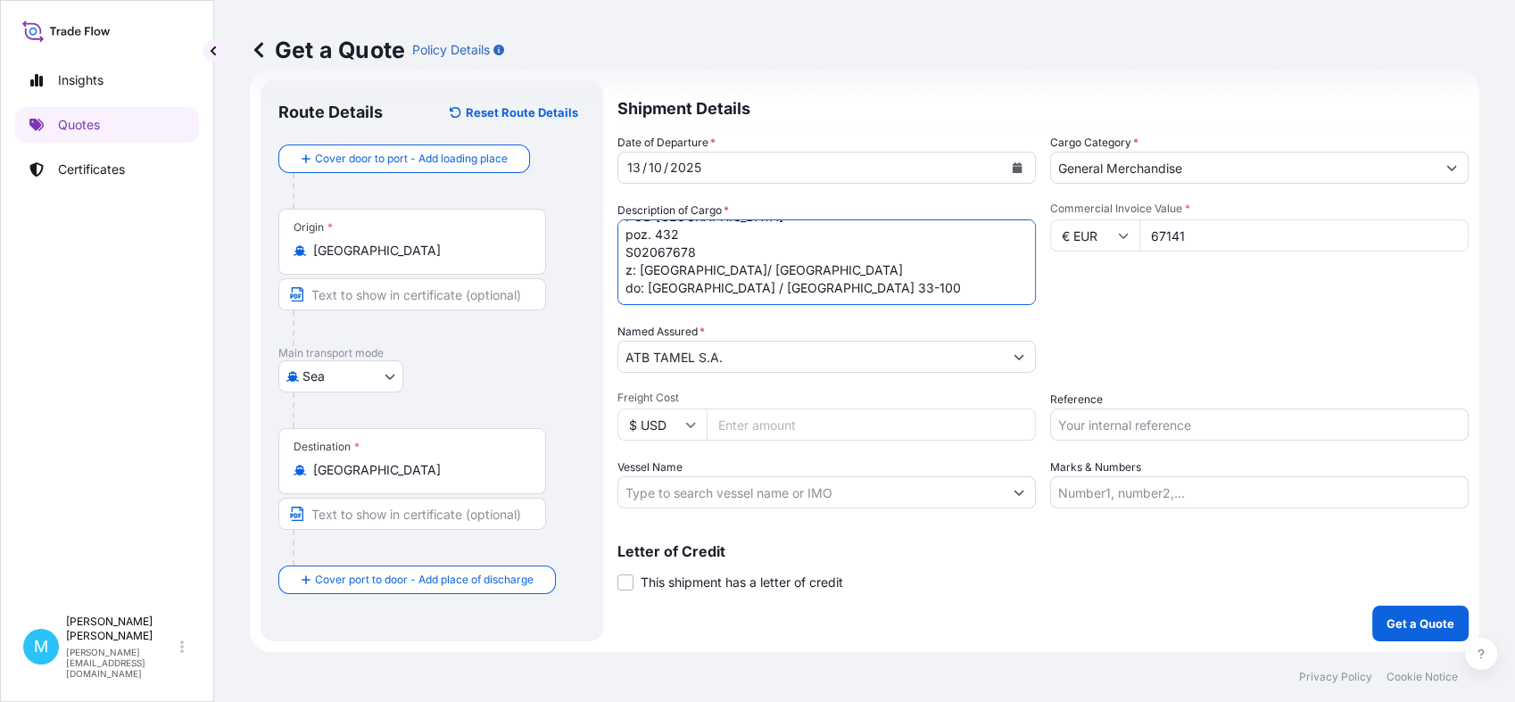
click at [672, 250] on textarea "FCL 40’[PERSON_NAME]: complete motor EXW Nanyang Pick up [DATE] Port załadunku:…" at bounding box center [826, 262] width 418 height 86
click at [1086, 418] on input "Reference" at bounding box center [1259, 425] width 418 height 32
paste input "S02067678"
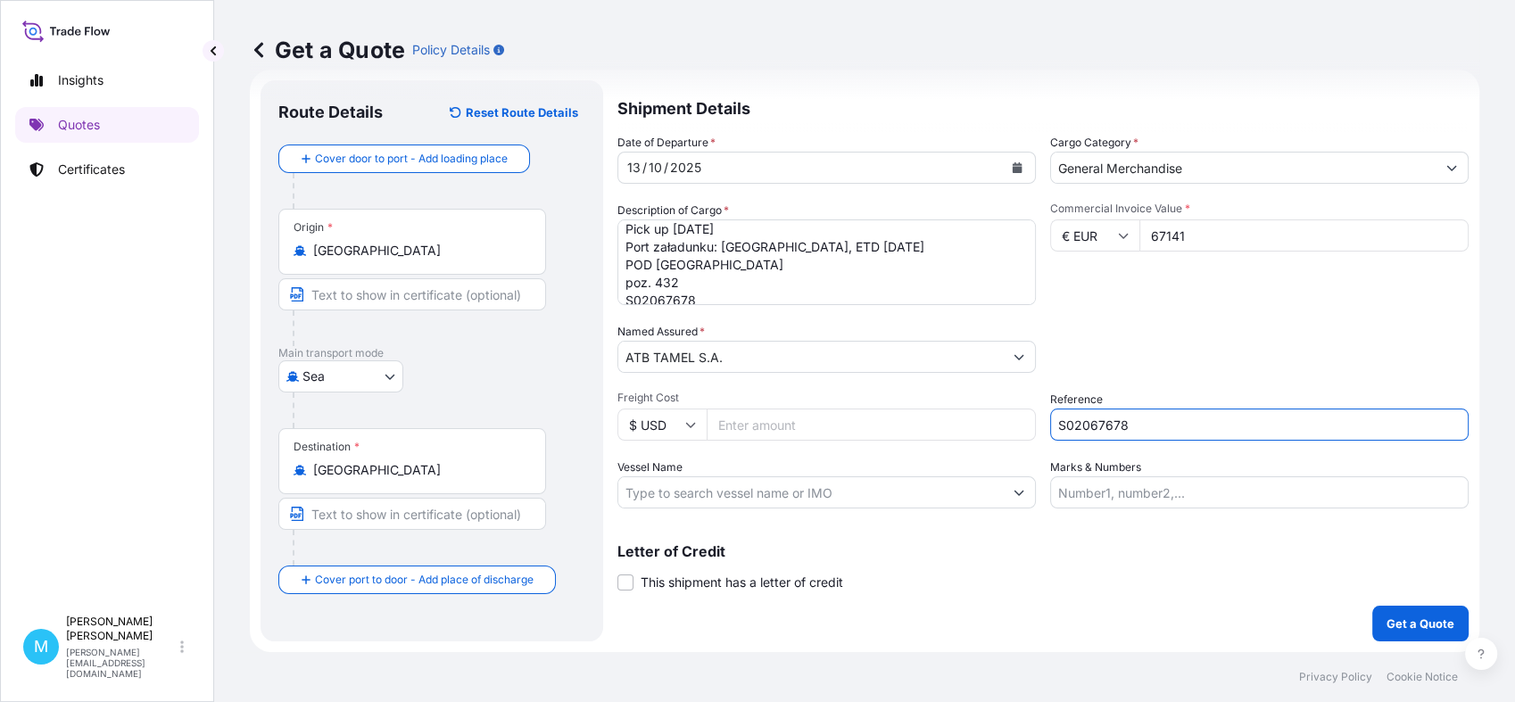
scroll to position [0, 0]
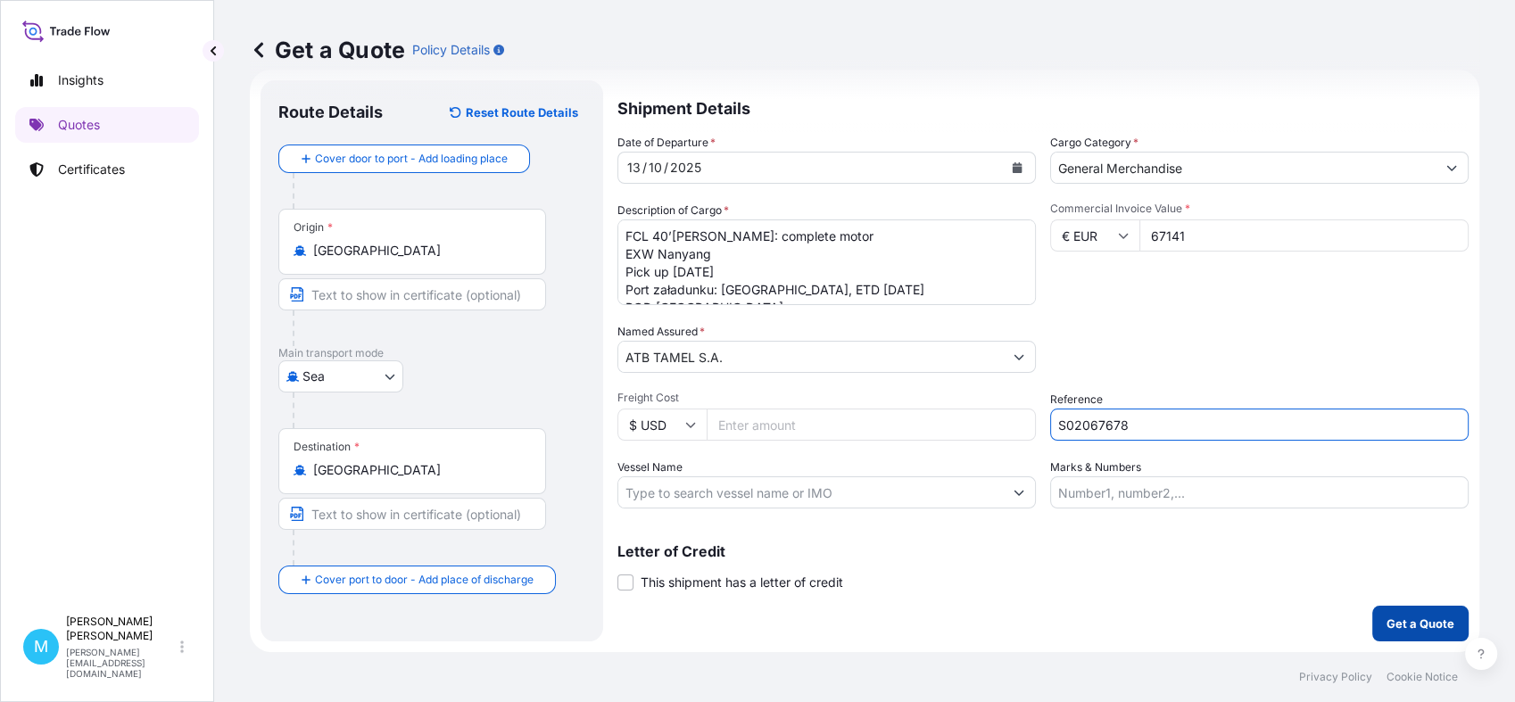
type input "S02067678"
click at [1399, 618] on p "Get a Quote" at bounding box center [1421, 624] width 68 height 18
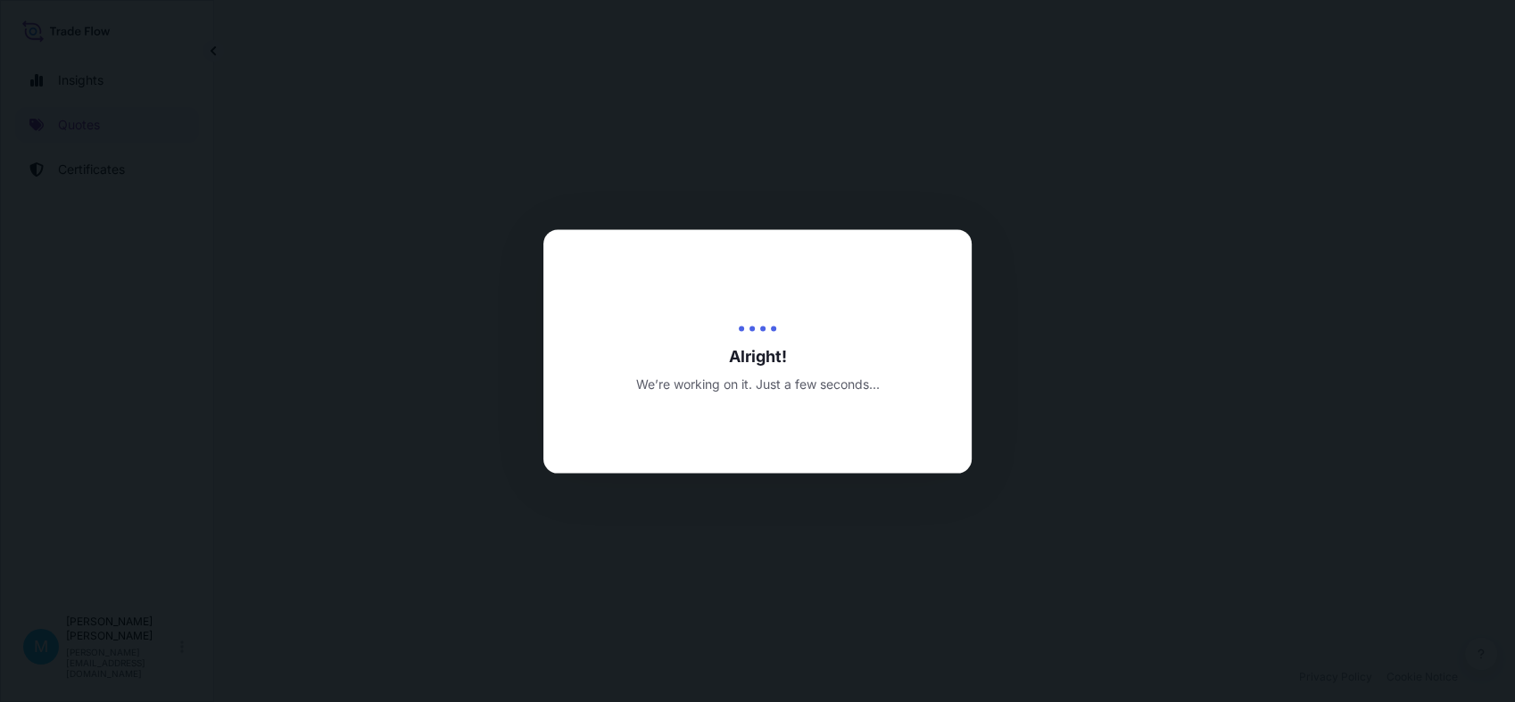
select select "Sea"
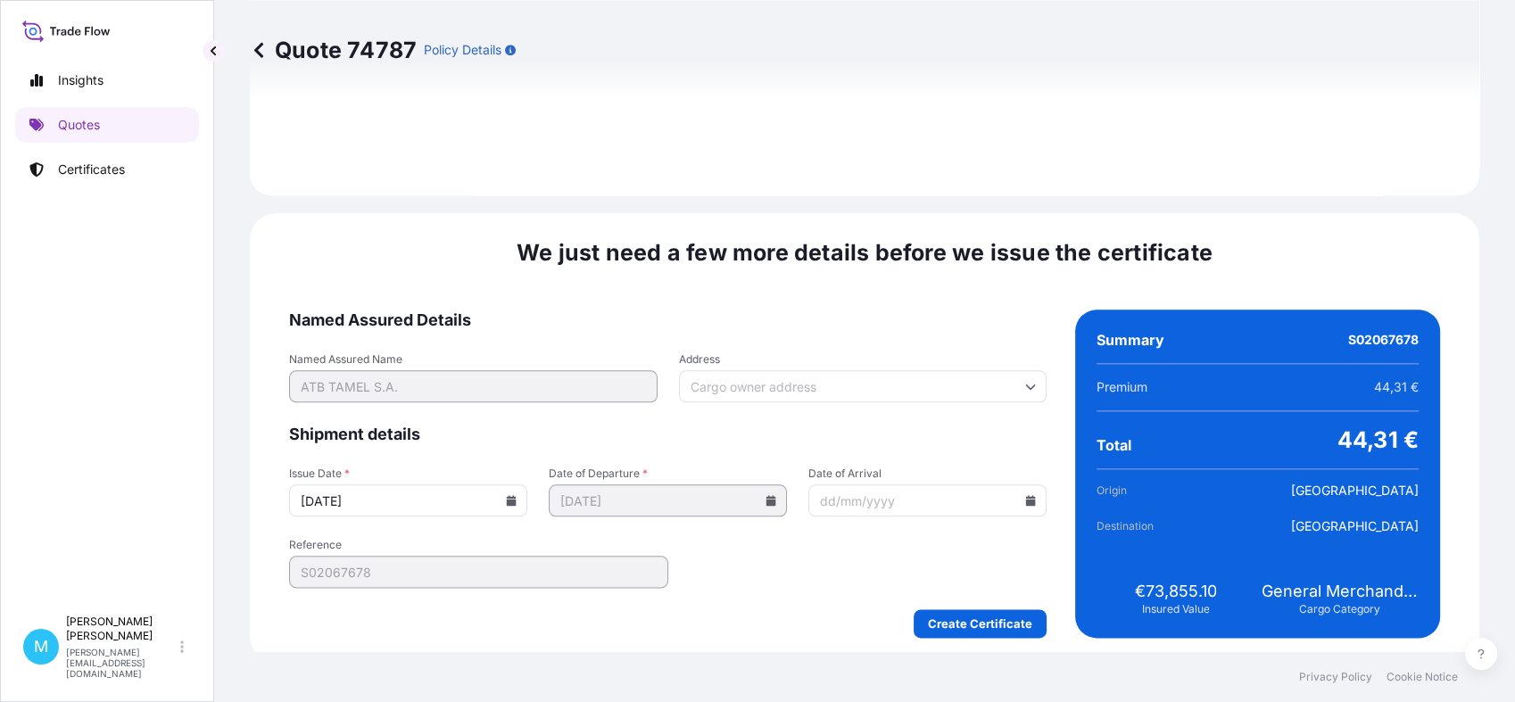
scroll to position [1984, 0]
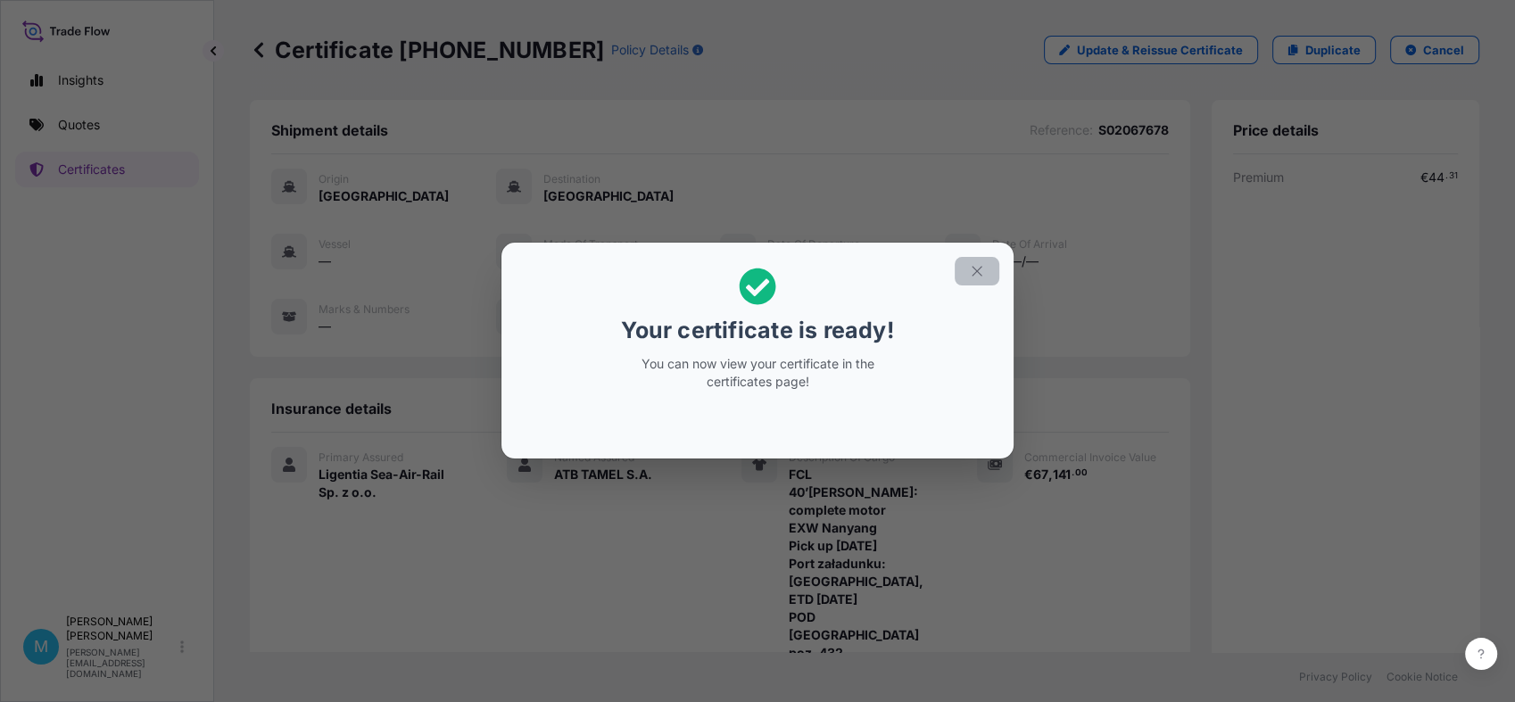
click at [980, 269] on icon "button" at bounding box center [977, 271] width 16 height 16
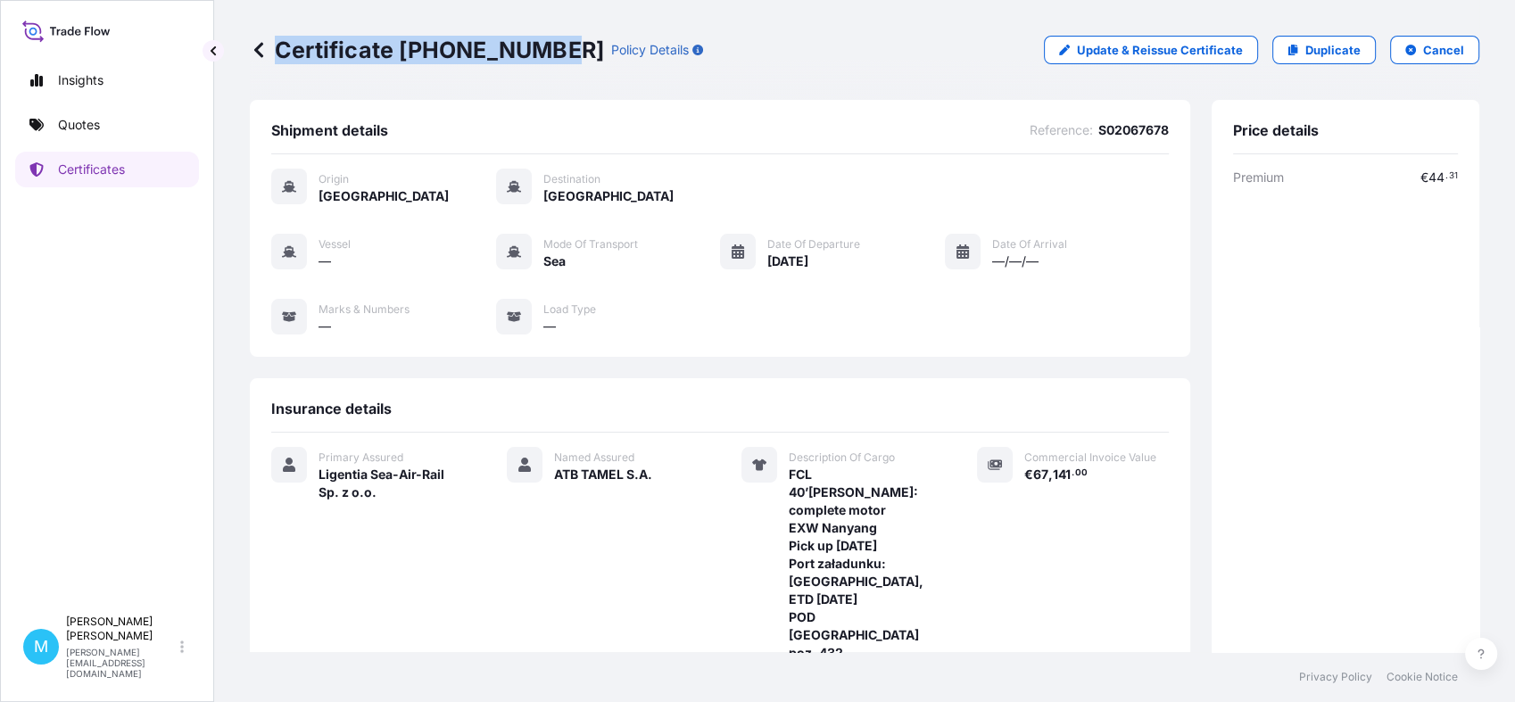
click at [556, 51] on div "Certificate [PHONE_NUMBER] Policy Details" at bounding box center [476, 50] width 453 height 29
copy p "Certificate [PHONE_NUMBER]"
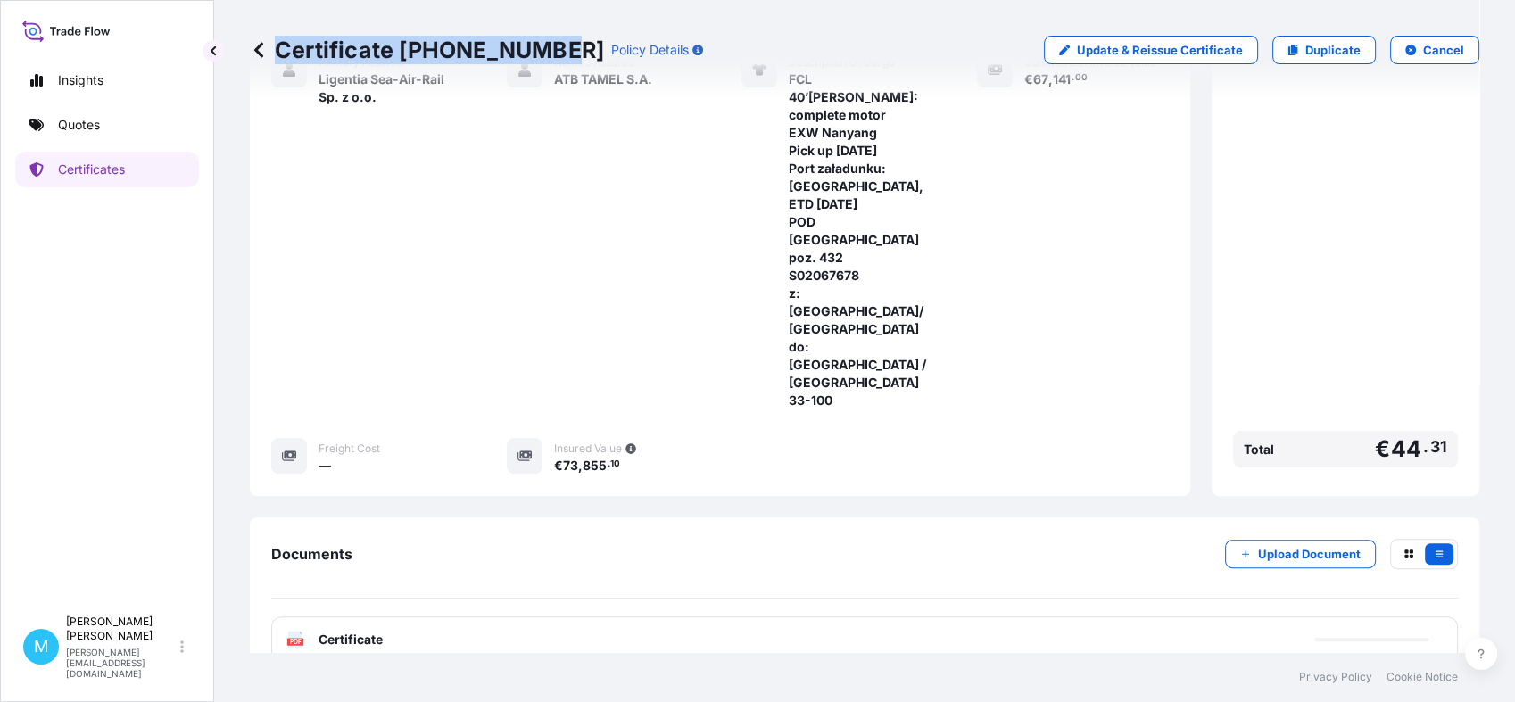
scroll to position [396, 0]
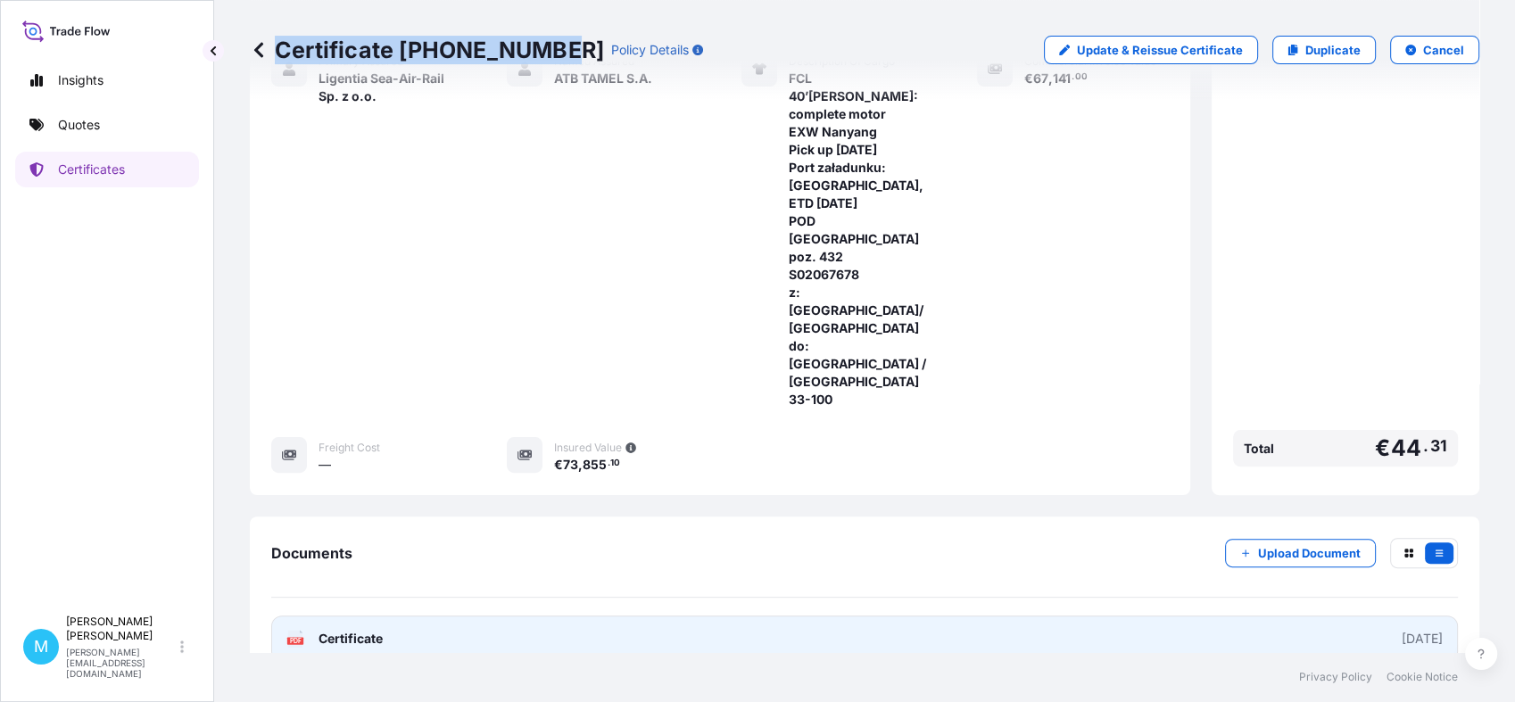
click at [659, 616] on link "PDF Certificate [DATE]" at bounding box center [864, 639] width 1187 height 46
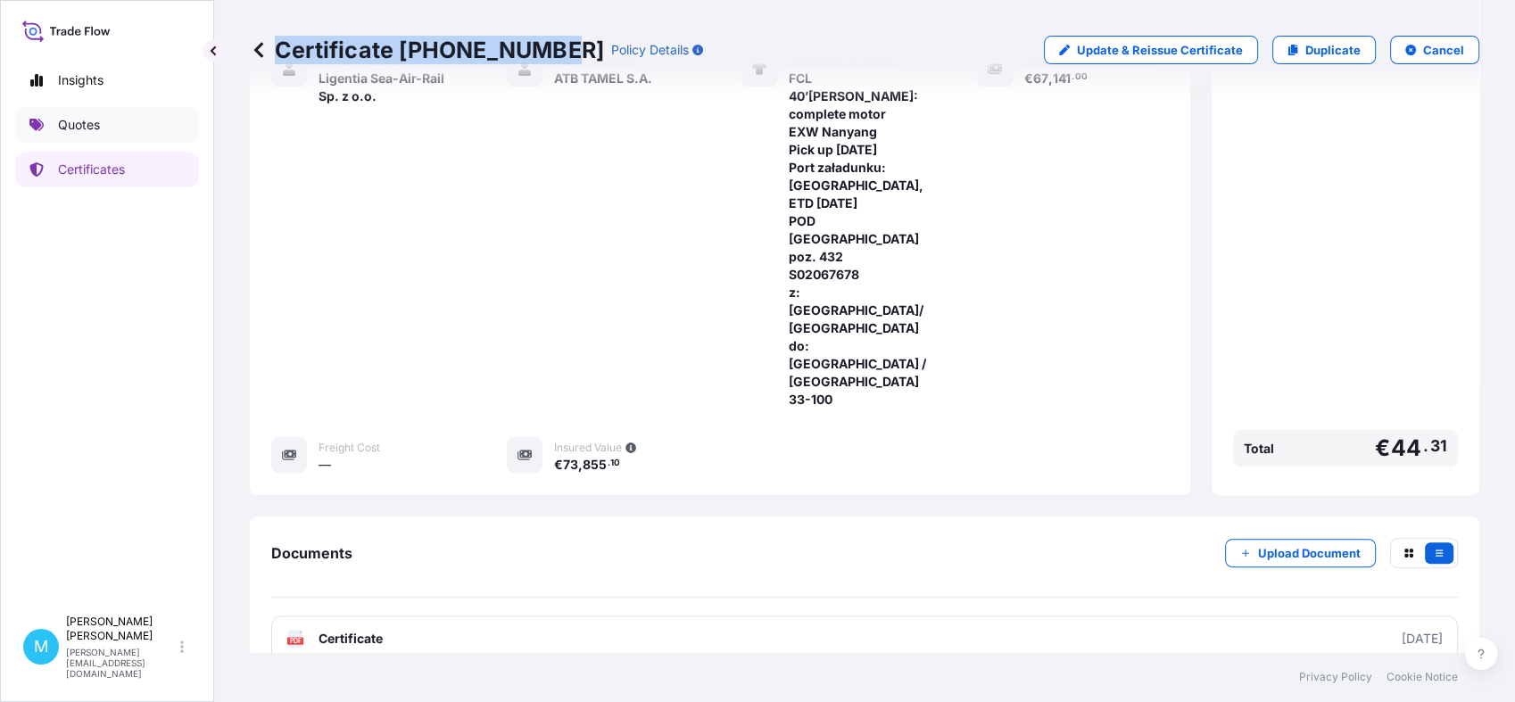
click at [99, 120] on p "Quotes" at bounding box center [79, 125] width 42 height 18
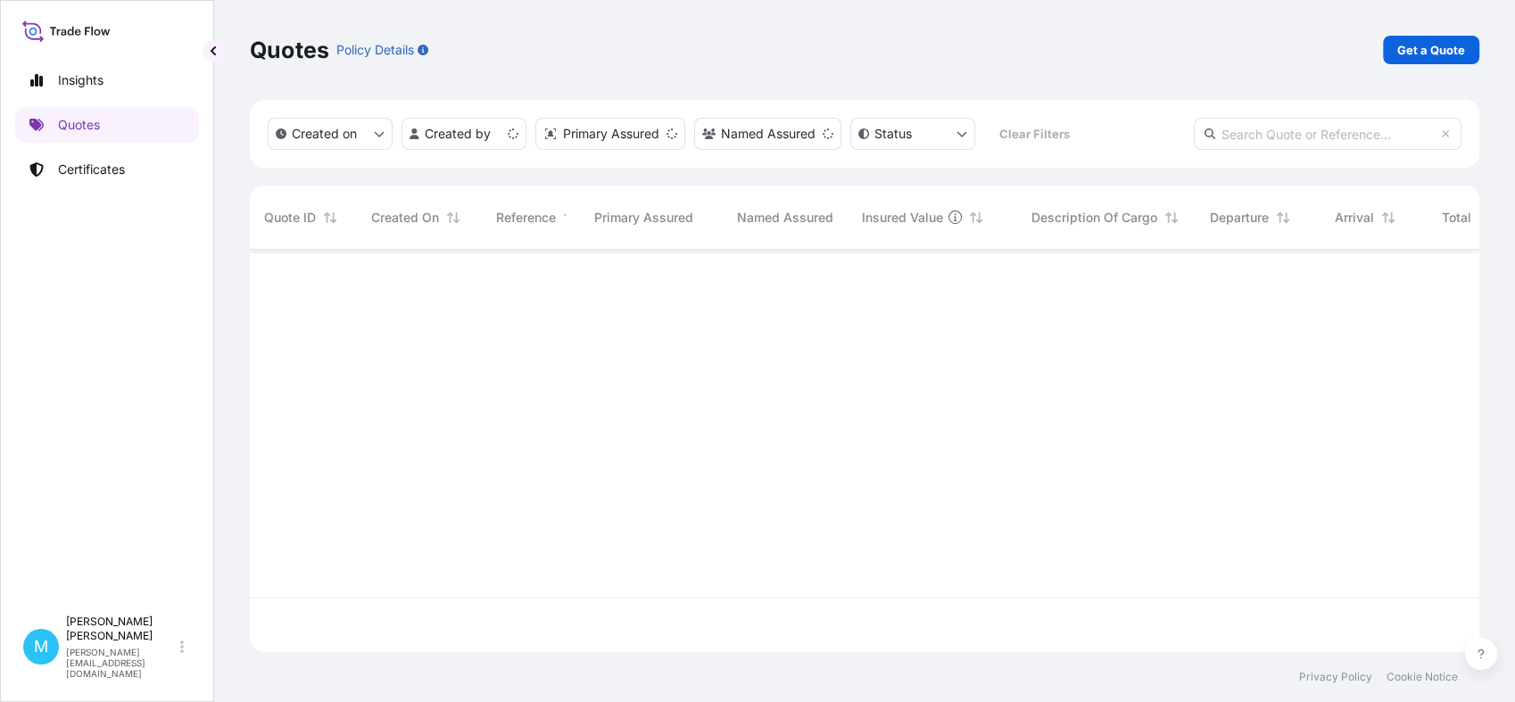
scroll to position [396, 1213]
